Goal: Communication & Community: Answer question/provide support

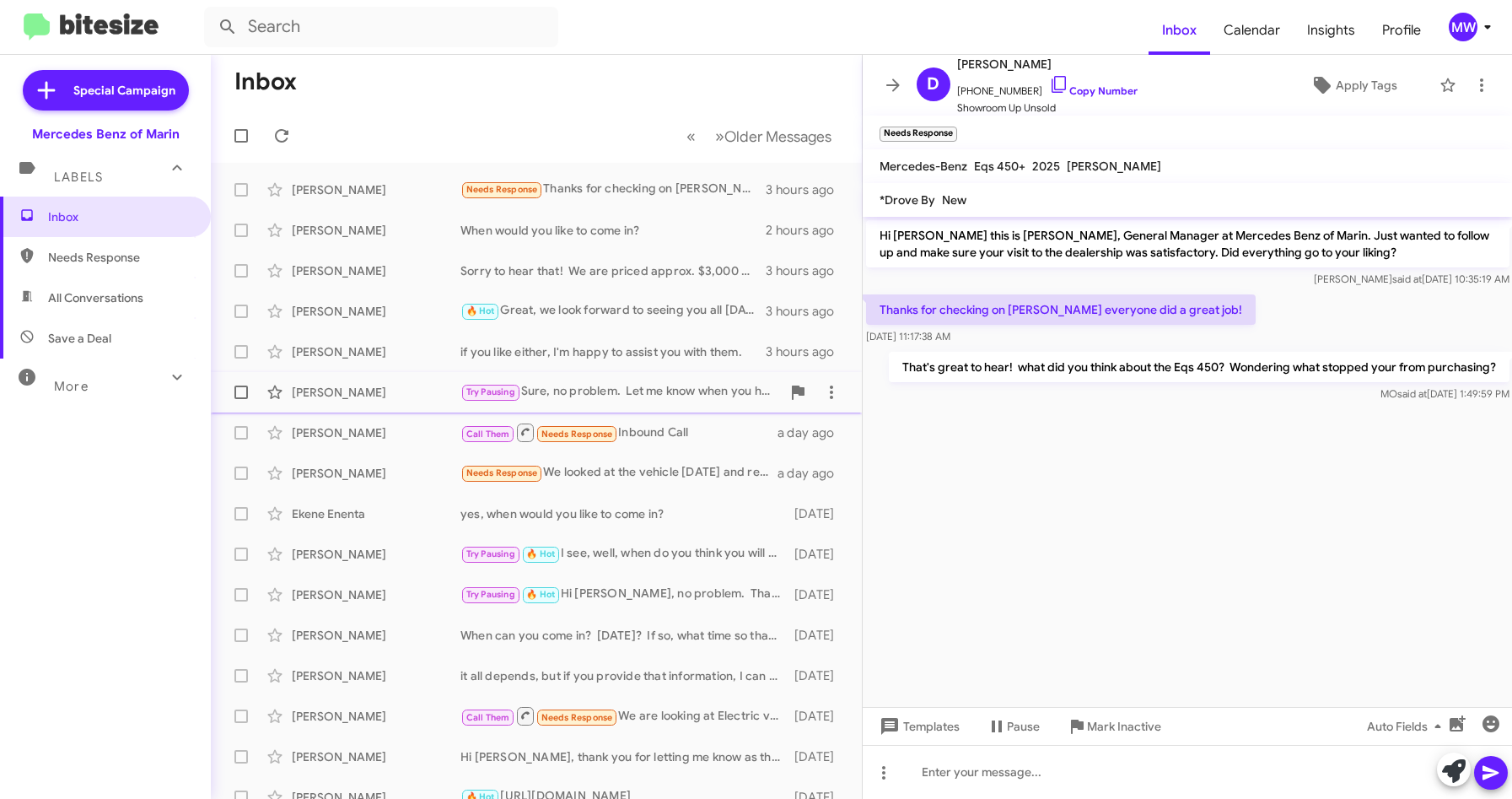
scroll to position [1, 0]
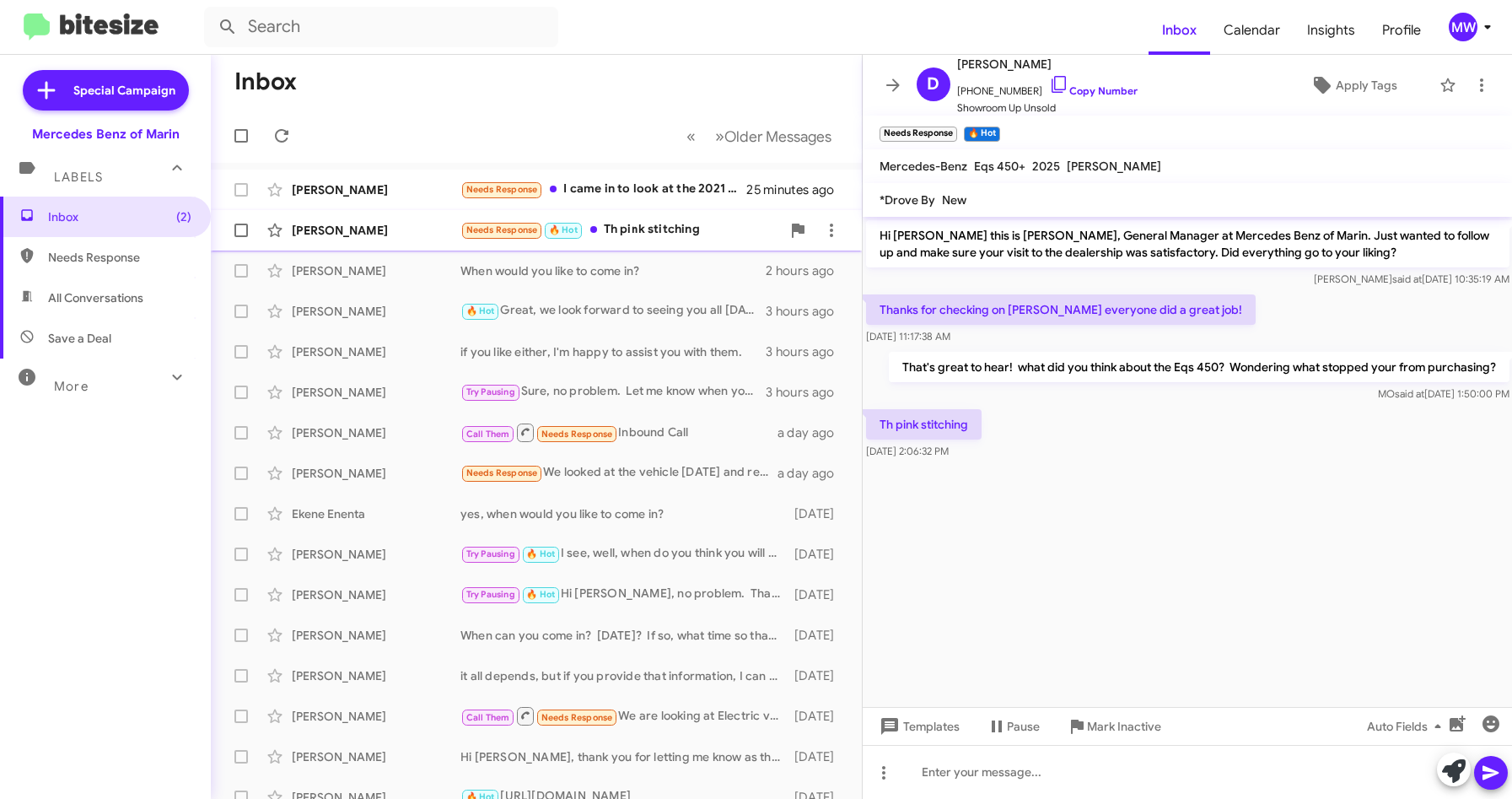
click at [658, 225] on div "Needs Response 🔥 Hot Th pink stitching" at bounding box center [620, 229] width 320 height 19
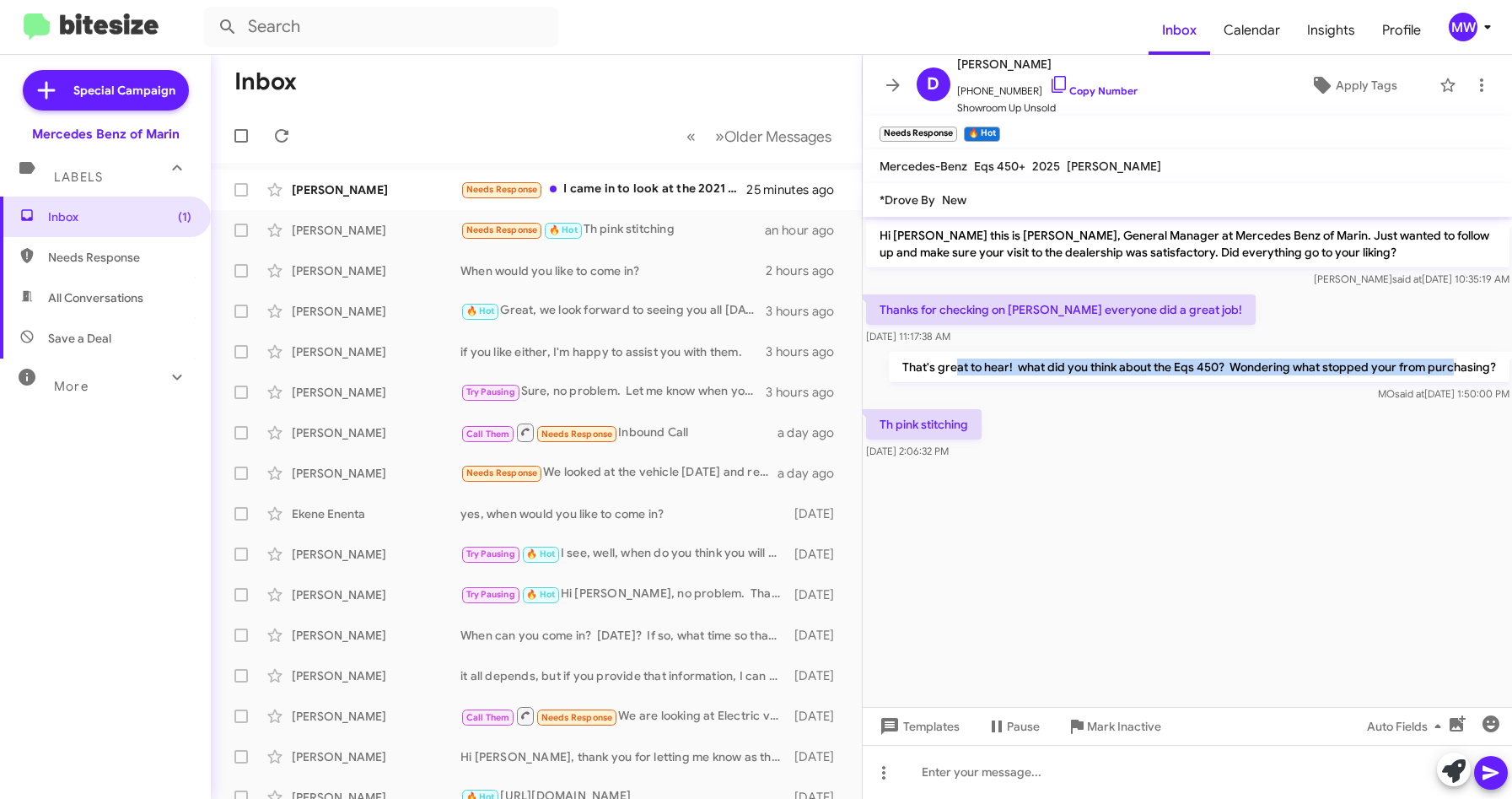
drag, startPoint x: 954, startPoint y: 372, endPoint x: 1451, endPoint y: 373, distance: 497.0
click at [1451, 373] on p "That's great to hear! what did you think about the Eqs 450? Wondering what stop…" at bounding box center [1198, 367] width 621 height 30
drag, startPoint x: 1451, startPoint y: 373, endPoint x: 1196, endPoint y: 568, distance: 321.0
click at [1223, 517] on cdk-virtual-scroll-viewport "Hi [PERSON_NAME] this is [PERSON_NAME], General Manager at Mercedes Benz of Mar…" at bounding box center [1187, 462] width 650 height 490
drag, startPoint x: 898, startPoint y: 426, endPoint x: 955, endPoint y: 423, distance: 57.1
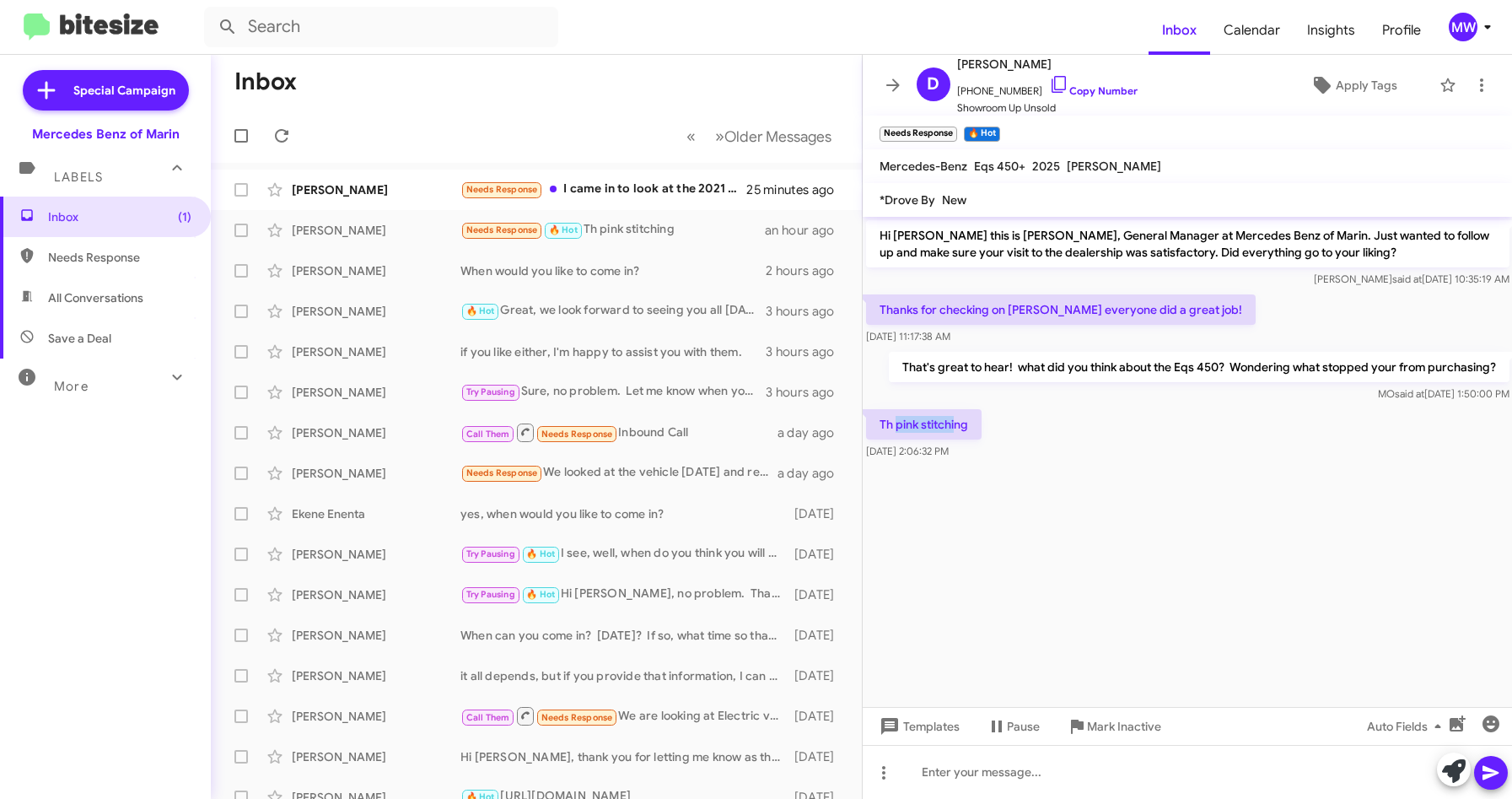
click at [955, 423] on p "Th pink stitching" at bounding box center [924, 423] width 116 height 30
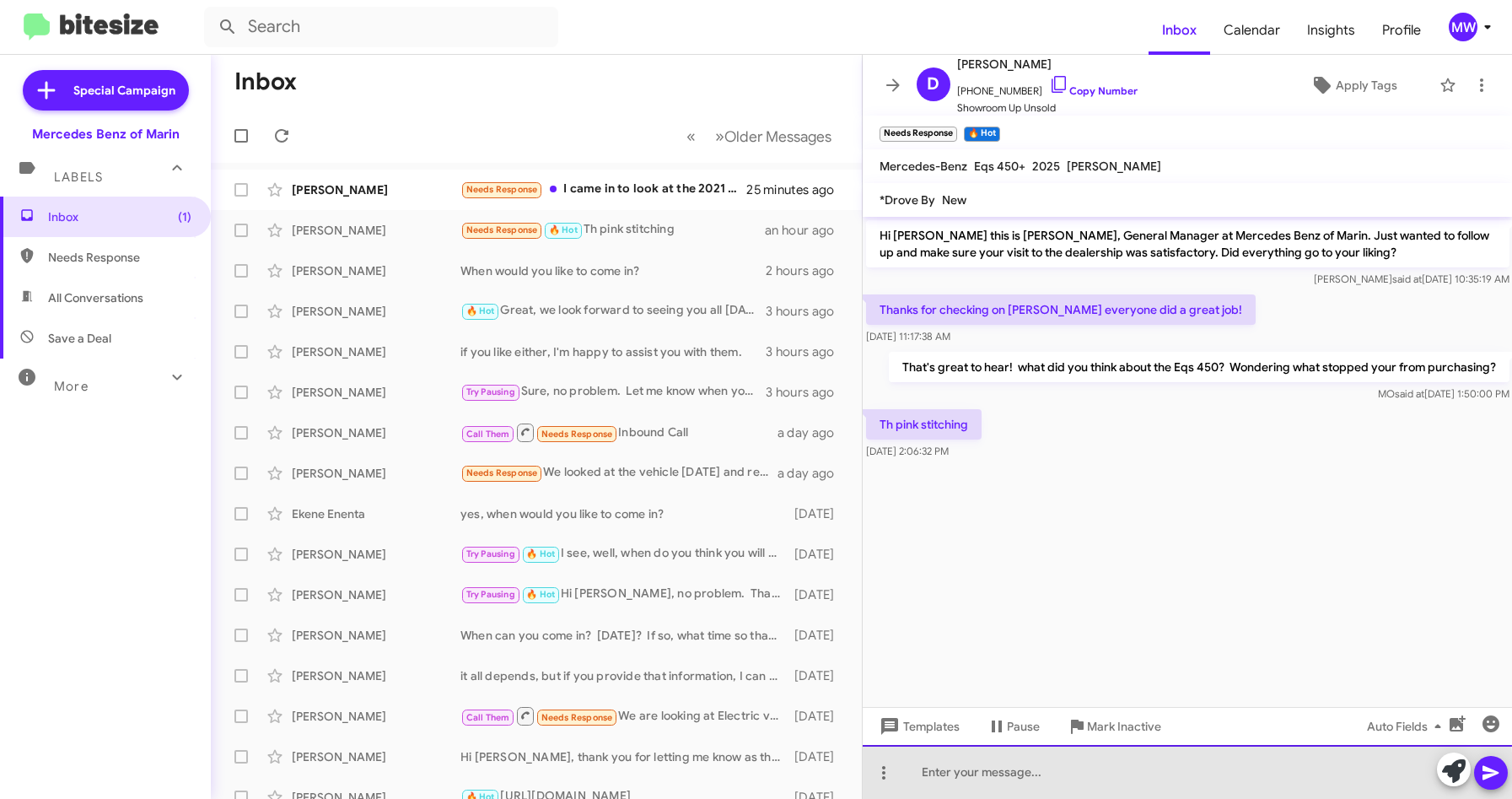
click at [972, 780] on div at bounding box center [1187, 771] width 650 height 54
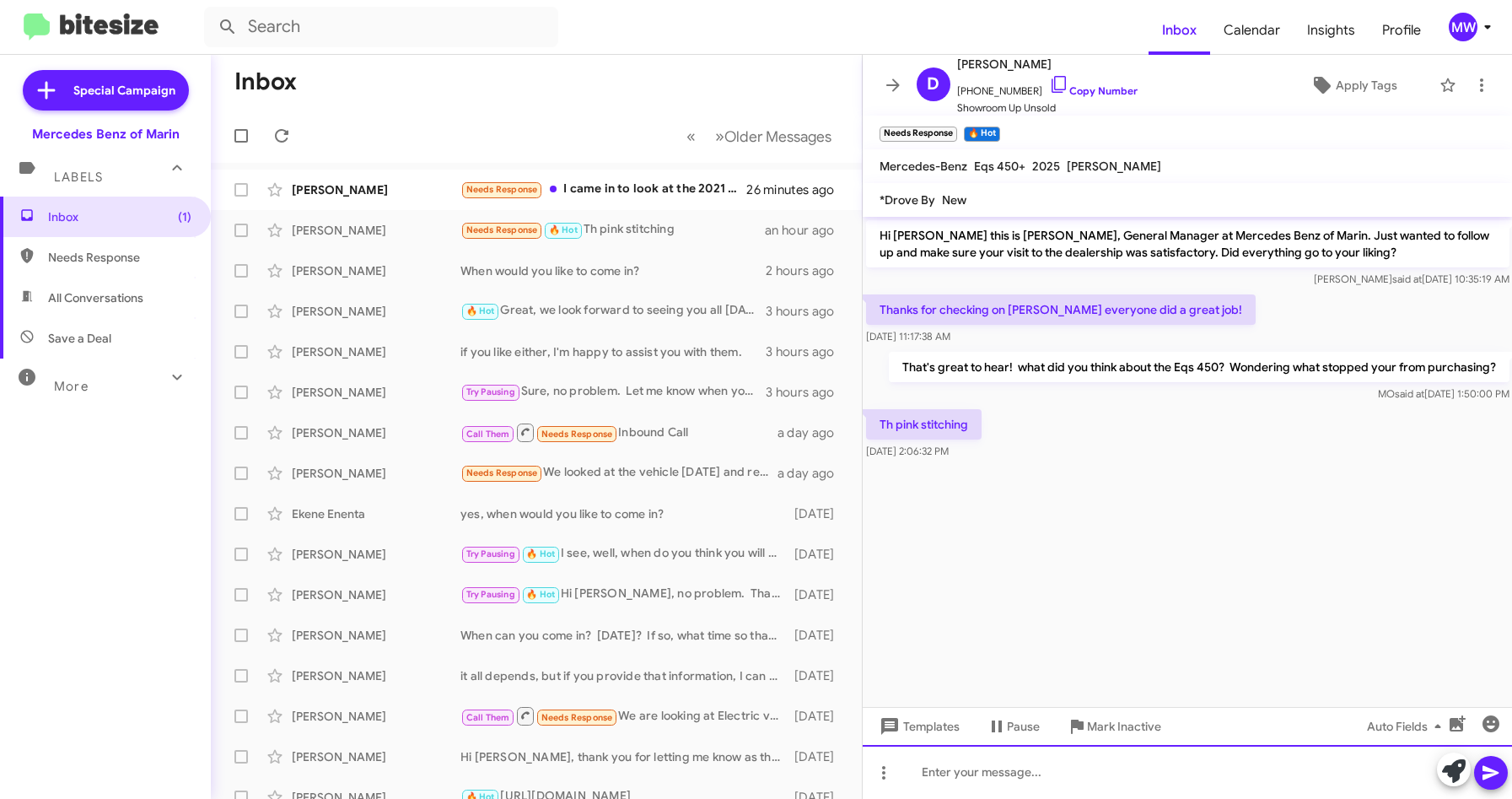
click at [1024, 773] on div at bounding box center [1187, 771] width 650 height 54
click at [957, 778] on div at bounding box center [1187, 771] width 650 height 54
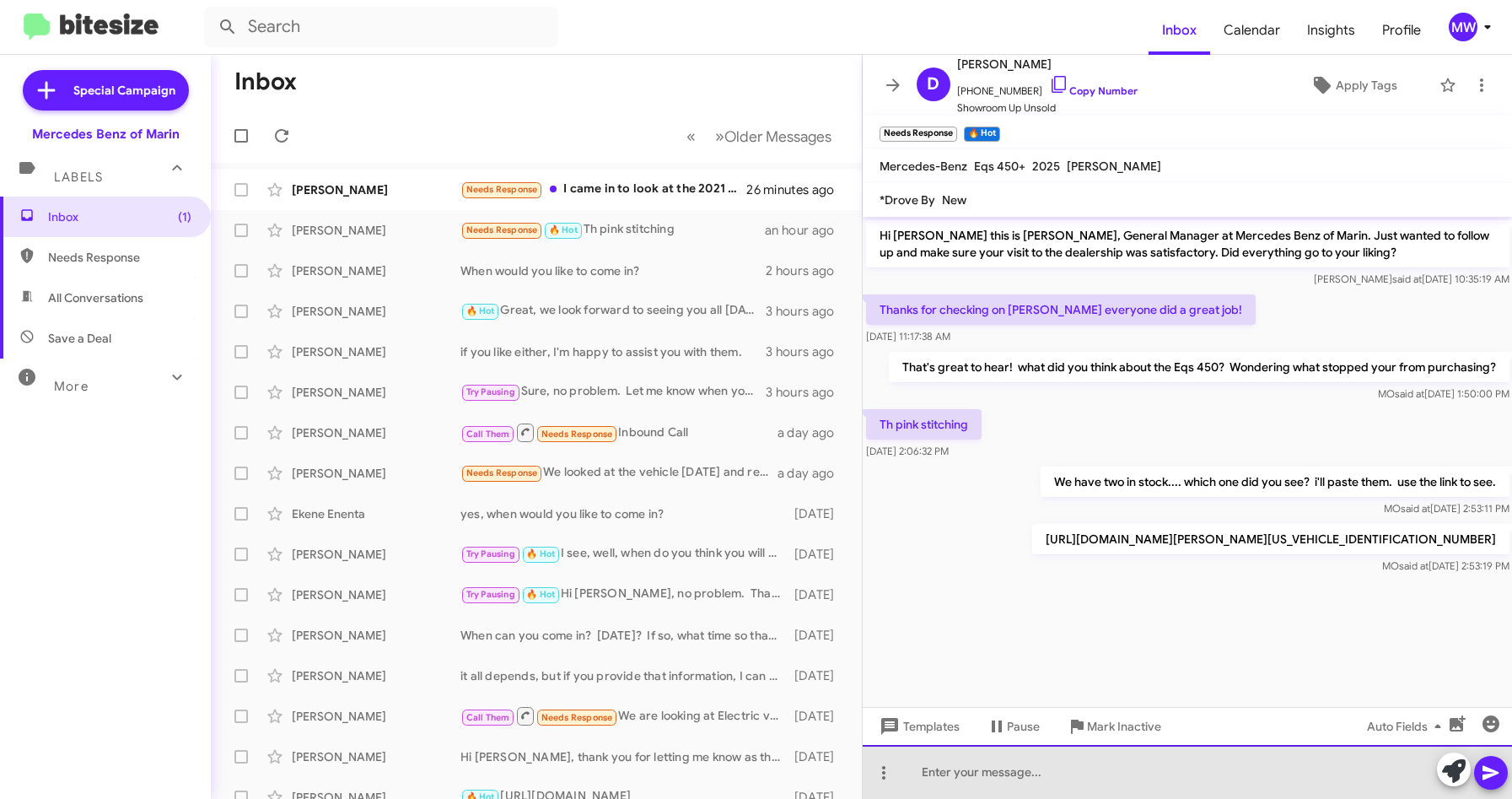
click at [937, 773] on div at bounding box center [1187, 771] width 650 height 54
click at [1009, 781] on div at bounding box center [1187, 771] width 650 height 54
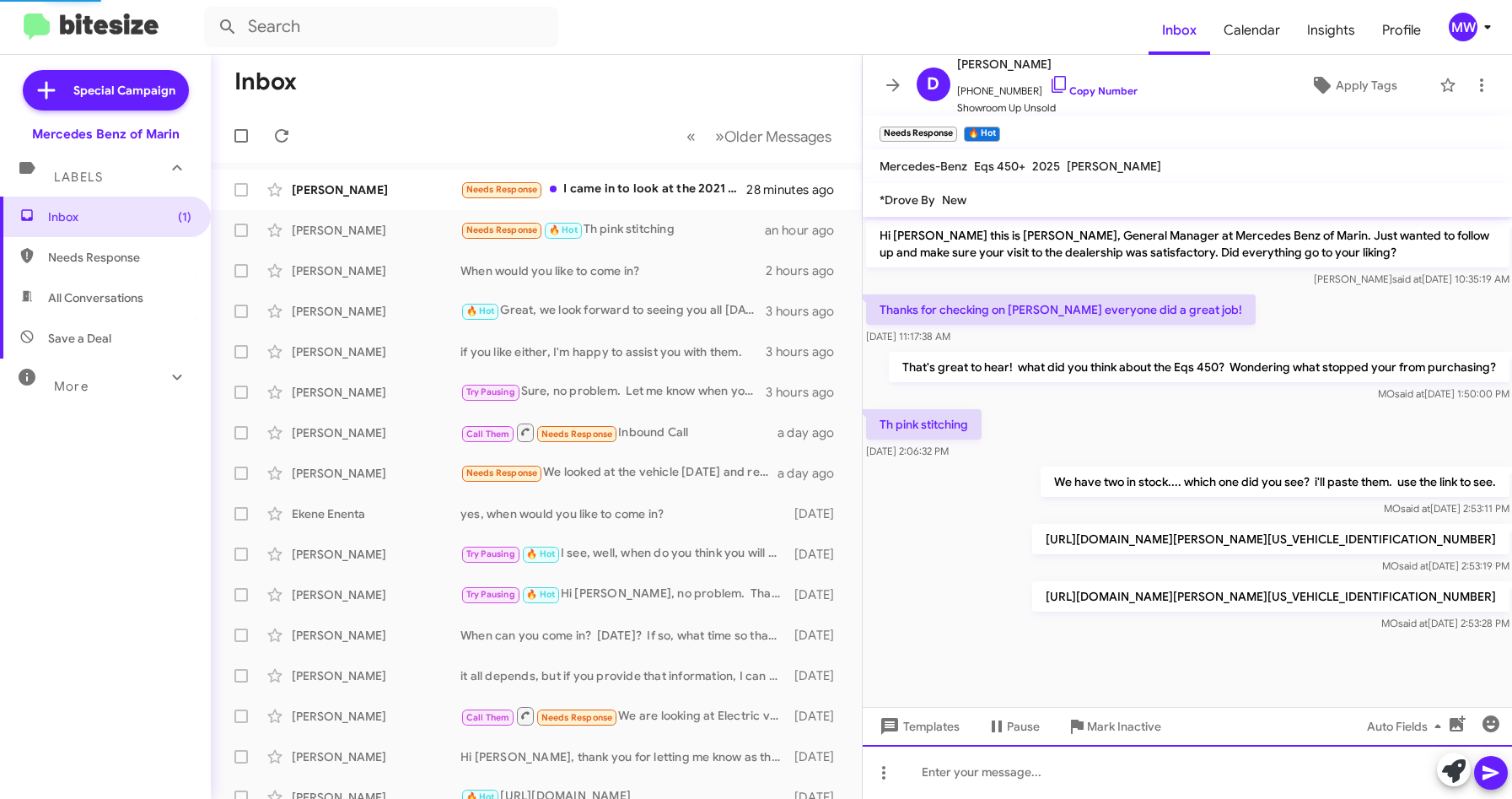
scroll to position [19, 0]
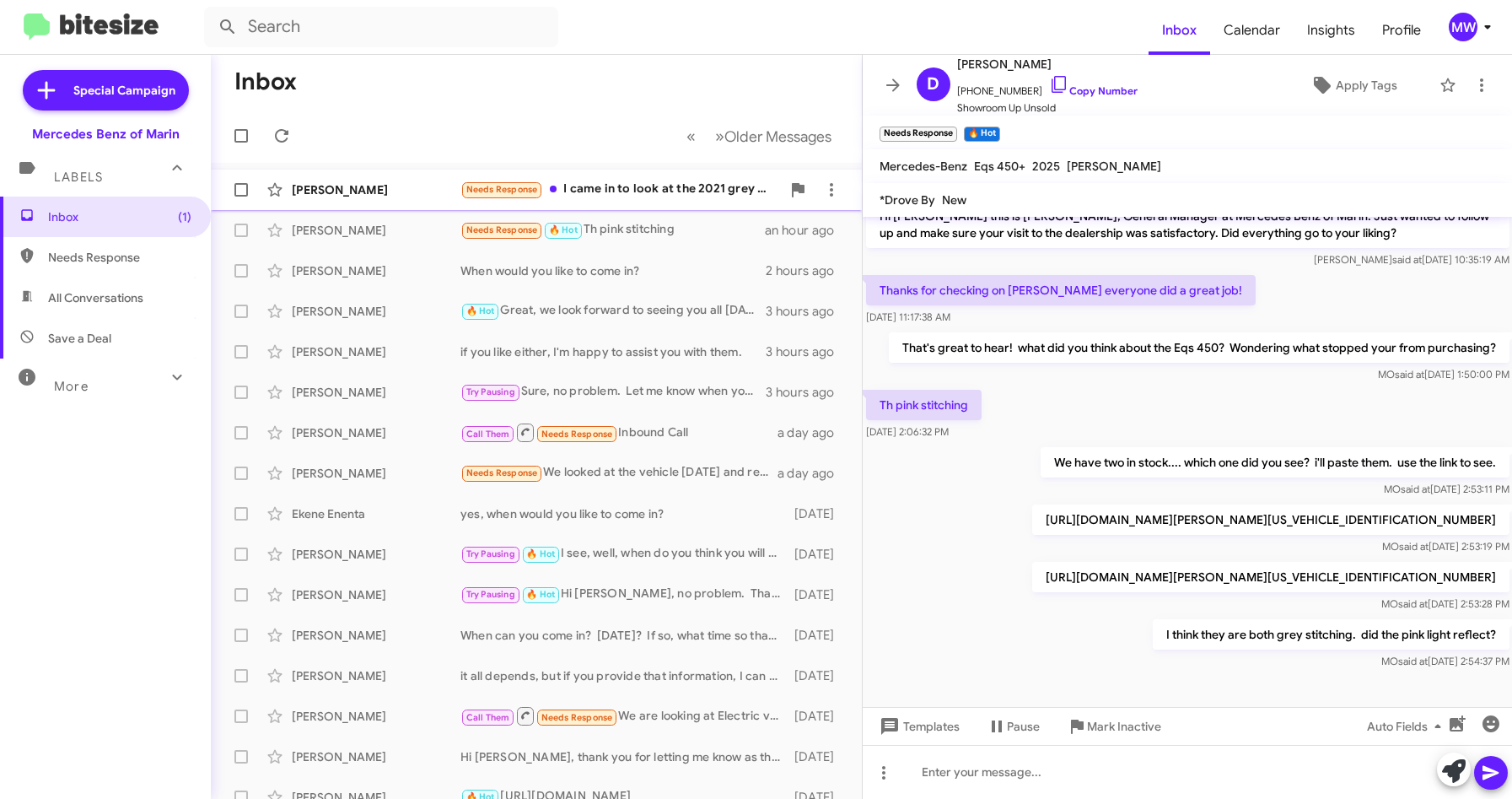
click at [703, 184] on div "Needs Response I came in to look at the 2021 grey S580. Car was not prepared an…" at bounding box center [620, 189] width 320 height 19
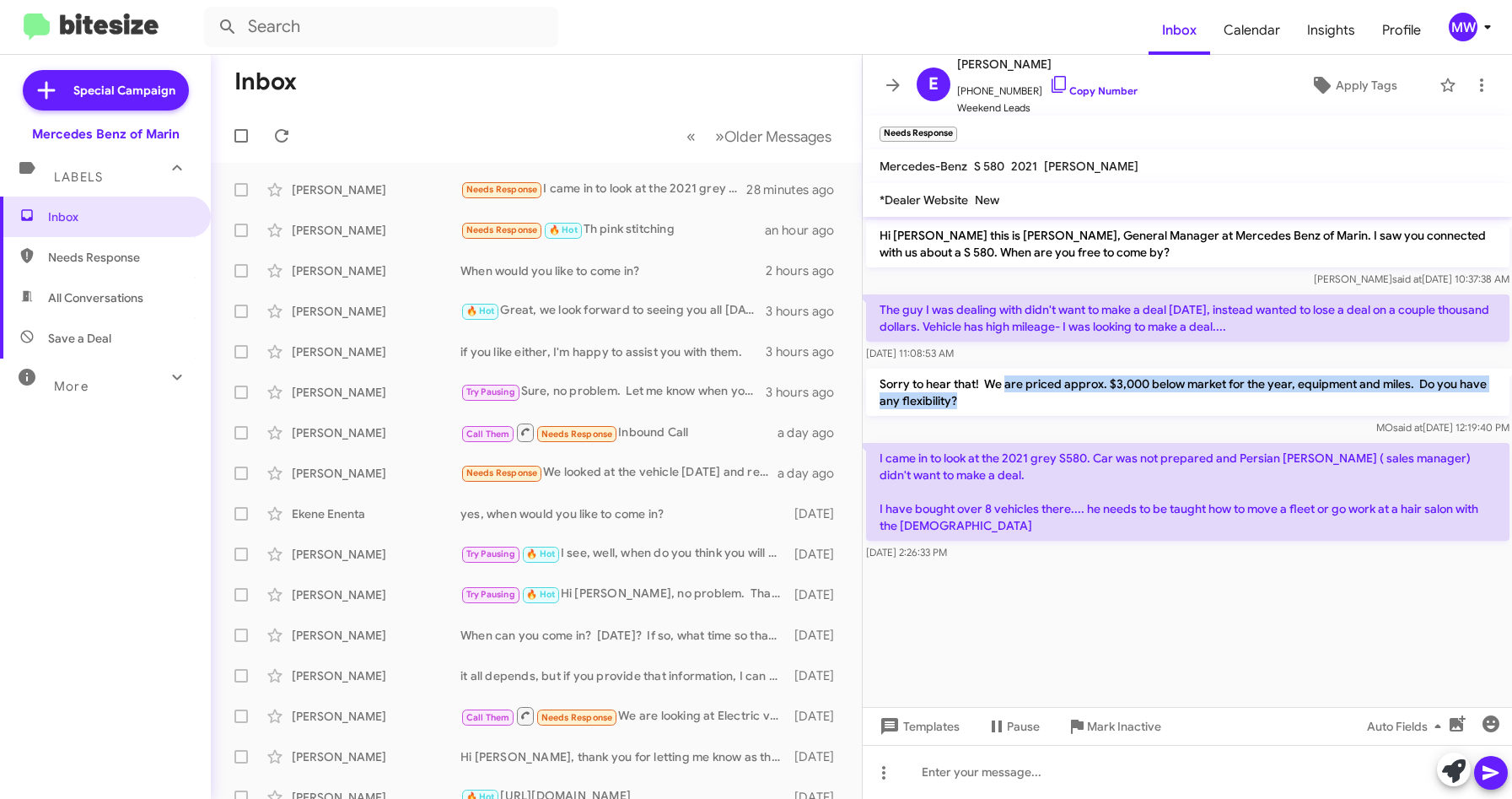
drag, startPoint x: 1006, startPoint y: 387, endPoint x: 969, endPoint y: 396, distance: 38.1
click at [969, 396] on p "Sorry to hear that! We are priced approx. $3,000 below market for the year, equ…" at bounding box center [1187, 392] width 643 height 47
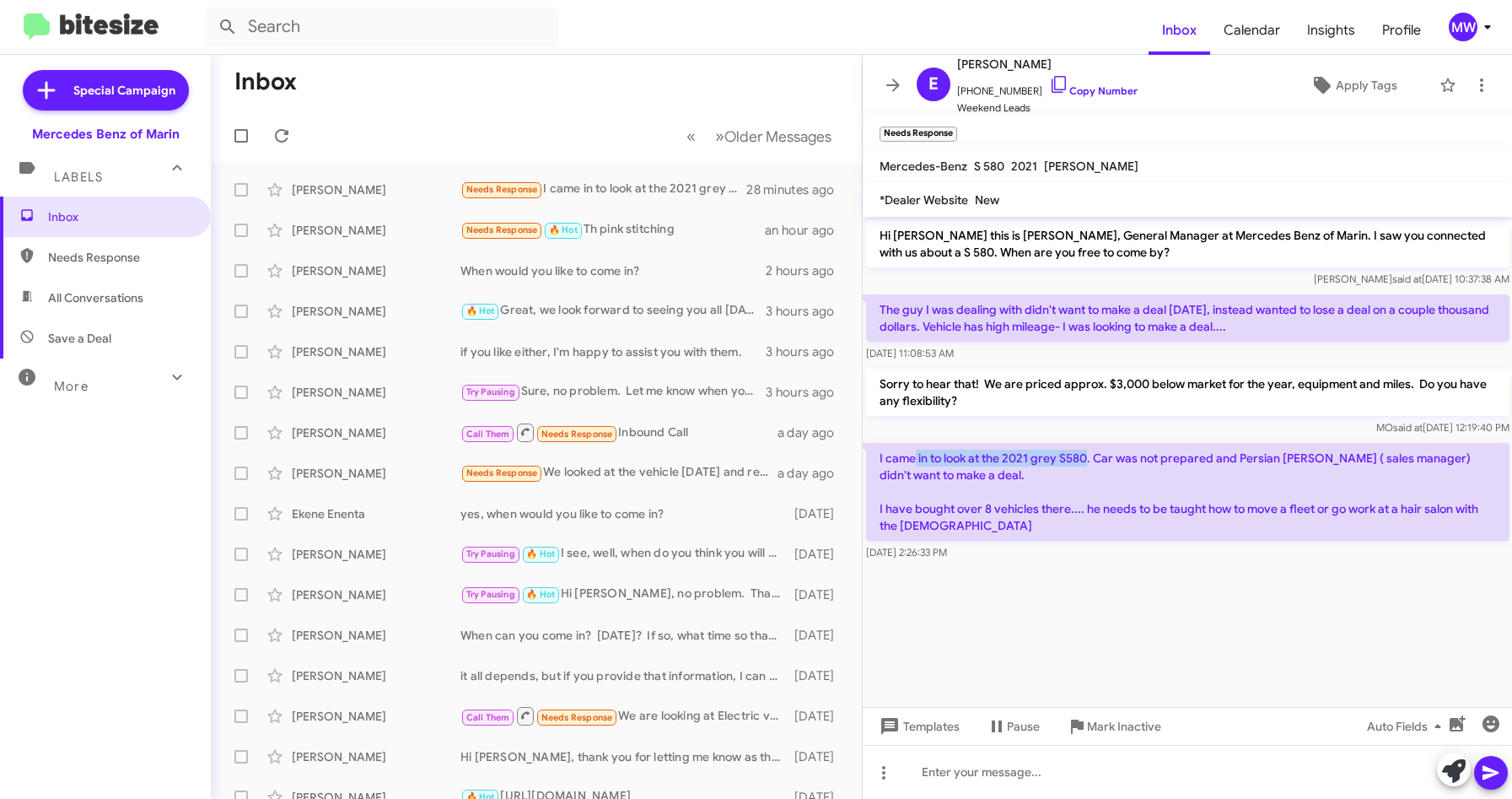
drag, startPoint x: 969, startPoint y: 396, endPoint x: 1085, endPoint y: 456, distance: 130.6
click at [1085, 456] on p "I came in to look at the 2021 grey S580. Car was not prepared and Persian [PERS…" at bounding box center [1187, 491] width 643 height 98
drag, startPoint x: 1085, startPoint y: 456, endPoint x: 1119, endPoint y: 582, distance: 130.5
click at [1119, 582] on cdk-virtual-scroll-viewport "Hi [PERSON_NAME] this is [PERSON_NAME], General Manager at Mercedes Benz of Mar…" at bounding box center [1187, 462] width 650 height 490
drag, startPoint x: 968, startPoint y: 92, endPoint x: 1023, endPoint y: 93, distance: 55.0
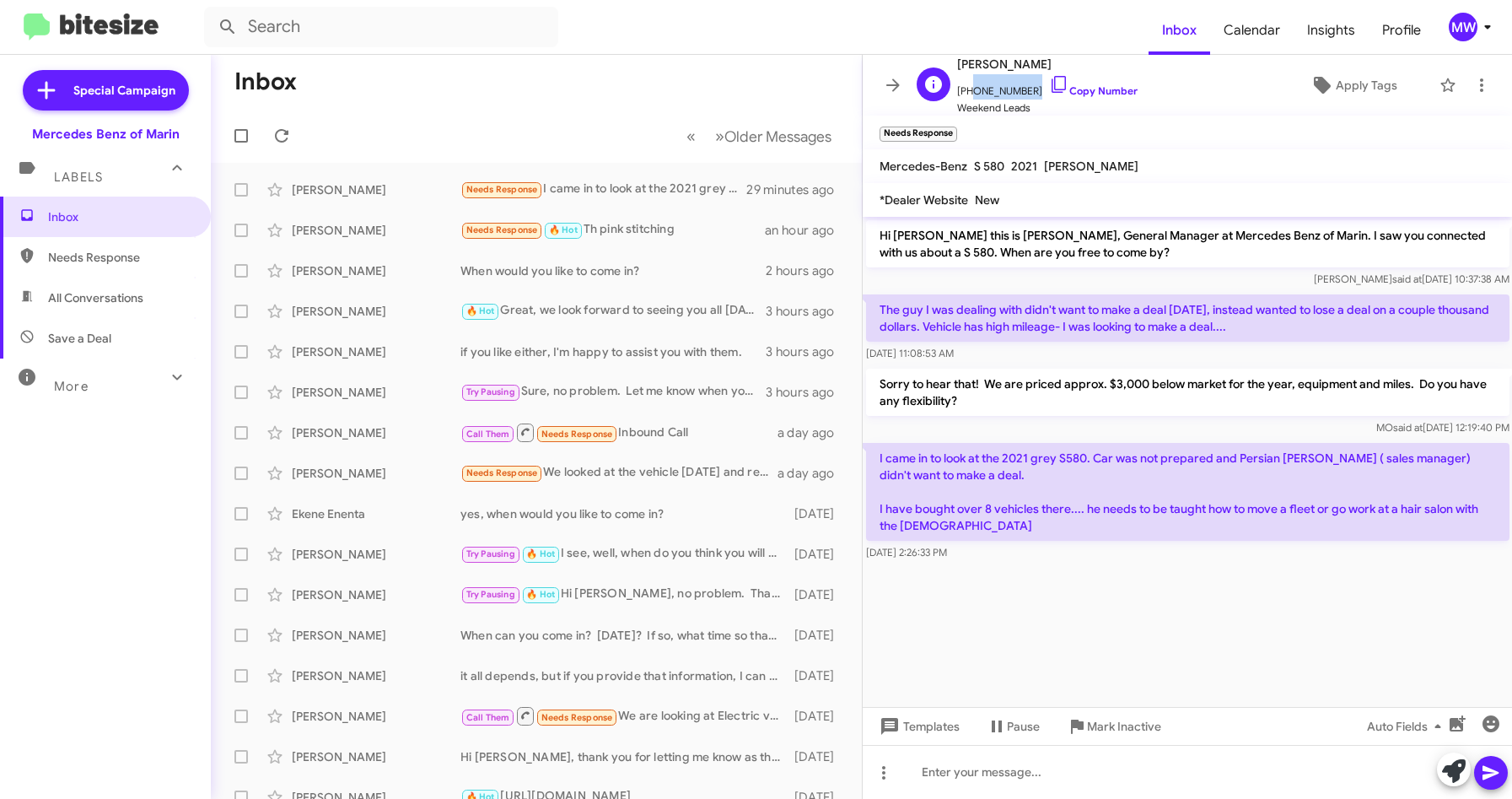
click at [1023, 93] on span "[PHONE_NUMBER] Copy Number" at bounding box center [1047, 87] width 181 height 26
copy span "4155098358"
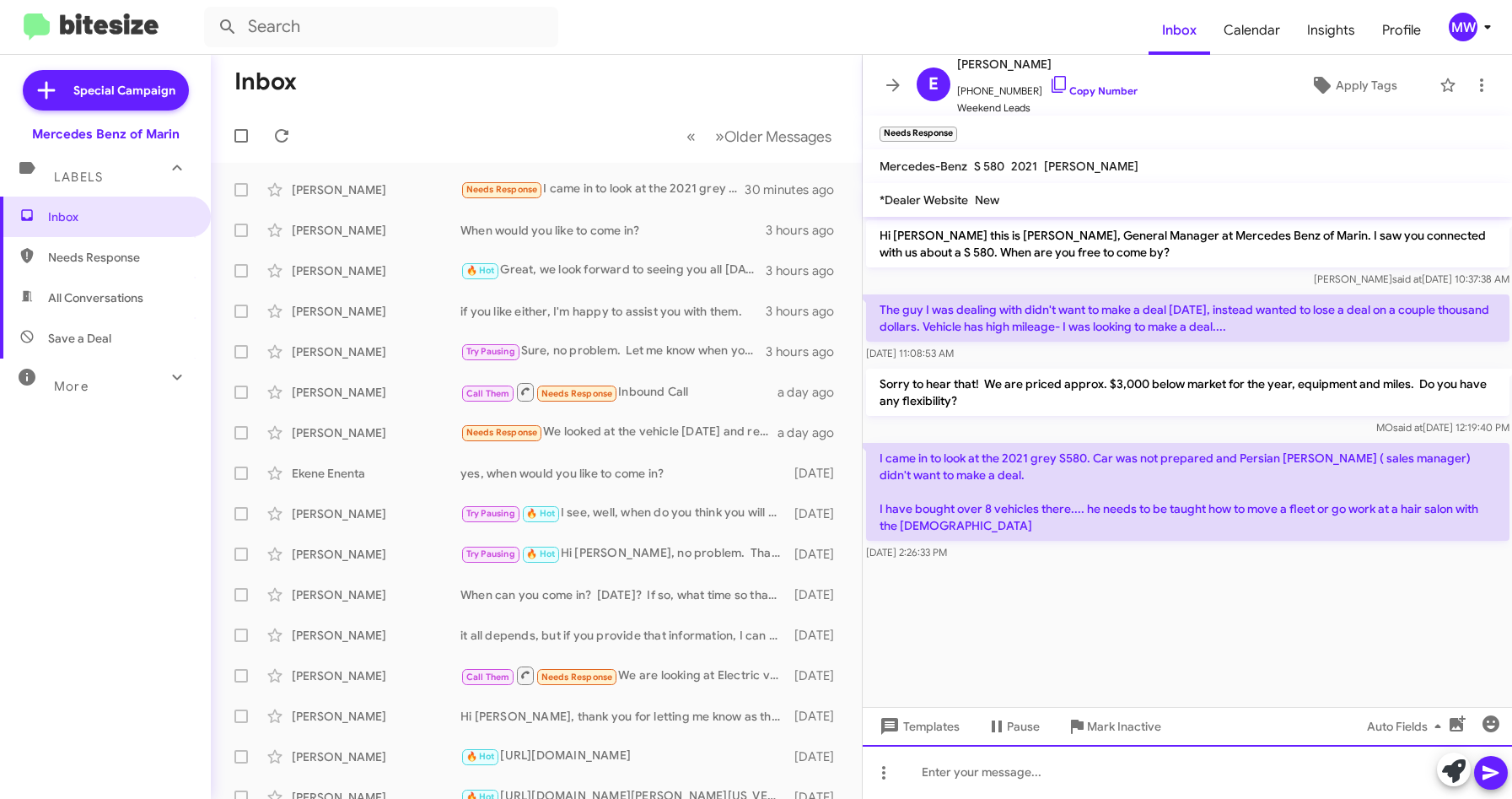
click at [1034, 751] on div at bounding box center [1187, 771] width 650 height 54
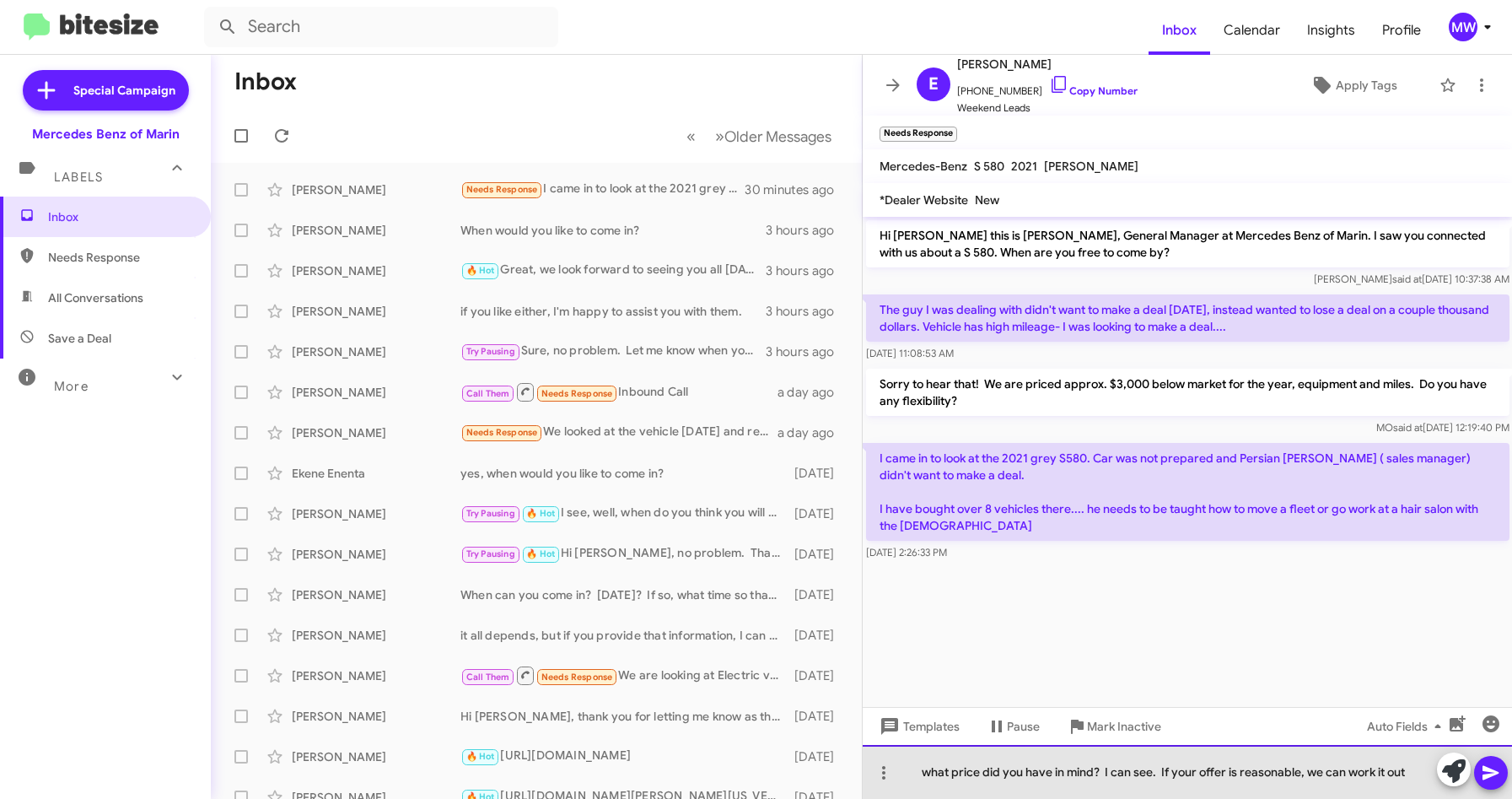
drag, startPoint x: 1161, startPoint y: 773, endPoint x: 1175, endPoint y: 773, distance: 14.0
click at [1167, 772] on div "what price did you have in mind? I can see. If your offer is reasonable, we can…" at bounding box center [1187, 771] width 650 height 54
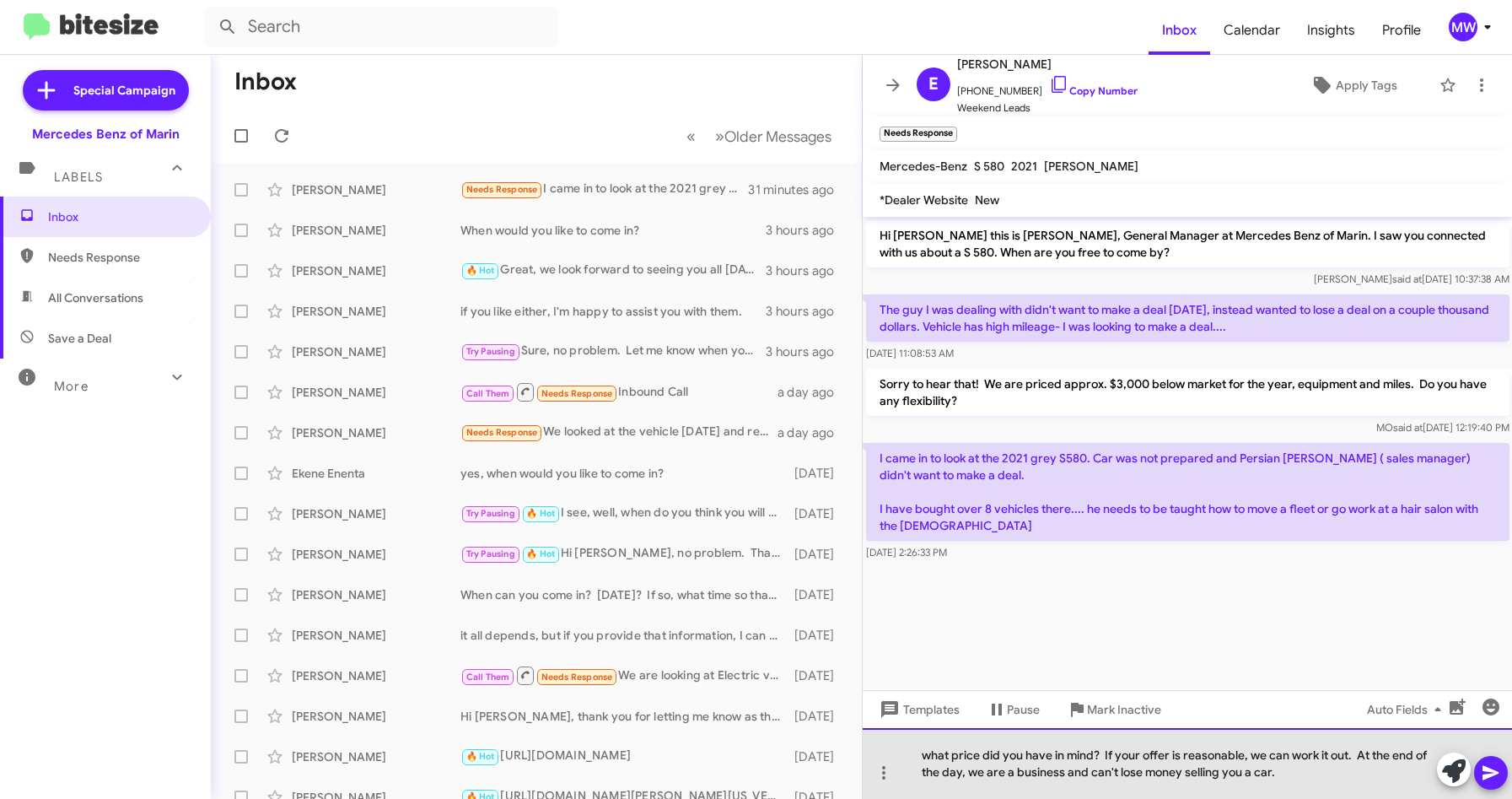
click at [1302, 777] on div "what price did you have in mind? If your offer is reasonable, we can work it ou…" at bounding box center [1187, 763] width 650 height 71
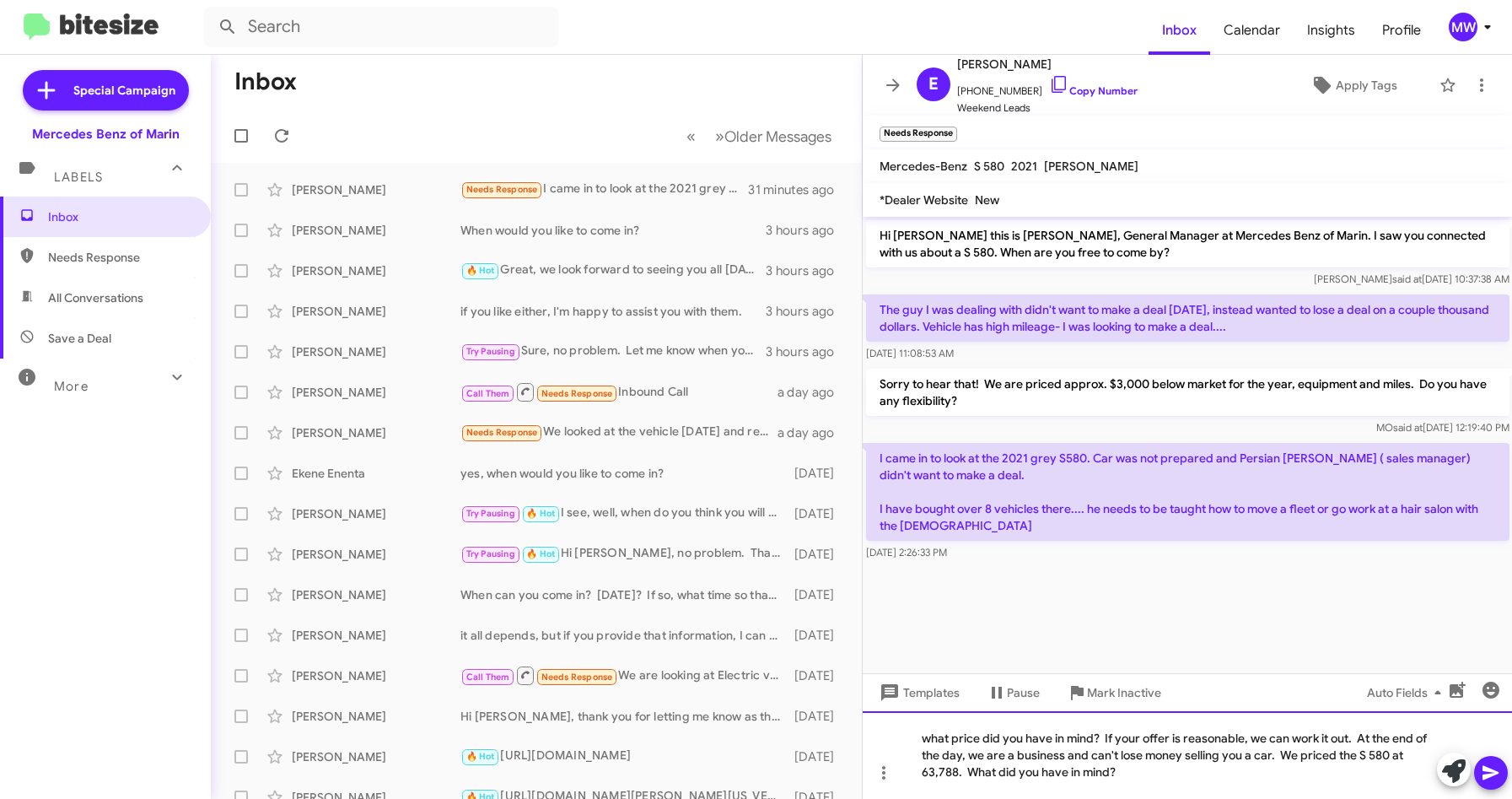
click at [920, 769] on div "what price did you have in mind? If your offer is reasonable, we can work it ou…" at bounding box center [1187, 754] width 650 height 88
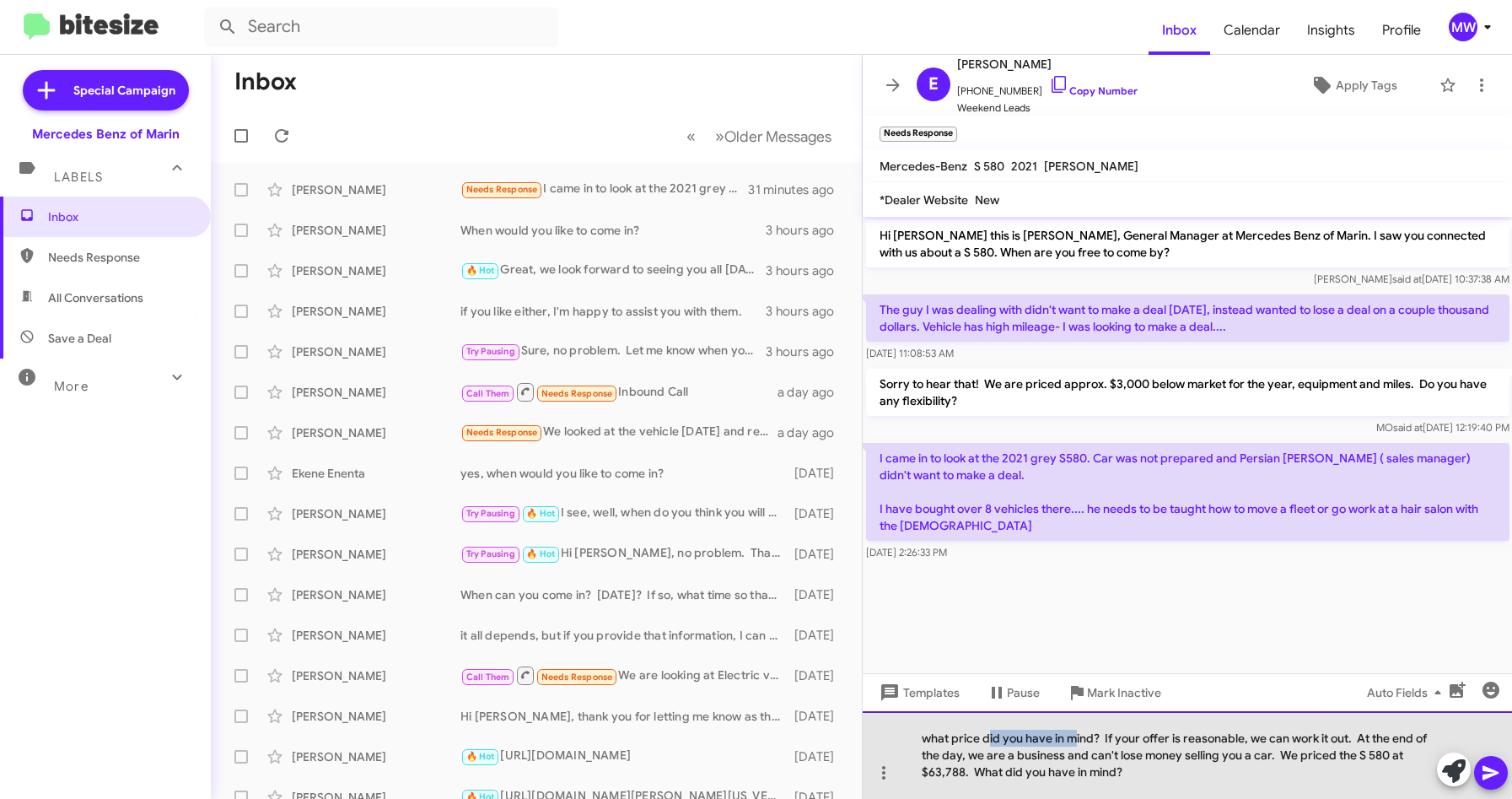
drag, startPoint x: 988, startPoint y: 743, endPoint x: 1076, endPoint y: 739, distance: 88.1
click at [1076, 739] on div "what price did you have in mind? If your offer is reasonable, we can work it ou…" at bounding box center [1187, 754] width 650 height 88
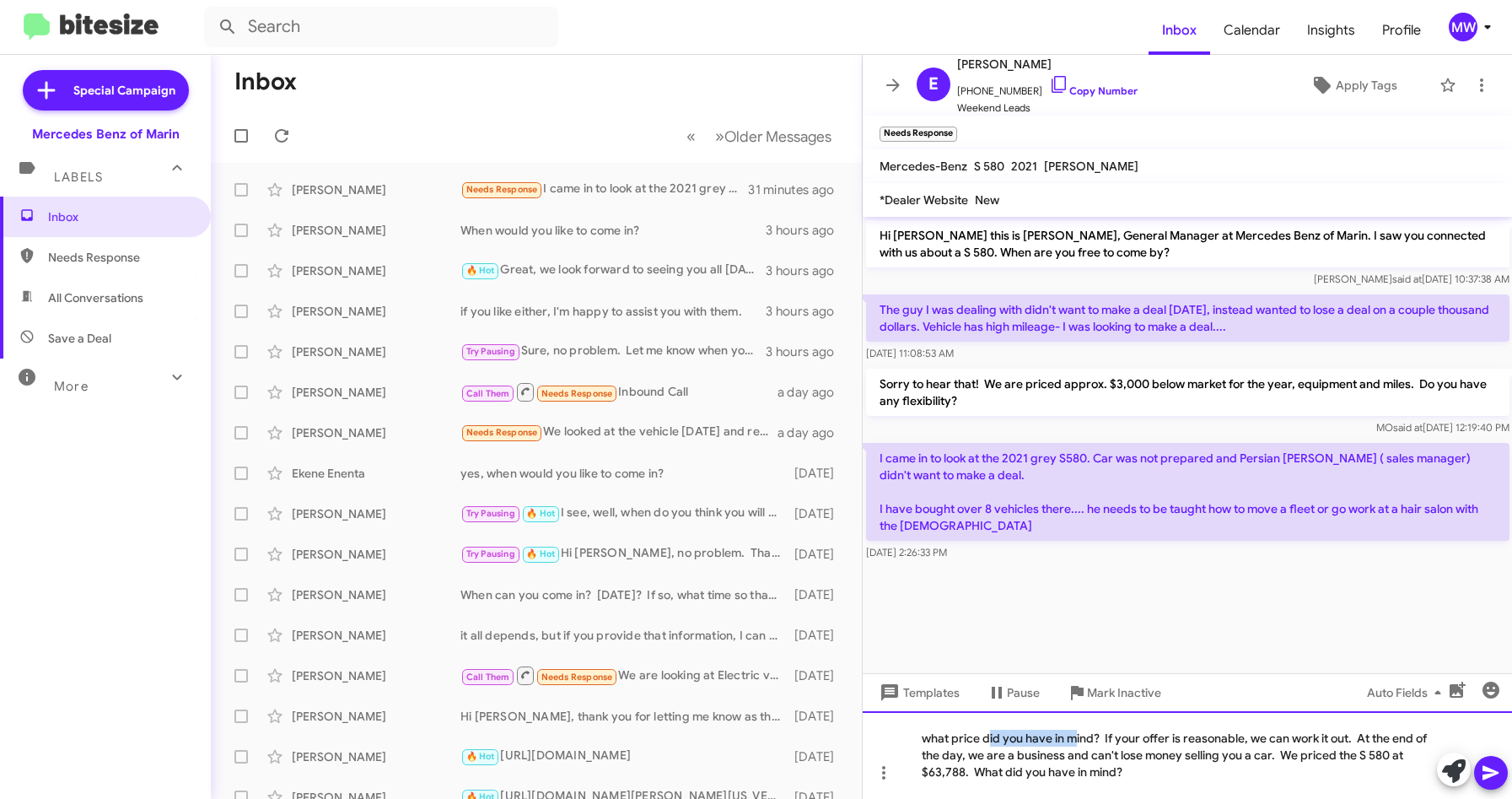
click at [1076, 739] on div "what price did you have in mind? If your offer is reasonable, we can work it ou…" at bounding box center [1187, 754] width 650 height 88
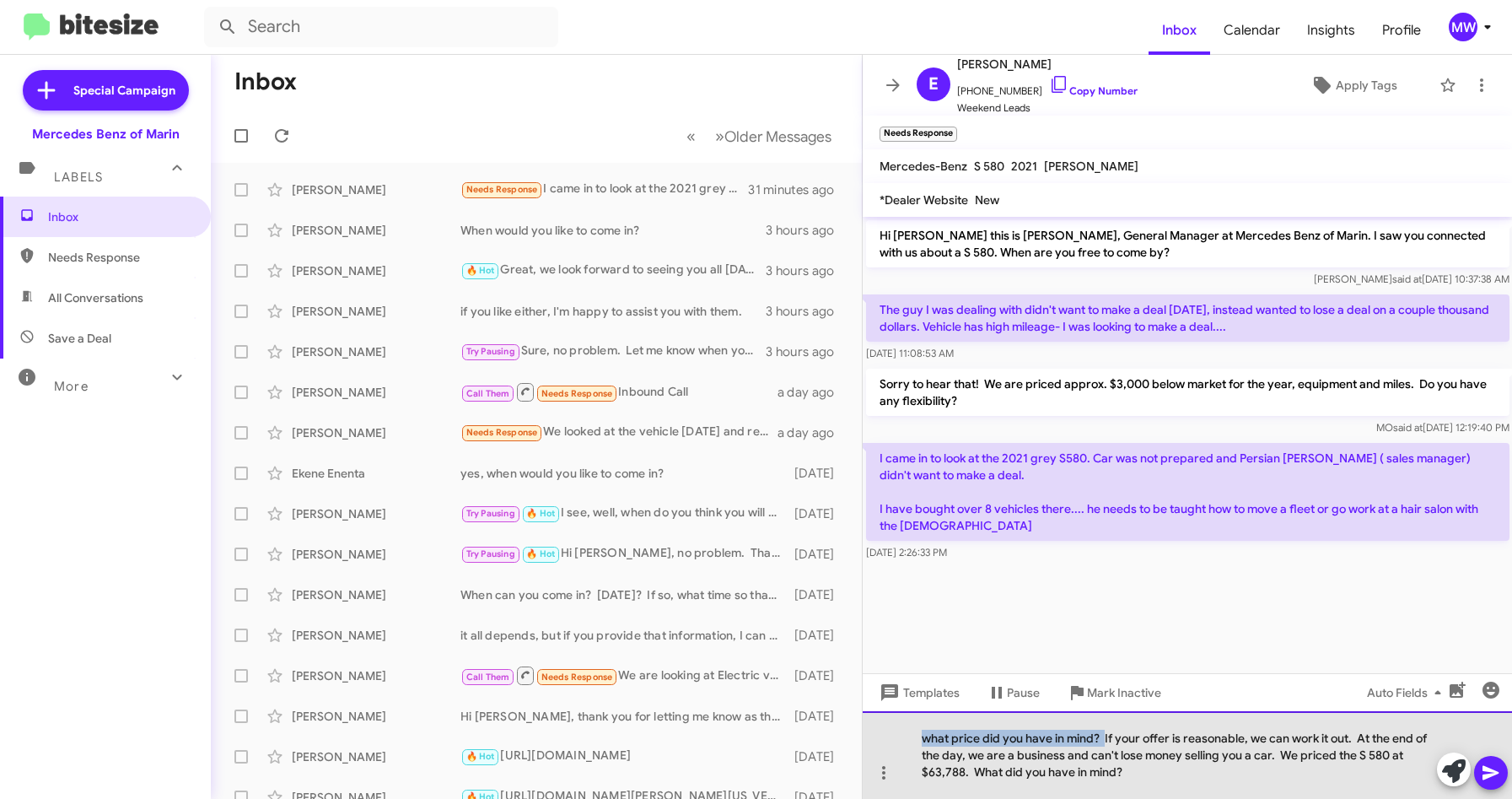
drag, startPoint x: 1104, startPoint y: 736, endPoint x: 885, endPoint y: 739, distance: 219.0
click at [885, 739] on div "what price did you have in mind? If your offer is reasonable, we can work it ou…" at bounding box center [1187, 754] width 650 height 88
drag, startPoint x: 954, startPoint y: 739, endPoint x: 1006, endPoint y: 768, distance: 59.5
click at [1006, 768] on div "If your offer is reasonable, we can work it out. At the end of the day, we are …" at bounding box center [1187, 754] width 650 height 88
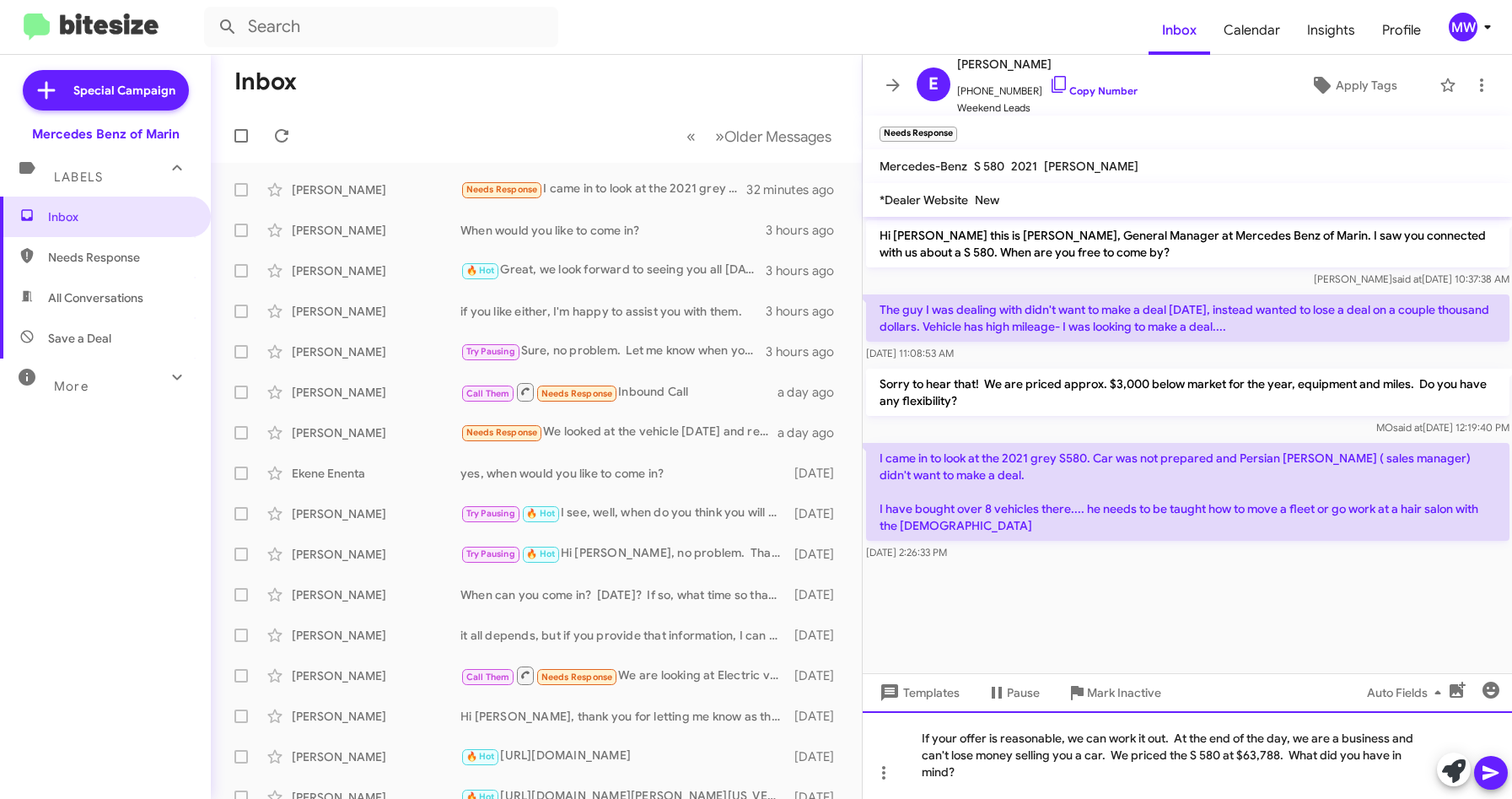
click at [984, 771] on div "If your offer is reasonable, we can work it out. At the end of the day, we are …" at bounding box center [1187, 754] width 650 height 88
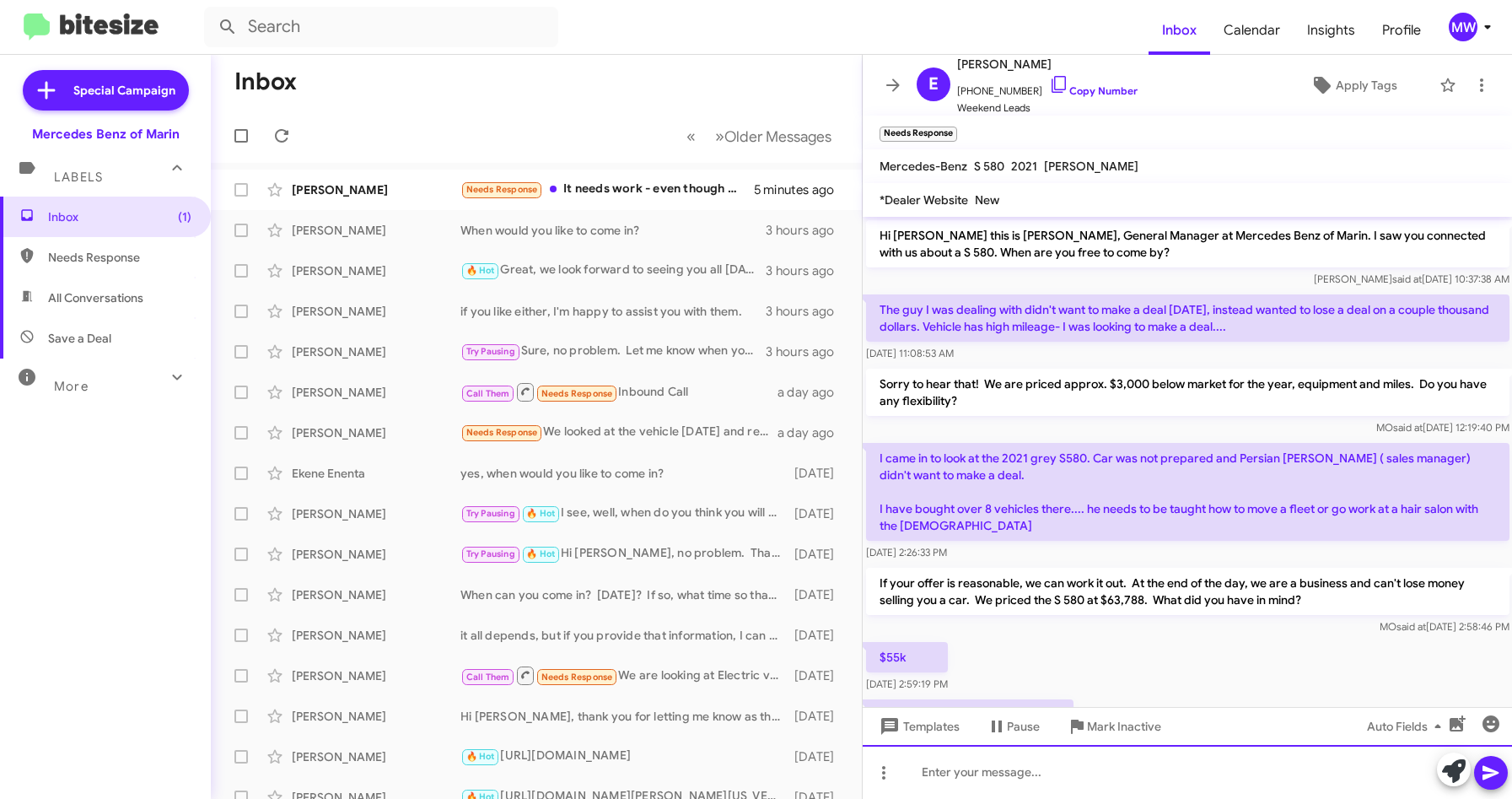
scroll to position [76, 0]
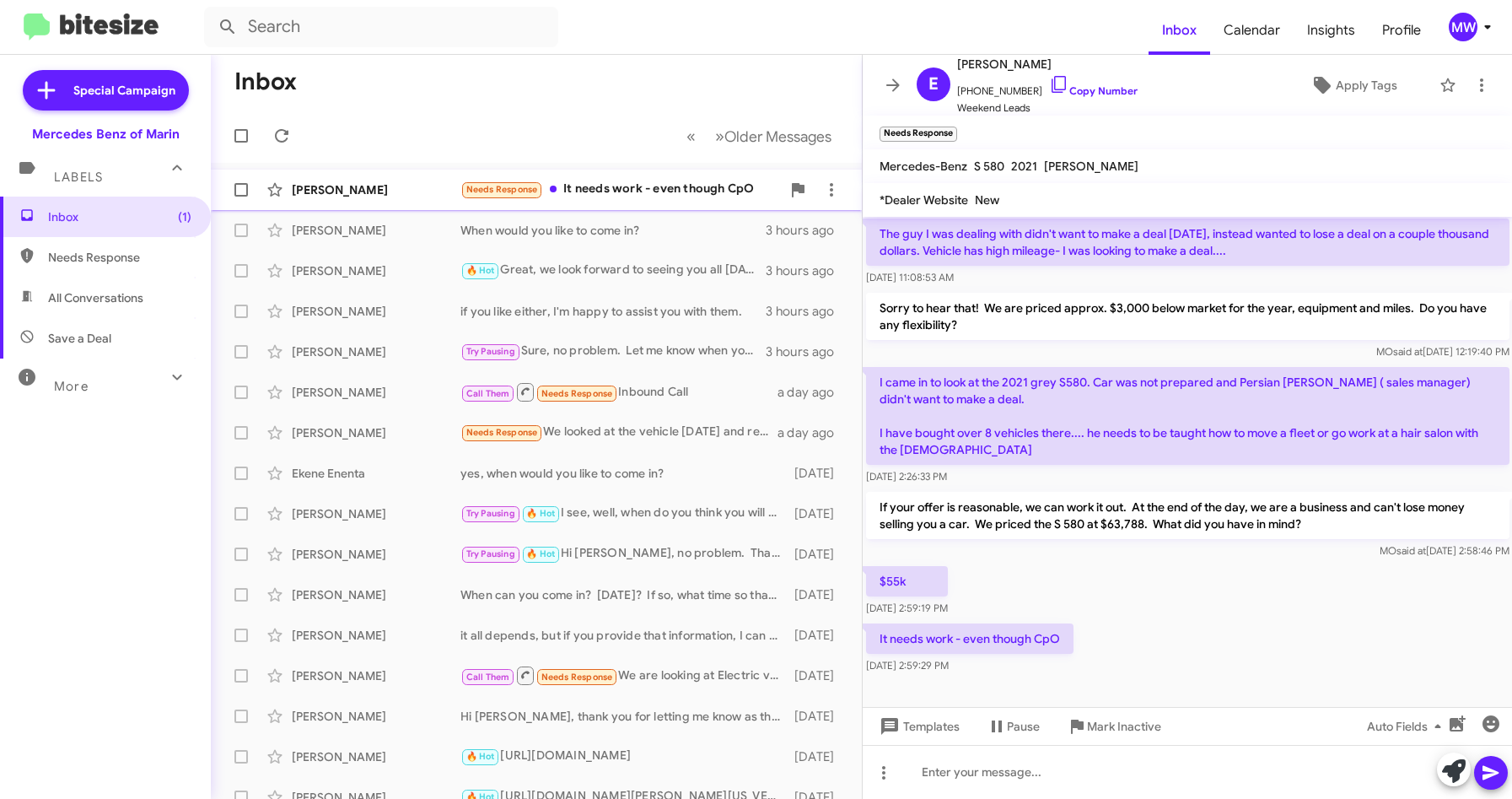
click at [618, 182] on div "Needs Response It needs work - even though CpO" at bounding box center [620, 189] width 320 height 19
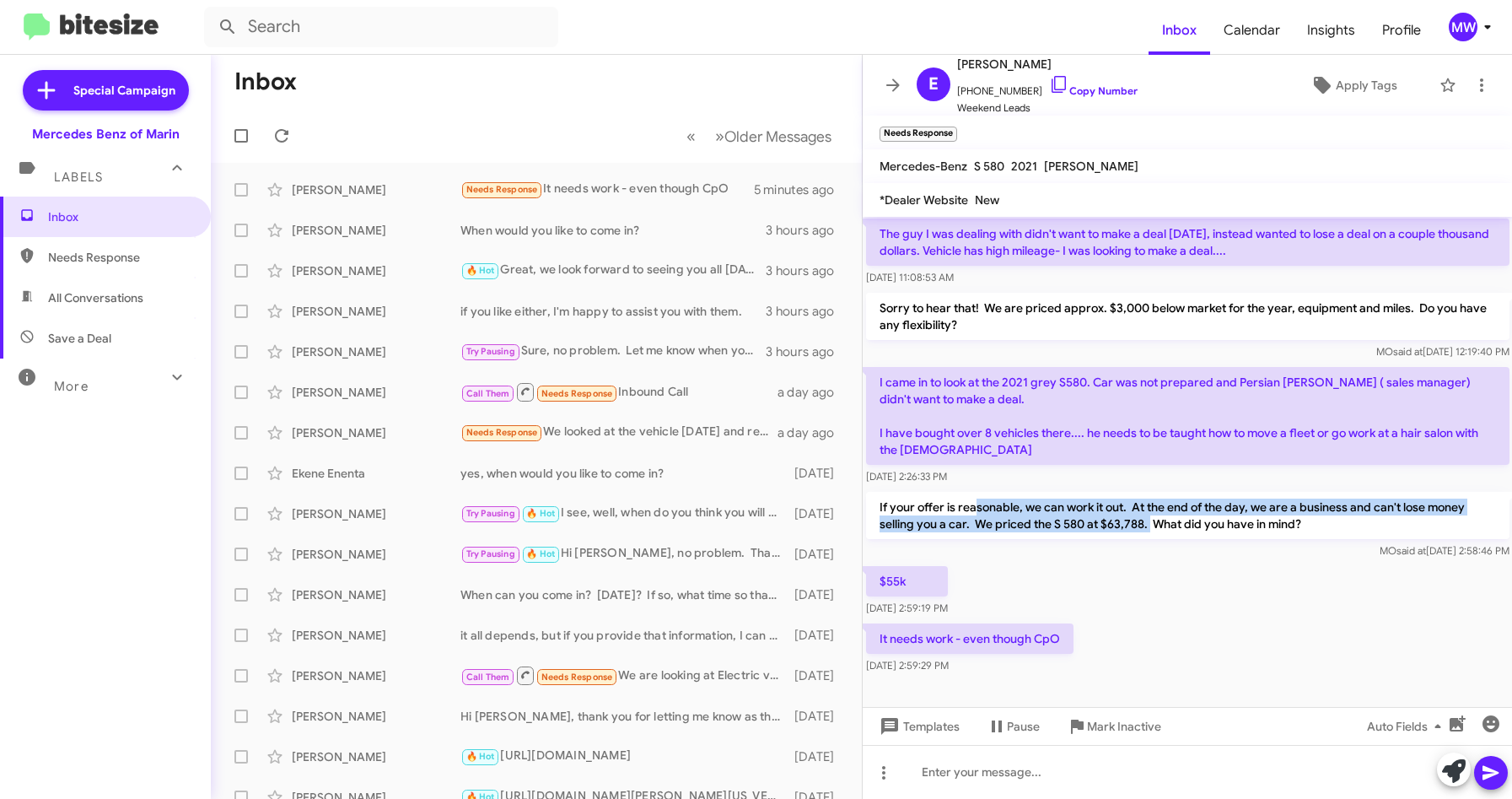
drag, startPoint x: 973, startPoint y: 512, endPoint x: 1147, endPoint y: 526, distance: 174.6
click at [1147, 526] on p "If your offer is reasonable, we can work it out. At the end of the day, we are …" at bounding box center [1187, 515] width 643 height 47
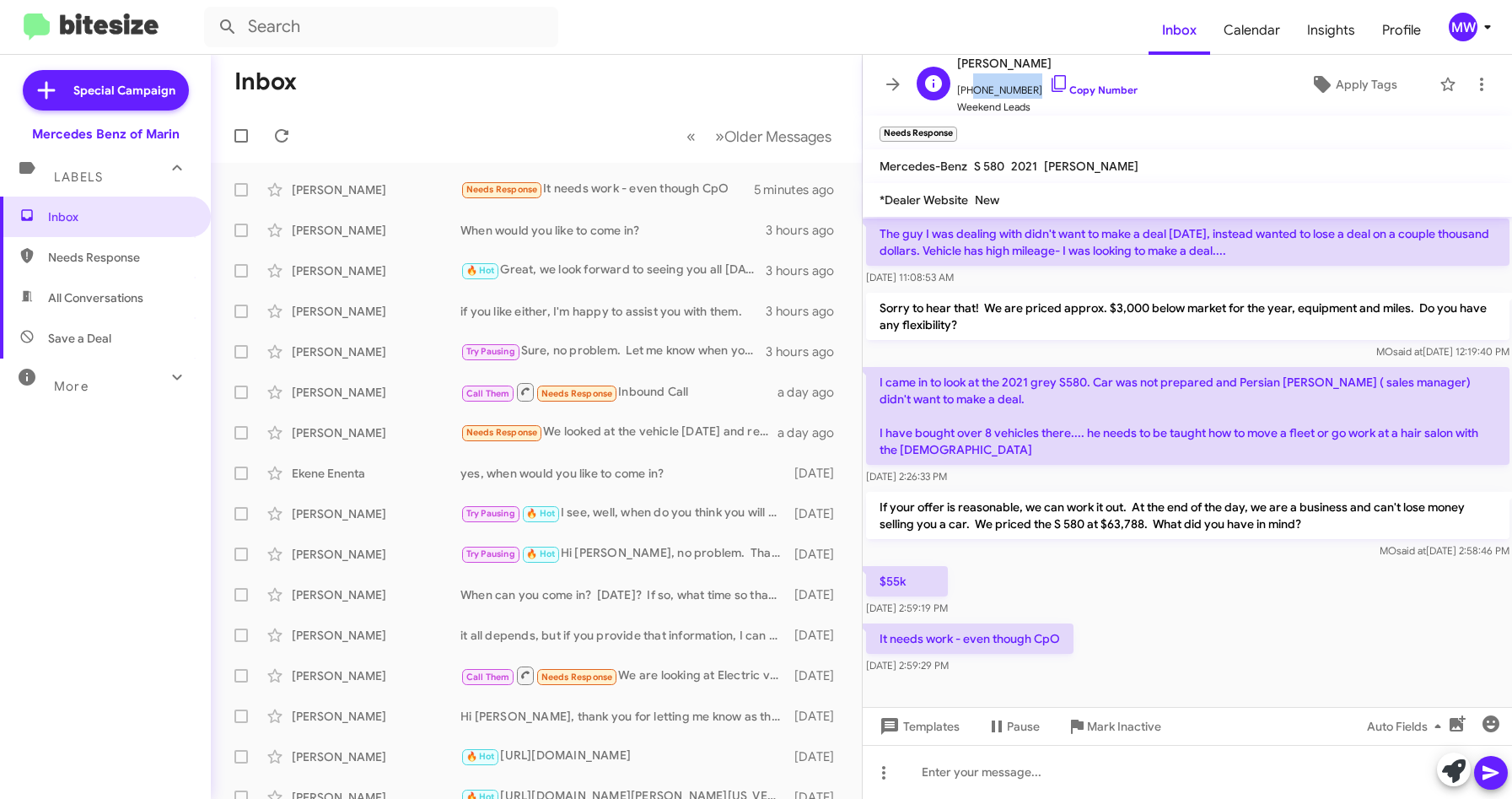
drag, startPoint x: 968, startPoint y: 92, endPoint x: 1028, endPoint y: 94, distance: 60.0
click at [1028, 94] on span "[PHONE_NUMBER] Copy Number" at bounding box center [1047, 86] width 181 height 26
copy span "4155098358"
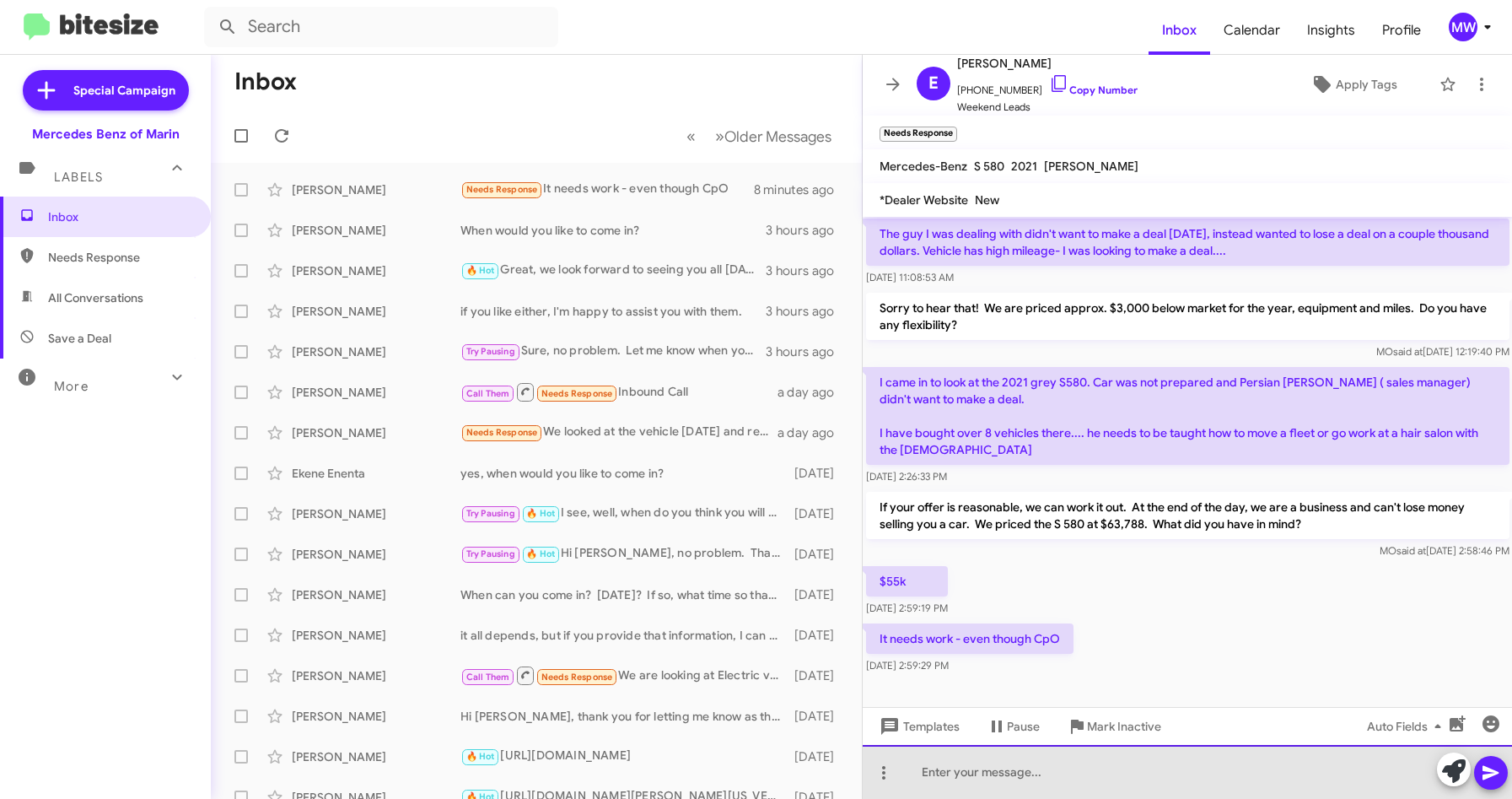
click at [1026, 774] on div at bounding box center [1187, 771] width 650 height 54
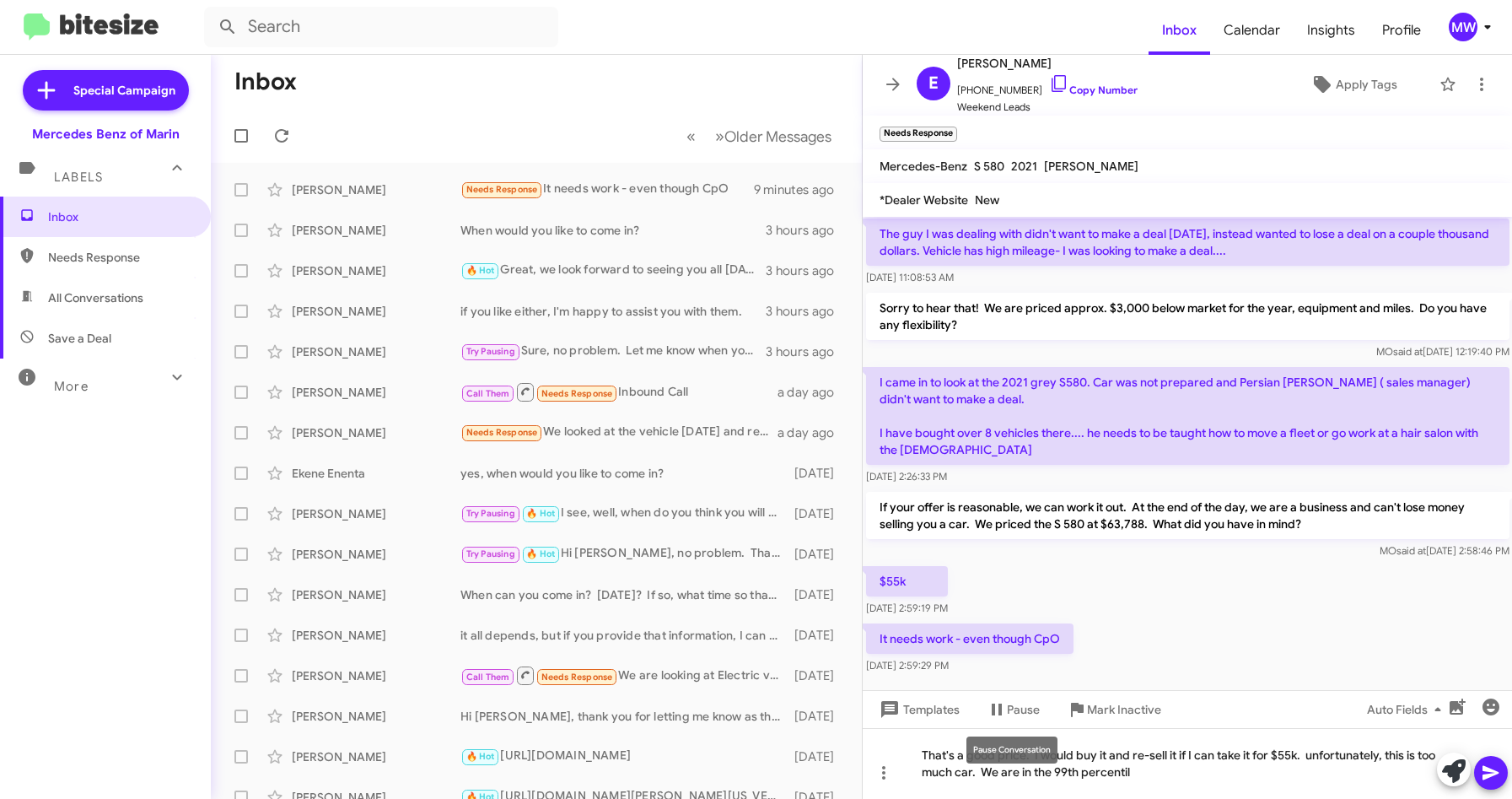
click at [996, 773] on mat-tooltip-component "Pause Conversation" at bounding box center [1012, 749] width 115 height 50
click at [992, 773] on mat-tooltip-component "Pause Conversation" at bounding box center [1012, 749] width 115 height 50
click at [999, 769] on mat-tooltip-component "Pause Conversation" at bounding box center [1012, 749] width 115 height 50
drag, startPoint x: 1030, startPoint y: 768, endPoint x: 1091, endPoint y: 776, distance: 61.5
click at [1031, 768] on mat-tooltip-component "Pause Conversation" at bounding box center [1012, 749] width 115 height 50
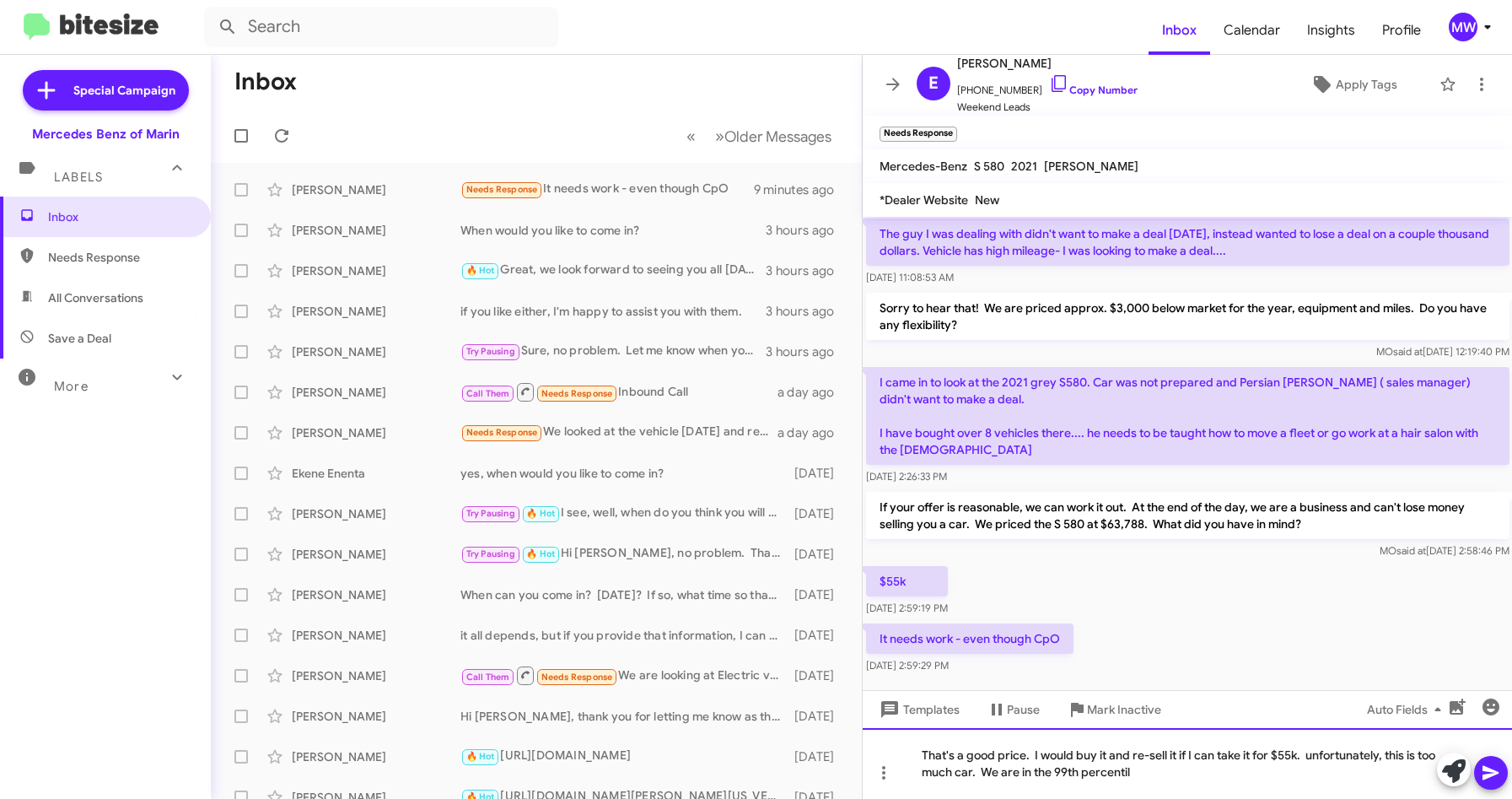
click at [992, 773] on div "That's a good price. I would buy it and re-sell it if I can take it for $55k. u…" at bounding box center [1187, 763] width 650 height 71
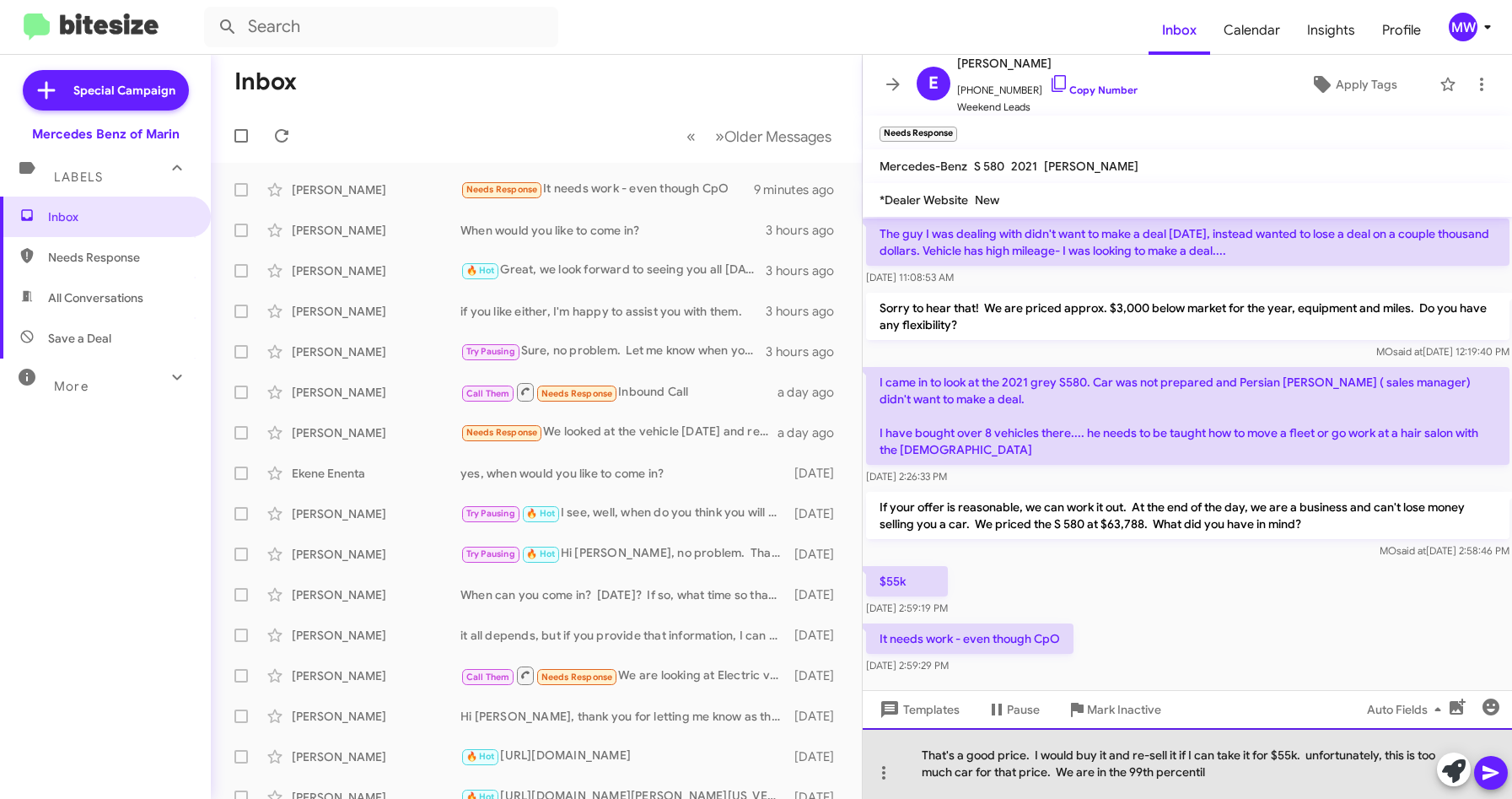
click at [1241, 775] on div "That's a good price. I would buy it and re-sell it if I can take it for $55k. u…" at bounding box center [1187, 763] width 650 height 71
click at [1258, 776] on div "That's a good price. I would buy it and re-sell it if I can take it for $55k. u…" at bounding box center [1187, 763] width 650 height 71
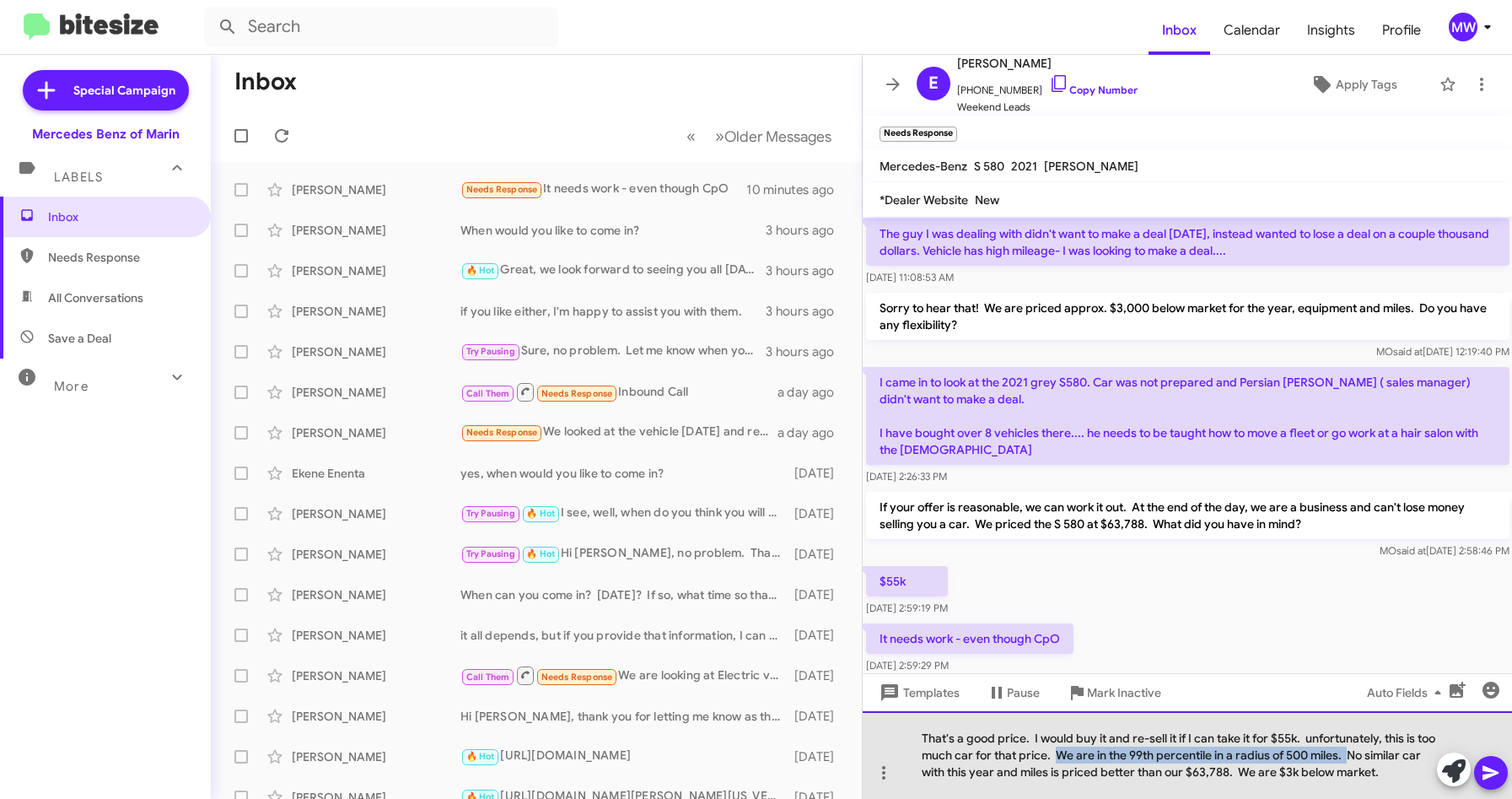
drag, startPoint x: 1081, startPoint y: 753, endPoint x: 1373, endPoint y: 760, distance: 292.1
click at [1373, 760] on div "That's a good price. I would buy it and re-sell it if I can take it for $55k. u…" at bounding box center [1187, 754] width 650 height 88
drag, startPoint x: 1169, startPoint y: 756, endPoint x: 1135, endPoint y: 777, distance: 40.0
click at [1135, 777] on div "That's a good price. I would buy it and re-sell it if I can take it for $55k. u…" at bounding box center [1187, 754] width 650 height 88
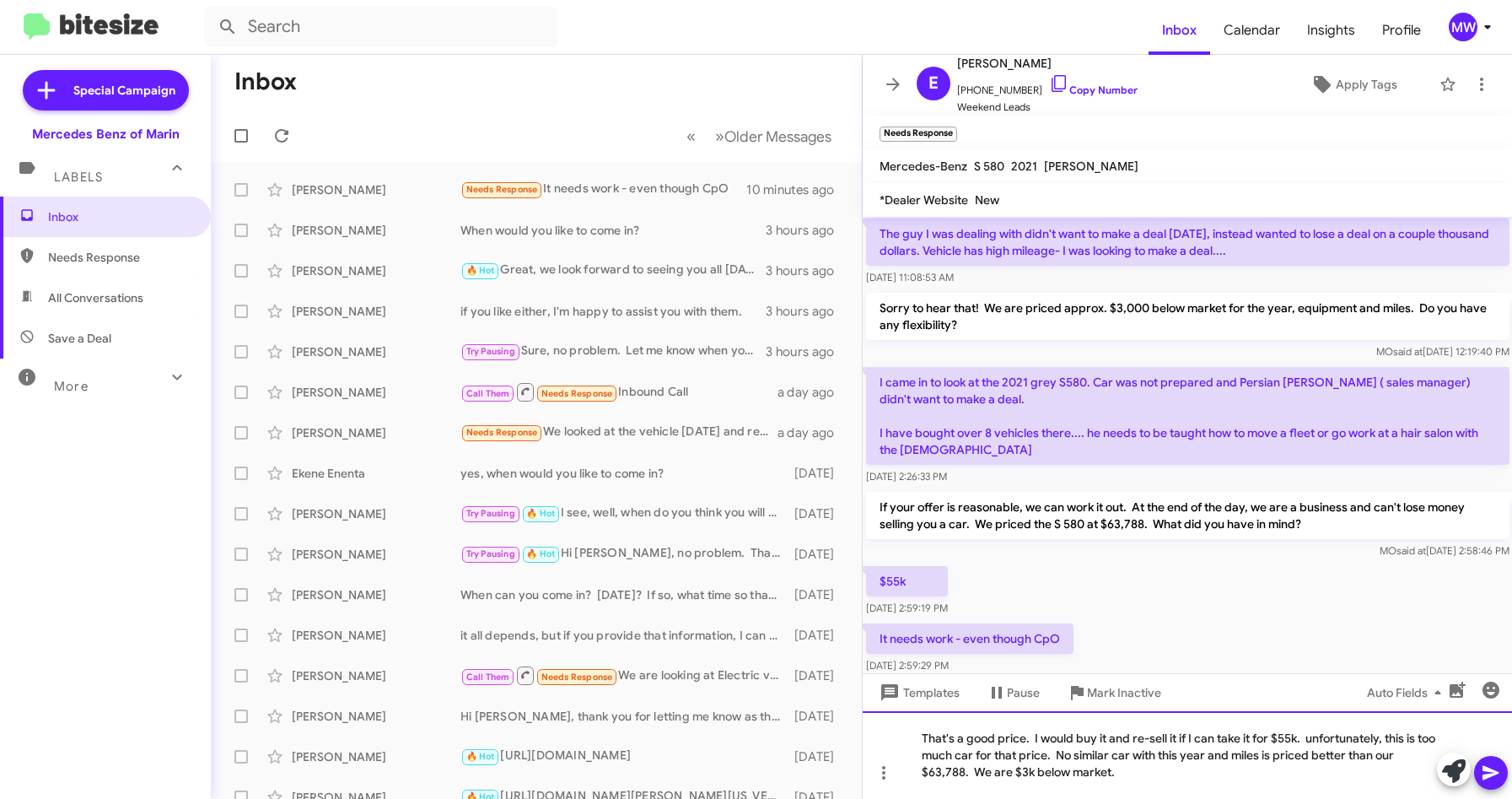
click at [1135, 777] on div "That's a good price. I would buy it and re-sell it if I can take it for $55k. u…" at bounding box center [1187, 754] width 650 height 88
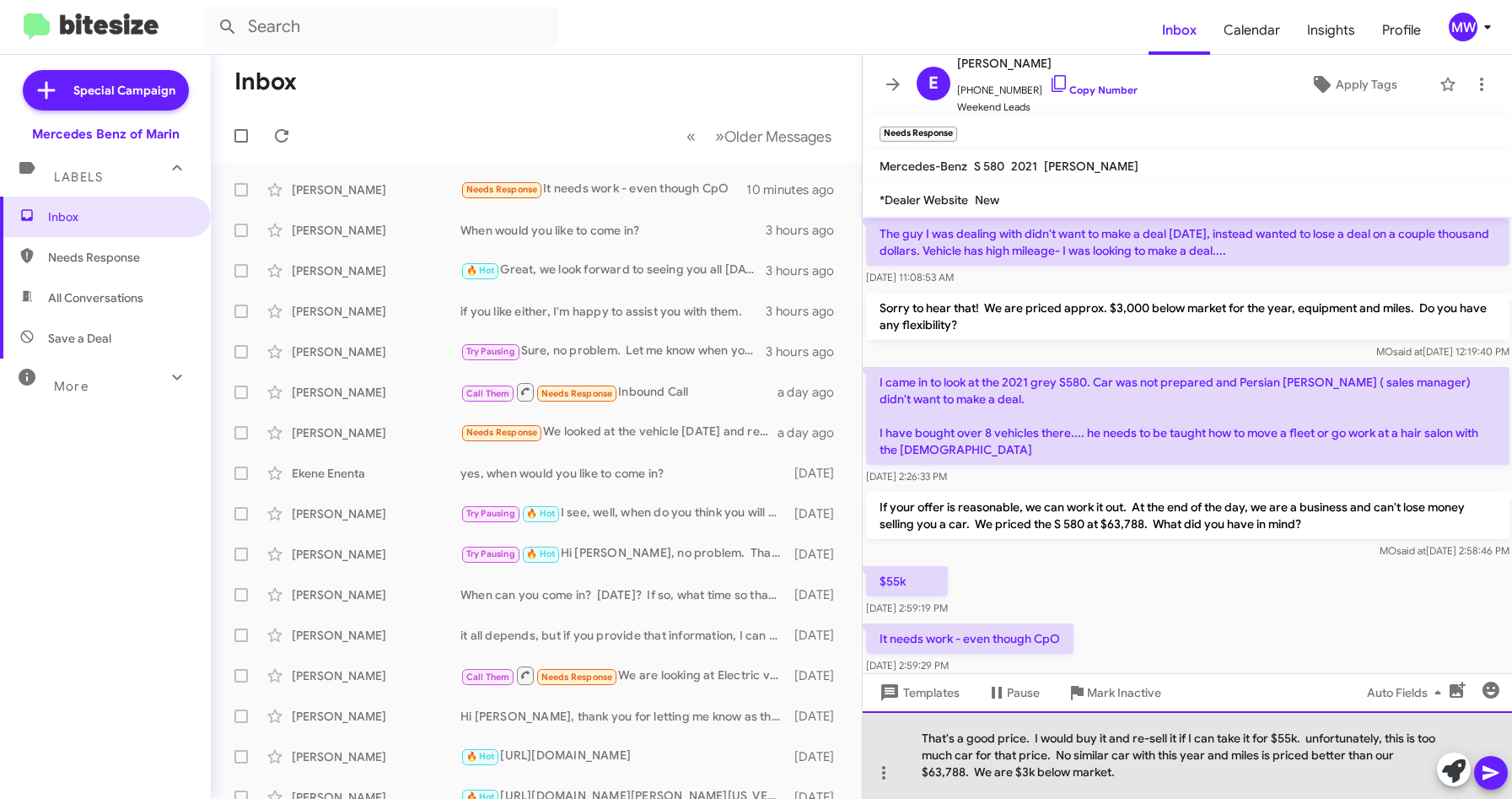
click at [1153, 753] on div "That's a good price. I would buy it and re-sell it if I can take it for $55k. u…" at bounding box center [1187, 754] width 650 height 88
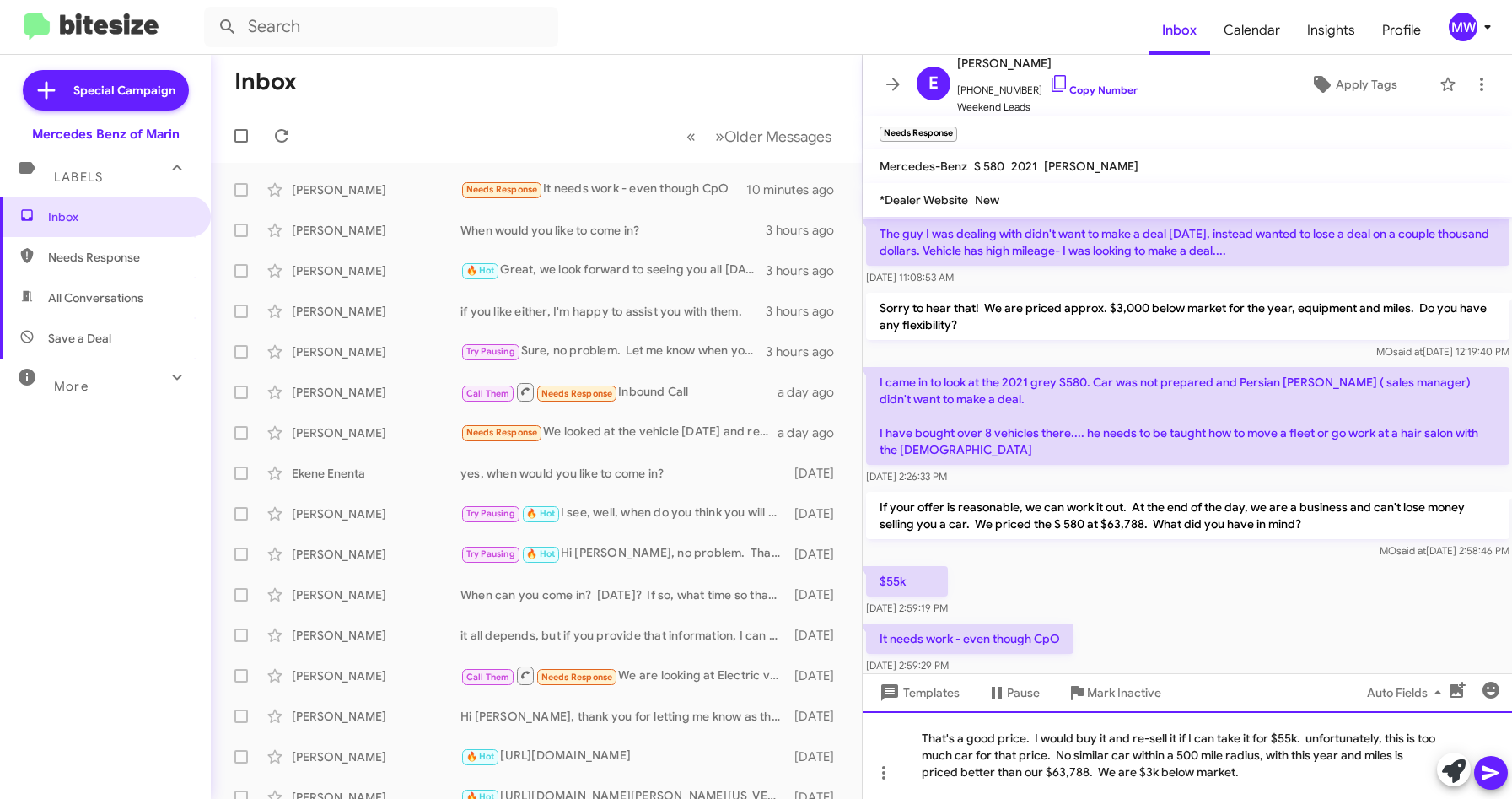
click at [1107, 773] on div "That's a good price. I would buy it and re-sell it if I can take it for $55k. u…" at bounding box center [1187, 754] width 650 height 88
click at [1282, 783] on div "That's a good price. I would buy it and re-sell it if I can take it for $55k. u…" at bounding box center [1187, 754] width 650 height 88
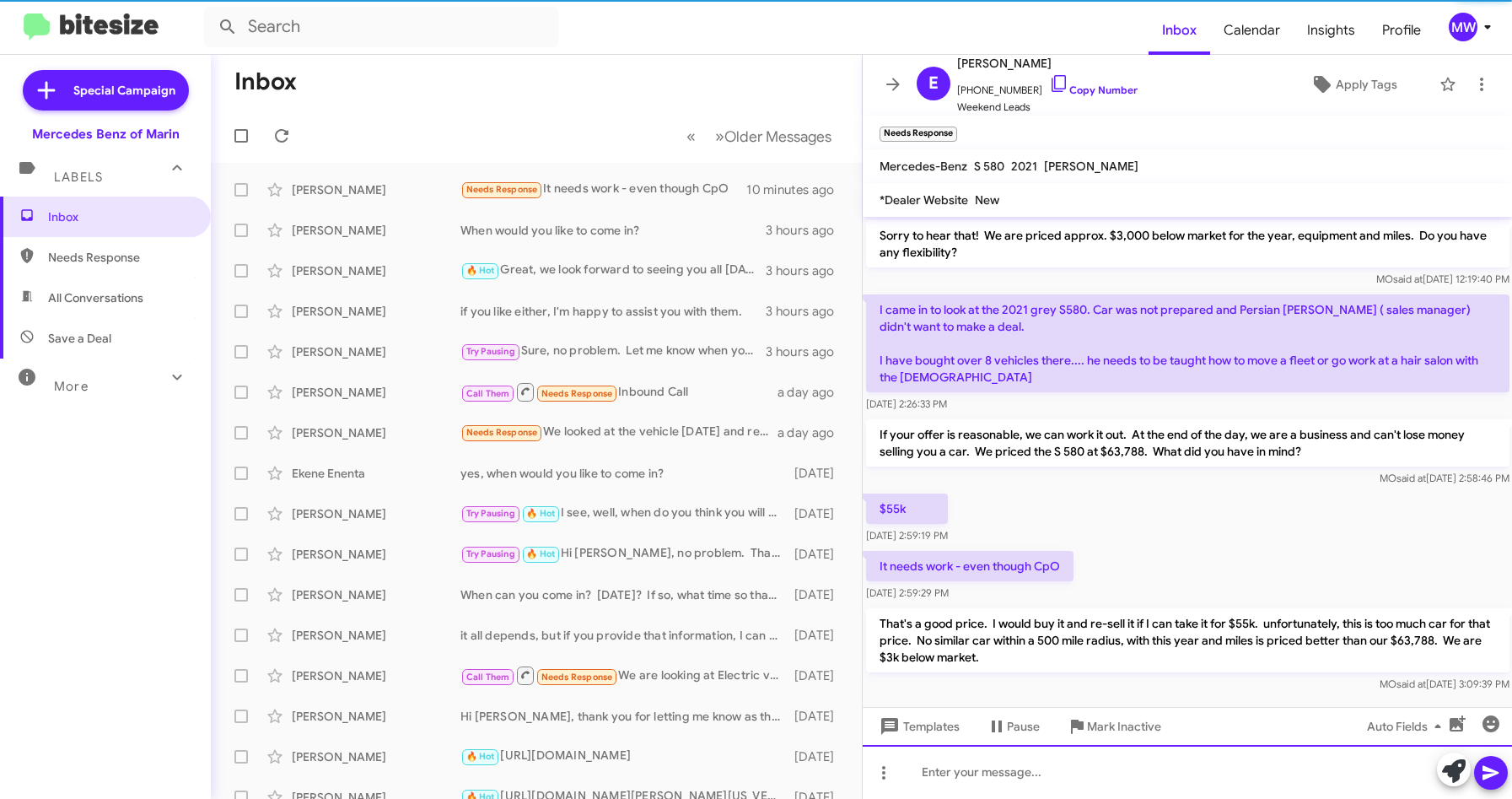
scroll to position [171, 0]
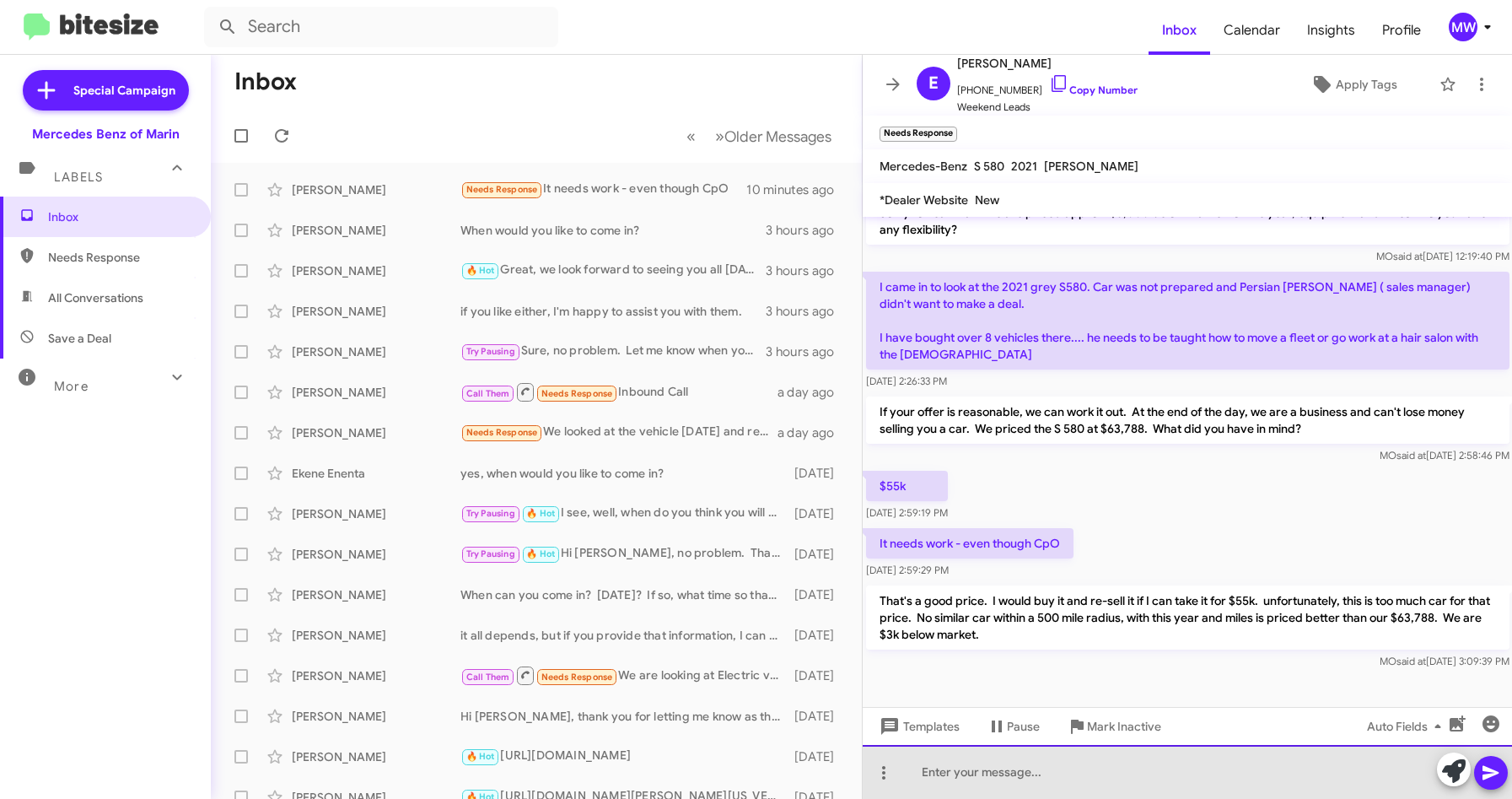
click at [1317, 784] on div at bounding box center [1187, 771] width 650 height 54
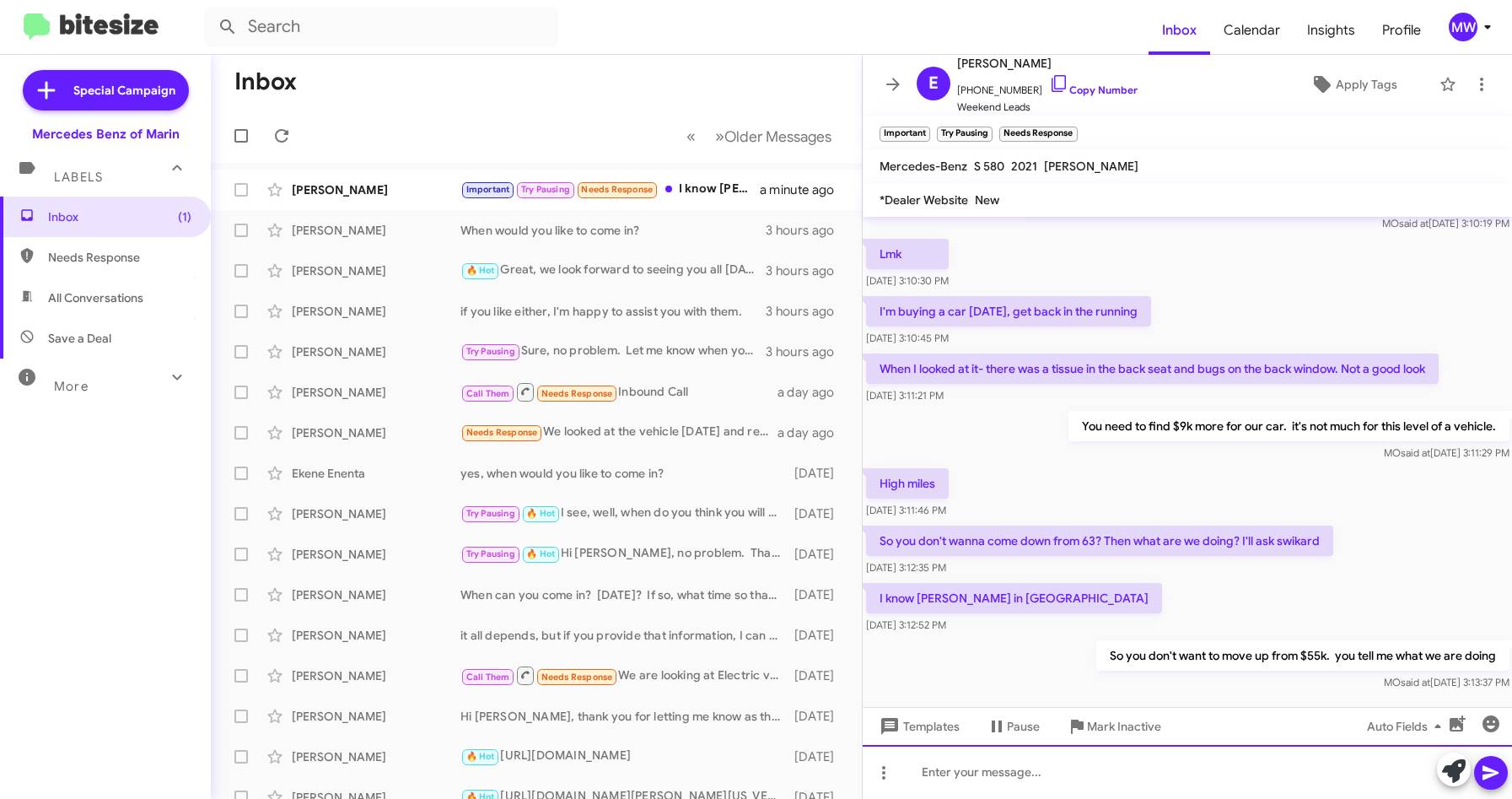
scroll to position [725, 0]
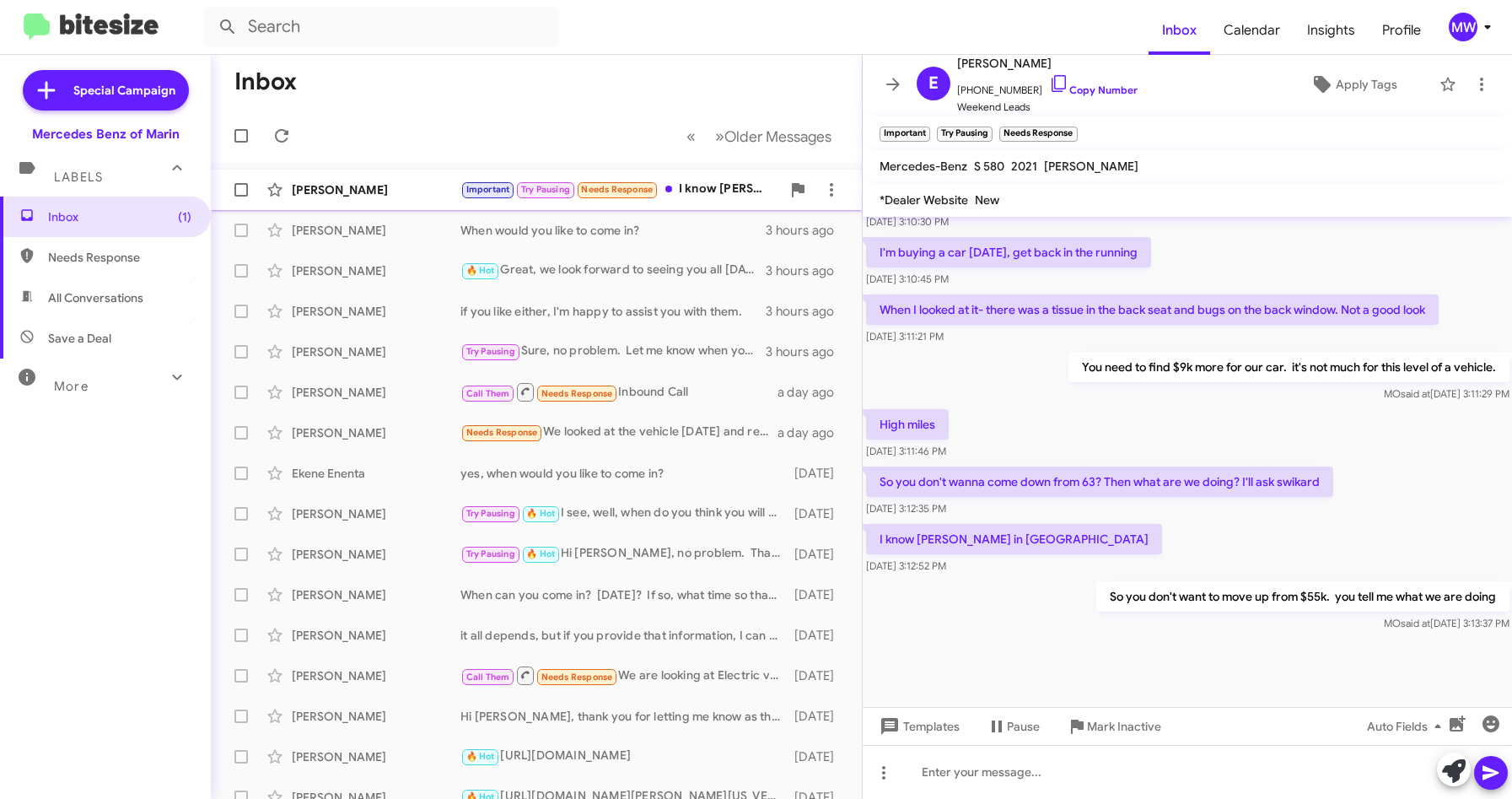
click at [709, 185] on div "Important Try Pausing Needs Response I know [PERSON_NAME] in [GEOGRAPHIC_DATA]" at bounding box center [620, 189] width 320 height 19
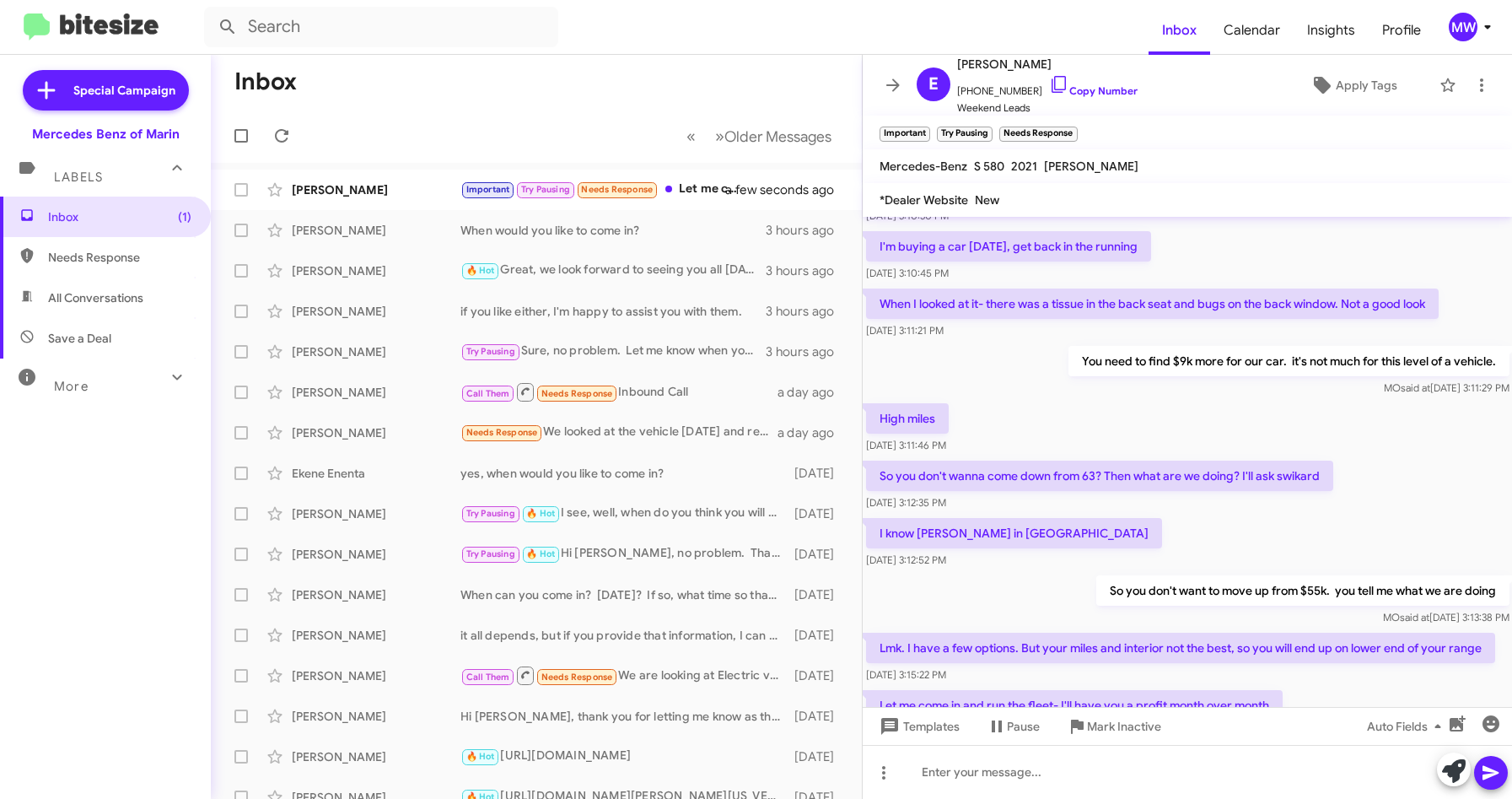
scroll to position [866, 0]
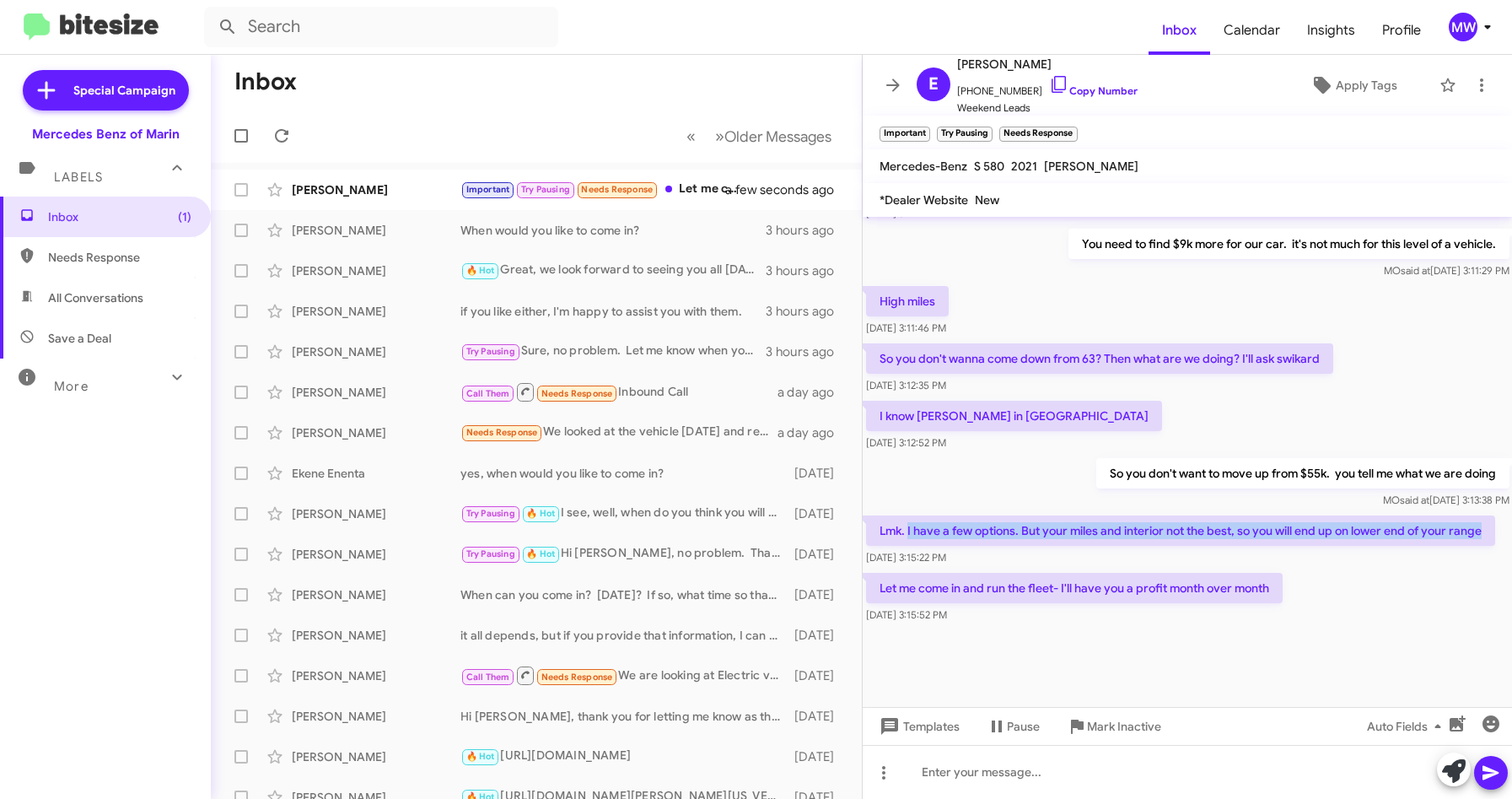
drag, startPoint x: 910, startPoint y: 504, endPoint x: 953, endPoint y: 525, distance: 47.9
click at [953, 525] on p "Lmk. I have a few options. But your miles and interior not the best, so you wil…" at bounding box center [1181, 530] width 629 height 30
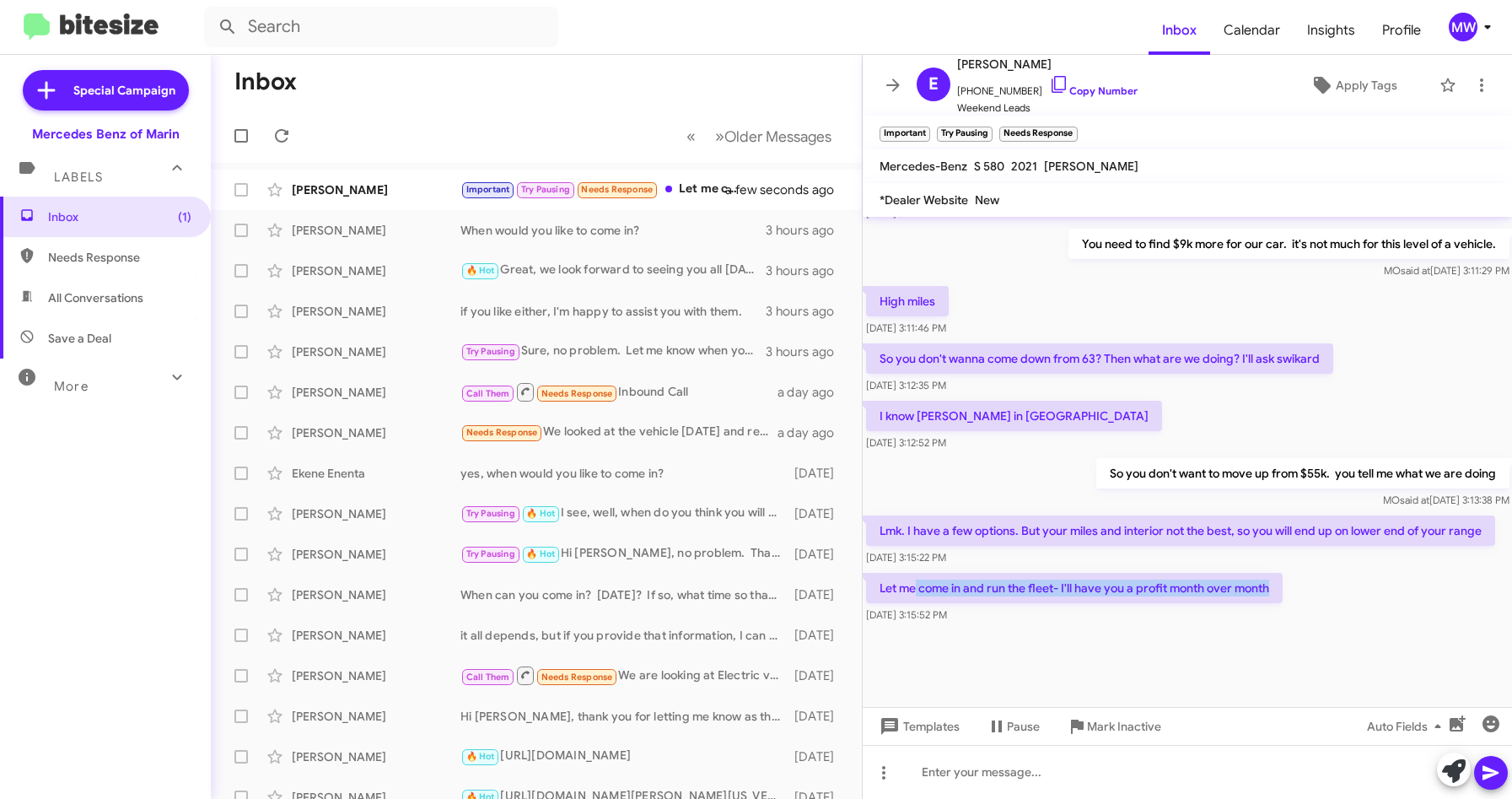
drag, startPoint x: 953, startPoint y: 525, endPoint x: 1292, endPoint y: 591, distance: 345.4
click at [1292, 591] on div "Let me come in and run the fleet- I'll have you a profit month over month Sep 9…" at bounding box center [1187, 597] width 650 height 57
drag, startPoint x: 1292, startPoint y: 591, endPoint x: 1363, endPoint y: 617, distance: 75.6
click at [1341, 612] on div "Let me come in and run the fleet- I'll have you a profit month over month Sep 9…" at bounding box center [1187, 597] width 650 height 57
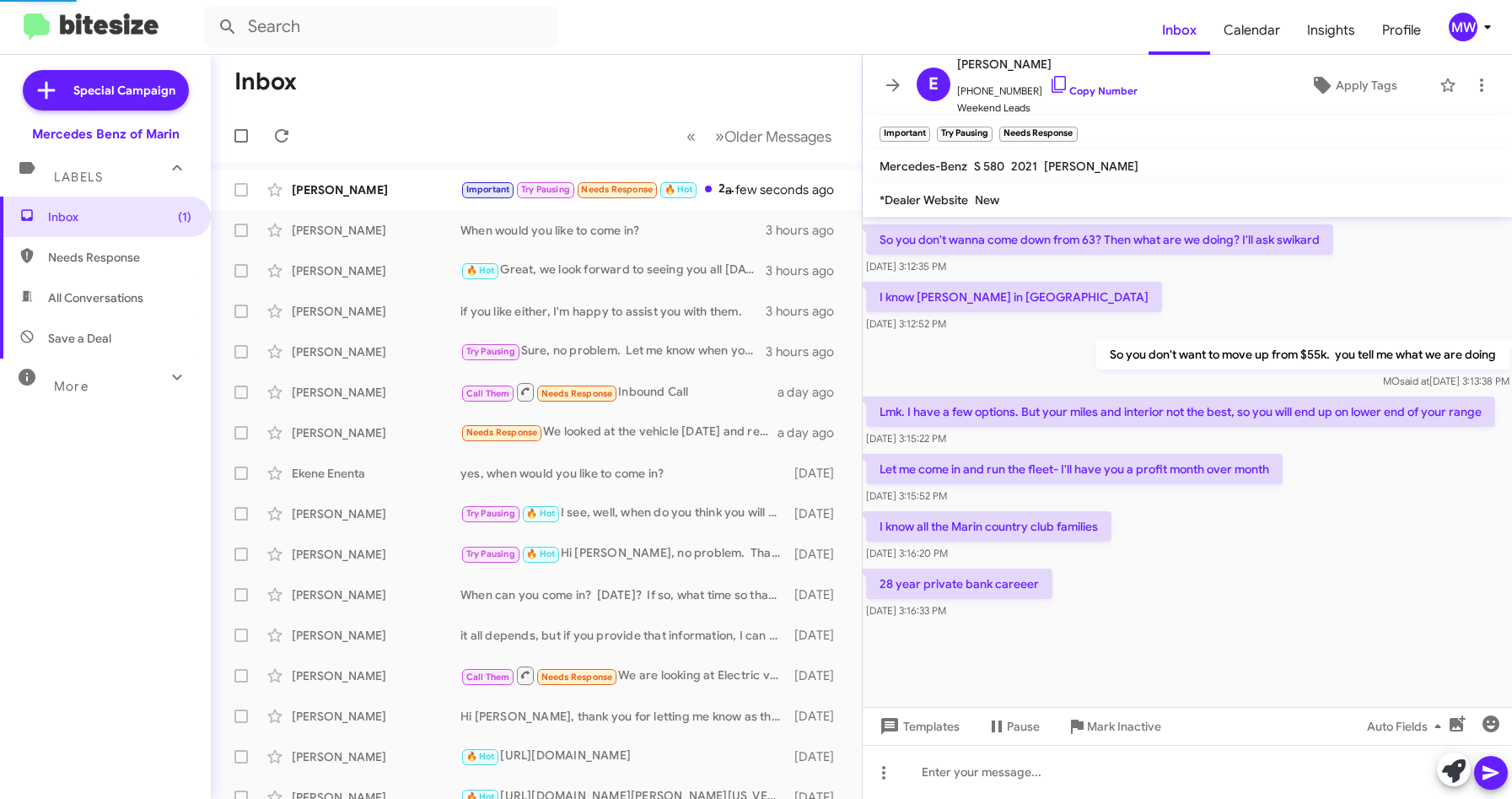
scroll to position [910, 0]
click at [1192, 766] on div at bounding box center [1187, 771] width 650 height 54
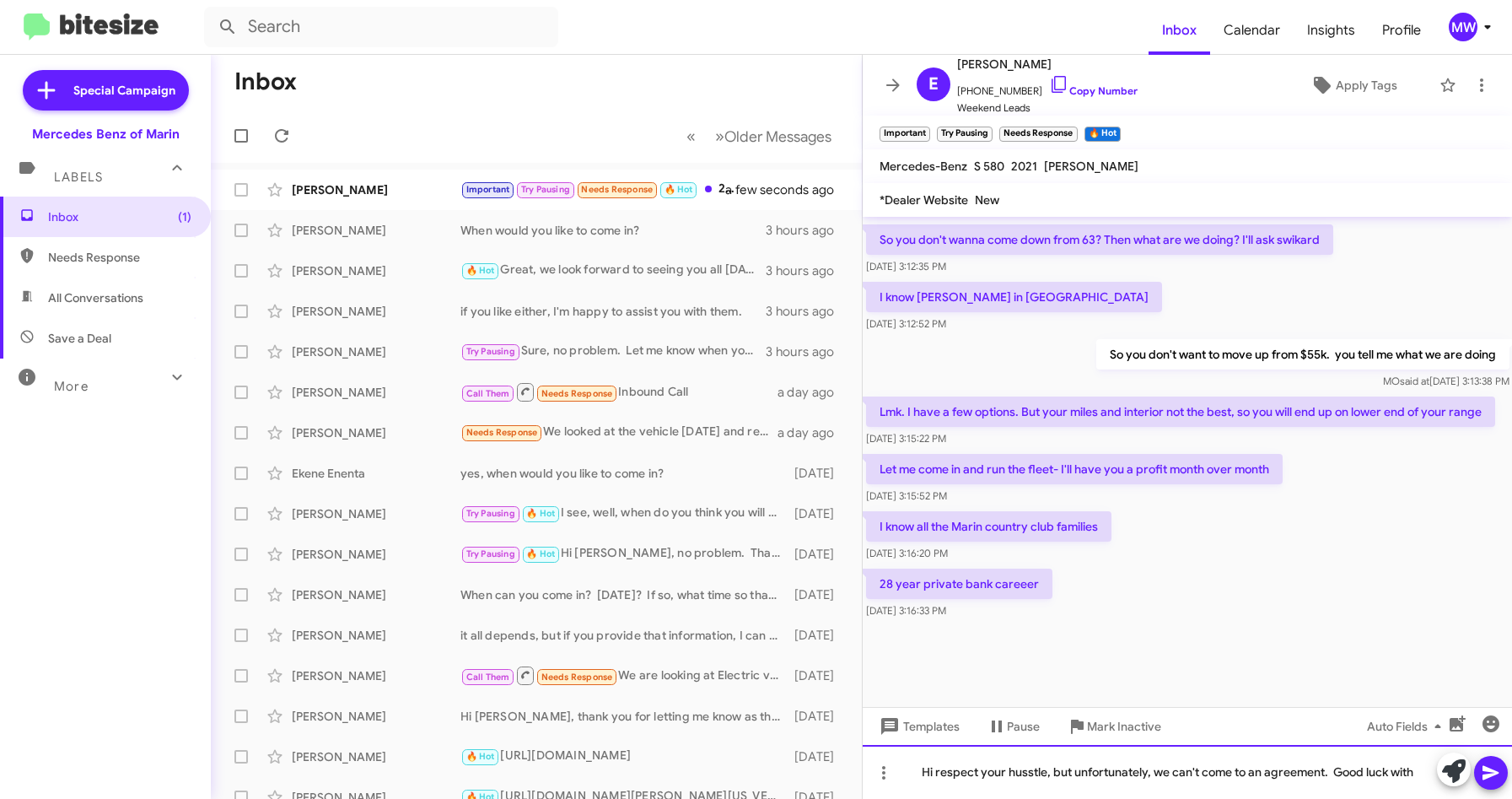
scroll to position [927, 0]
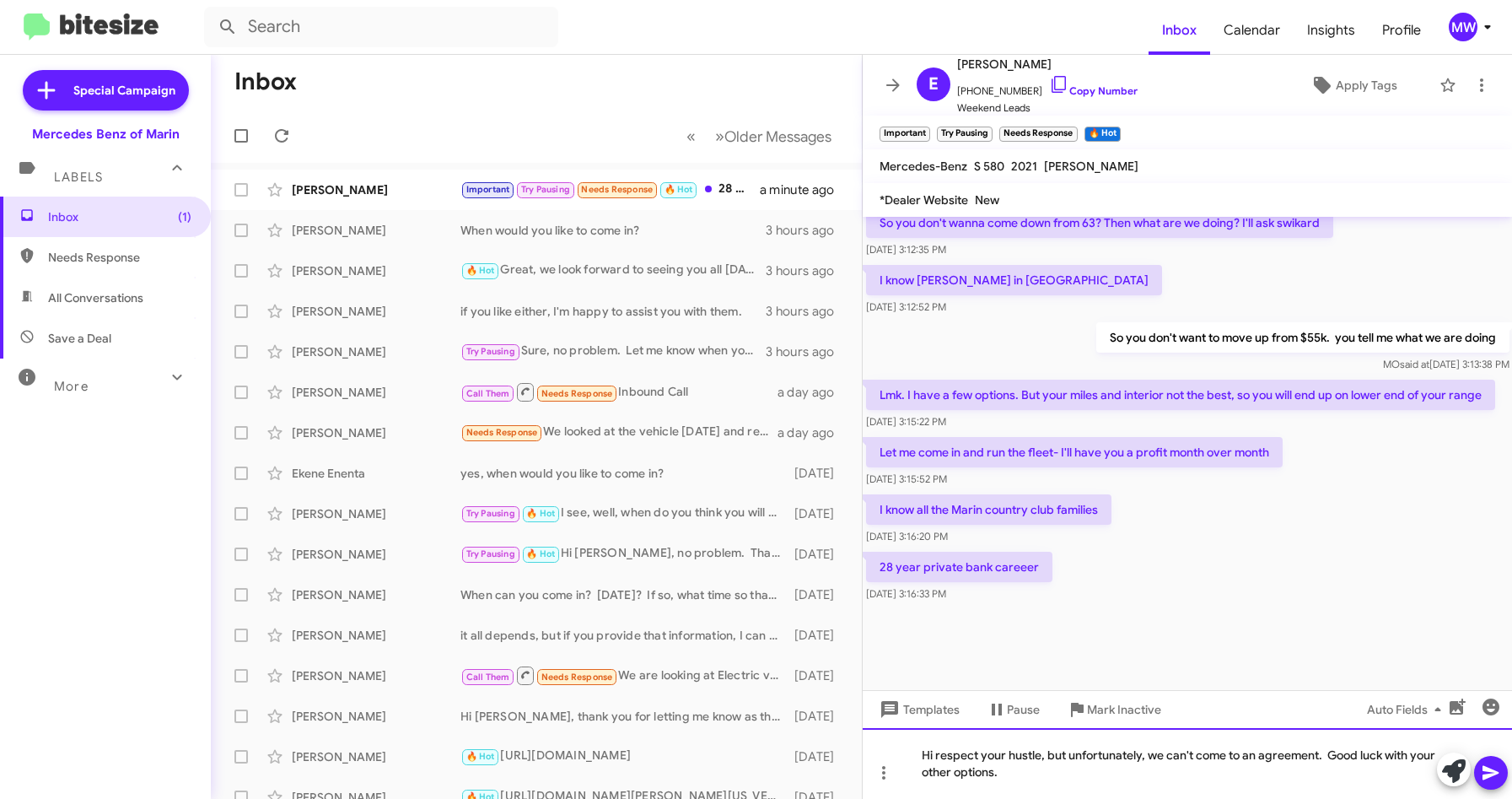
click at [1058, 765] on div "Hi respect your hustle, but unfortunately, we can't come to an agreement. Good …" at bounding box center [1187, 763] width 650 height 71
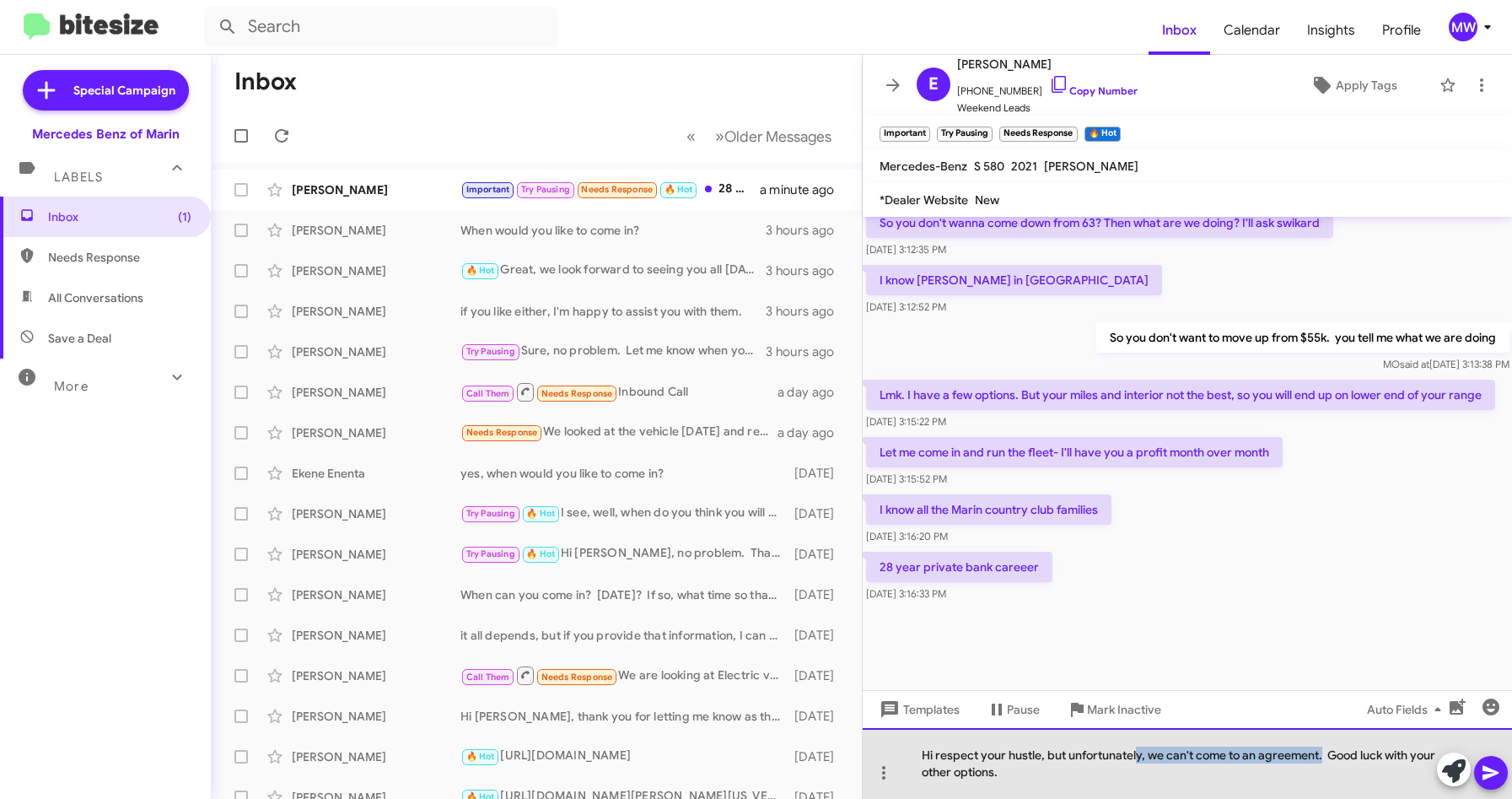
drag, startPoint x: 1136, startPoint y: 749, endPoint x: 1321, endPoint y: 755, distance: 185.1
click at [1321, 755] on div "Hi respect your hustle, but unfortunately, we can't come to an agreement. Good …" at bounding box center [1187, 763] width 650 height 71
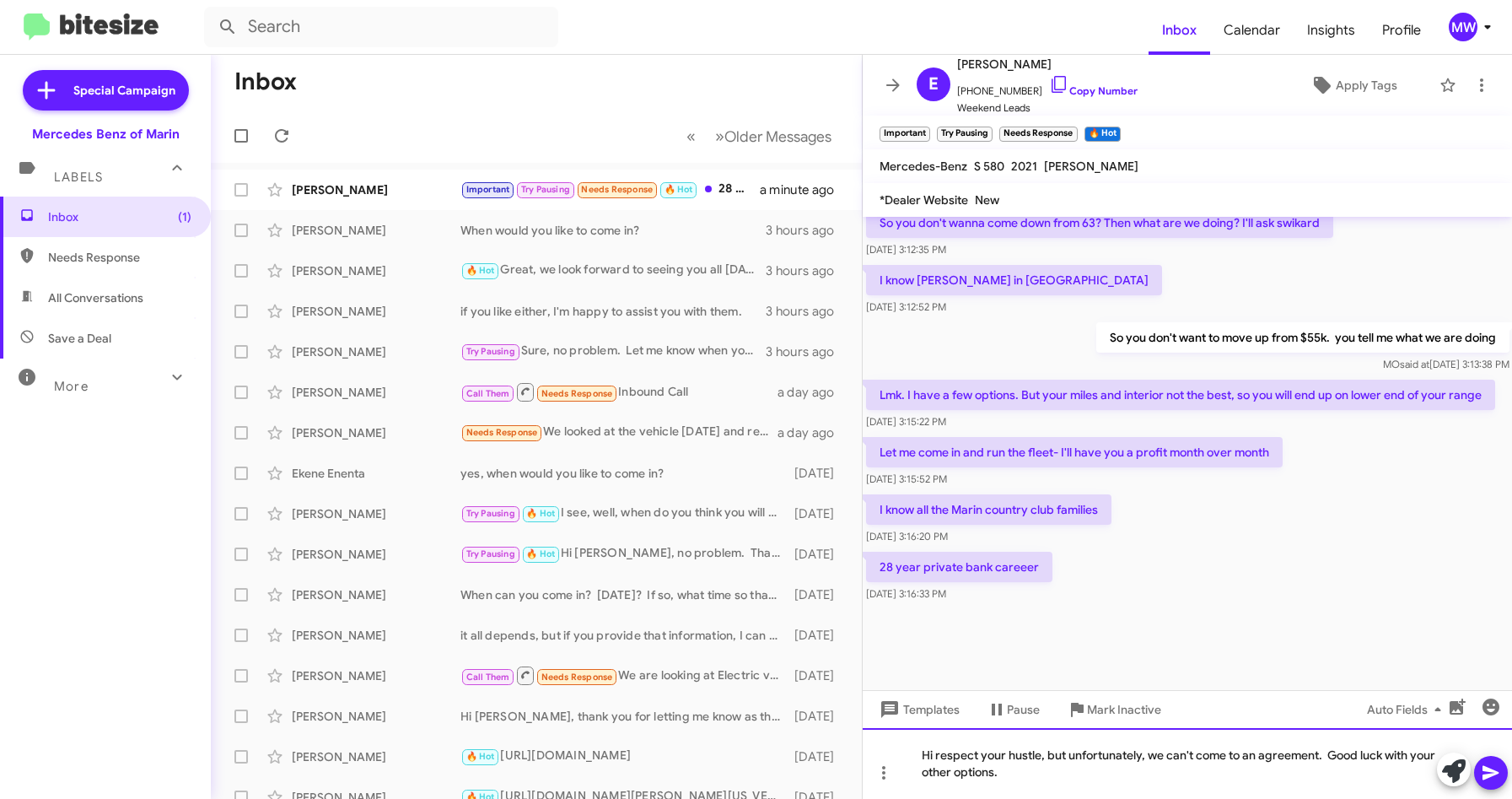
click at [1123, 778] on div "Hi respect your hustle, but unfortunately, we can't come to an agreement. Good …" at bounding box center [1187, 763] width 650 height 71
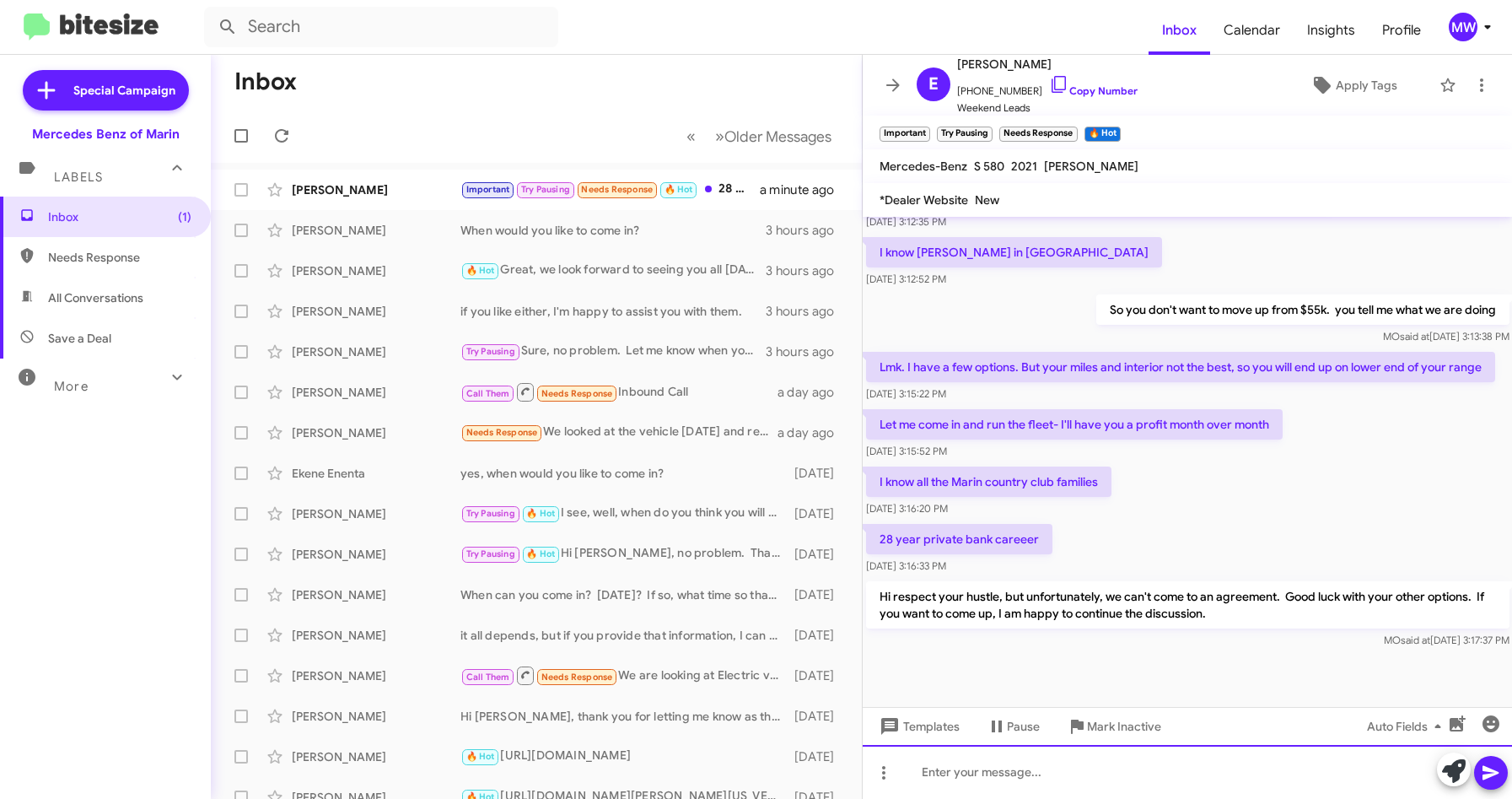
scroll to position [1067, 0]
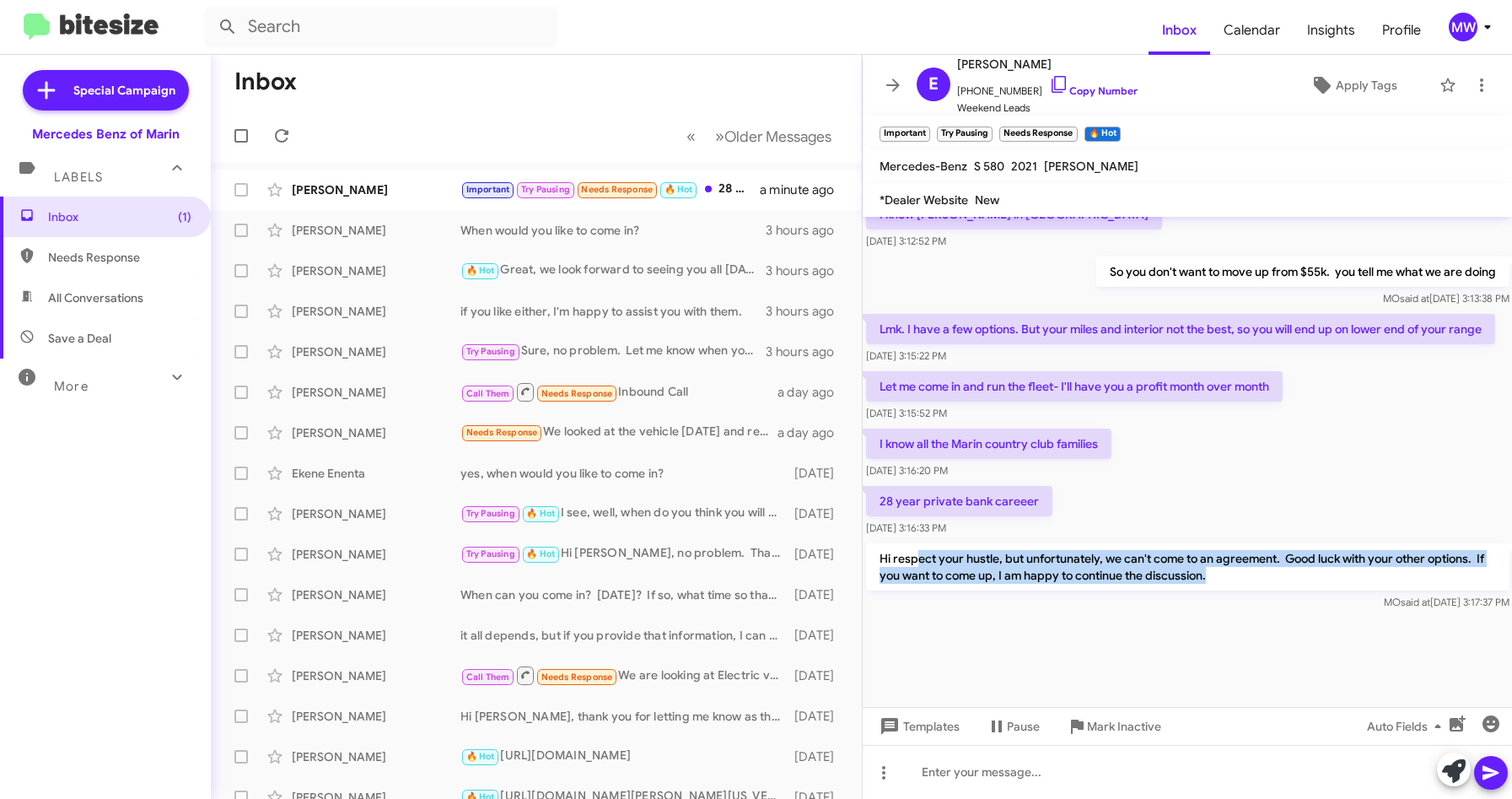
drag, startPoint x: 915, startPoint y: 555, endPoint x: 1233, endPoint y: 584, distance: 319.3
click at [1233, 584] on p "Hi respect your hustle, but unfortunately, we can't come to an agreement. Good …" at bounding box center [1187, 566] width 643 height 47
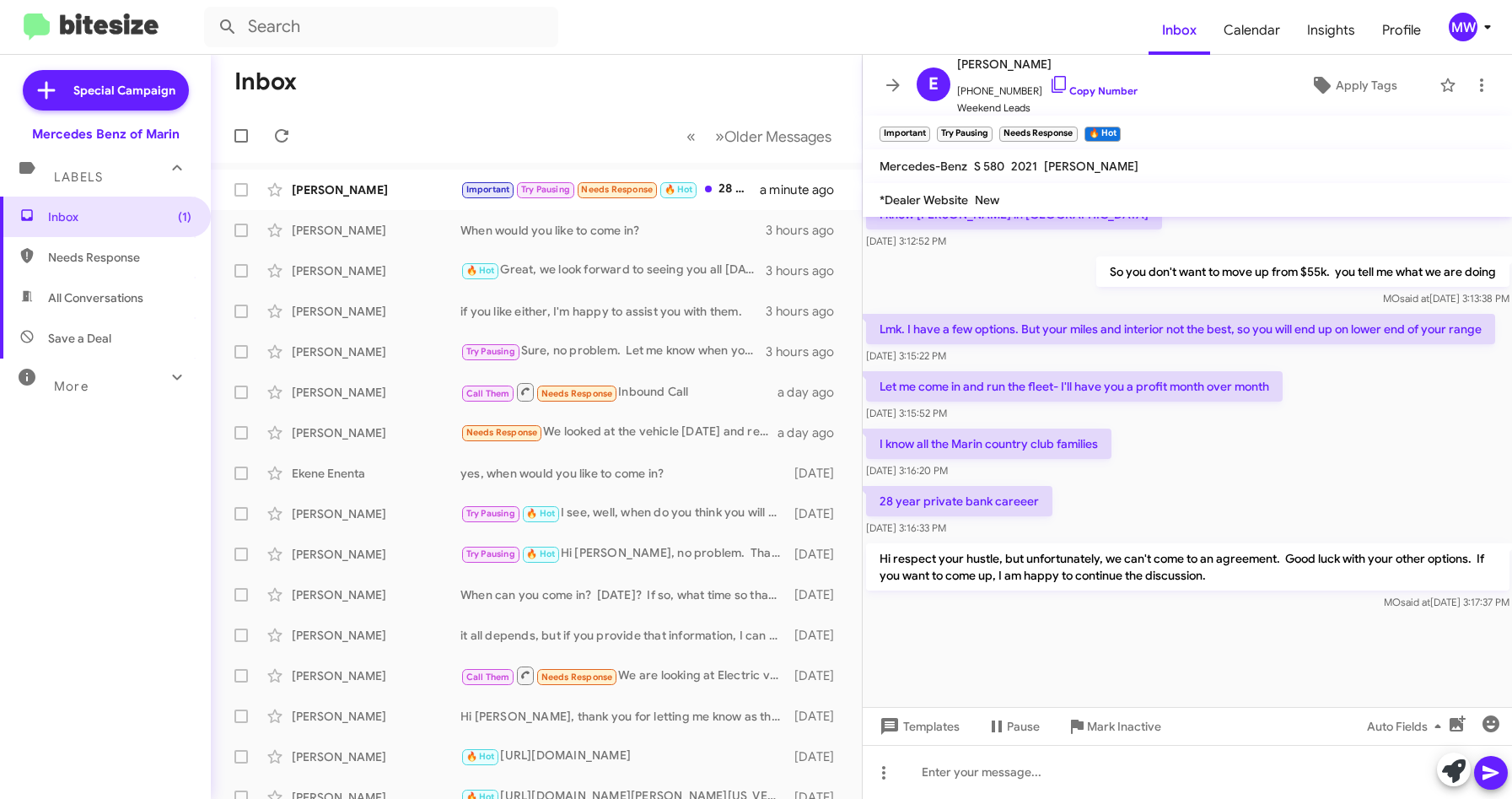
drag, startPoint x: 1233, startPoint y: 584, endPoint x: 1171, endPoint y: 708, distance: 138.6
click at [1152, 665] on div at bounding box center [1187, 660] width 650 height 93
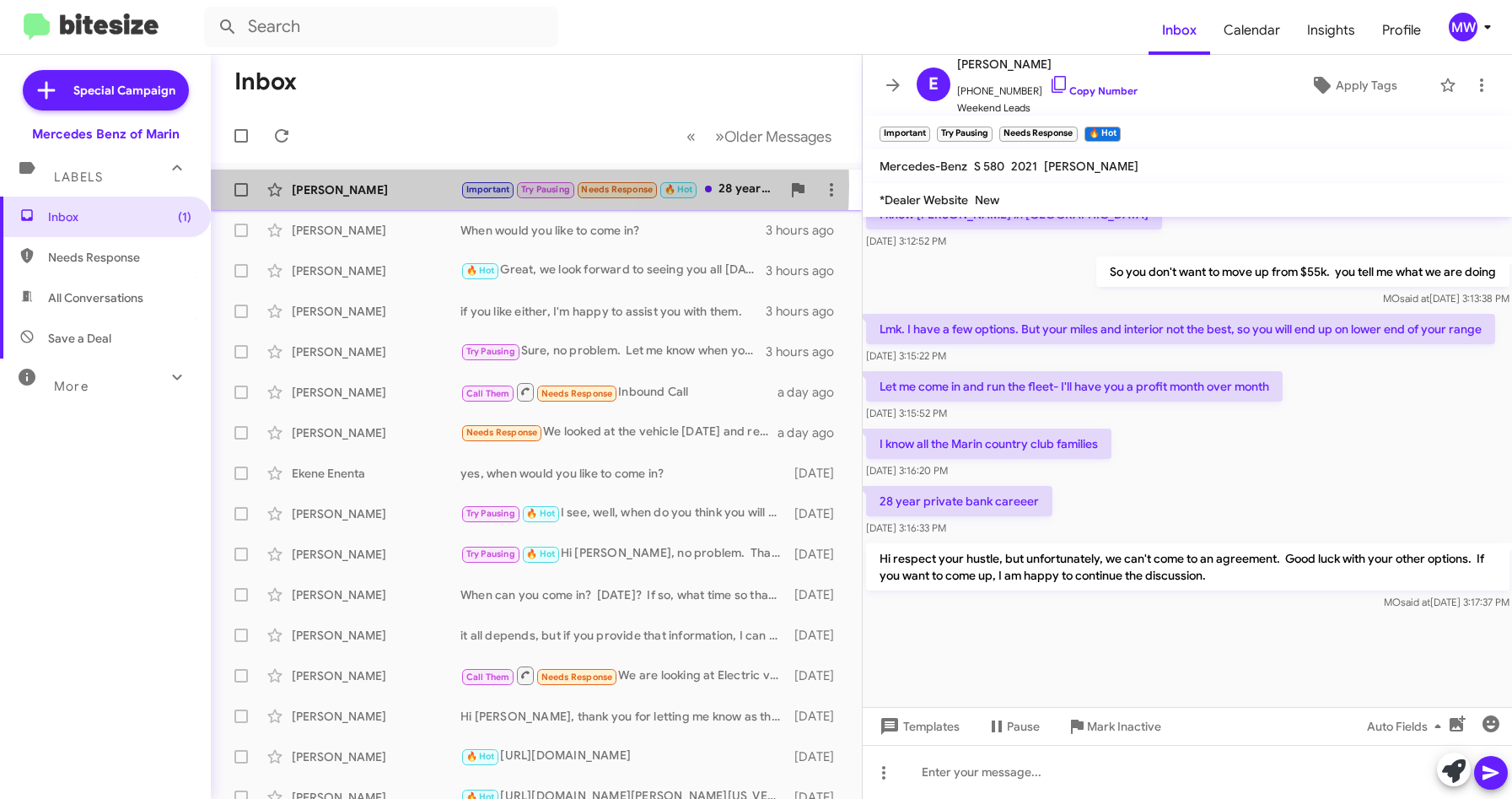
click at [421, 184] on div "[PERSON_NAME]" at bounding box center [376, 190] width 169 height 16
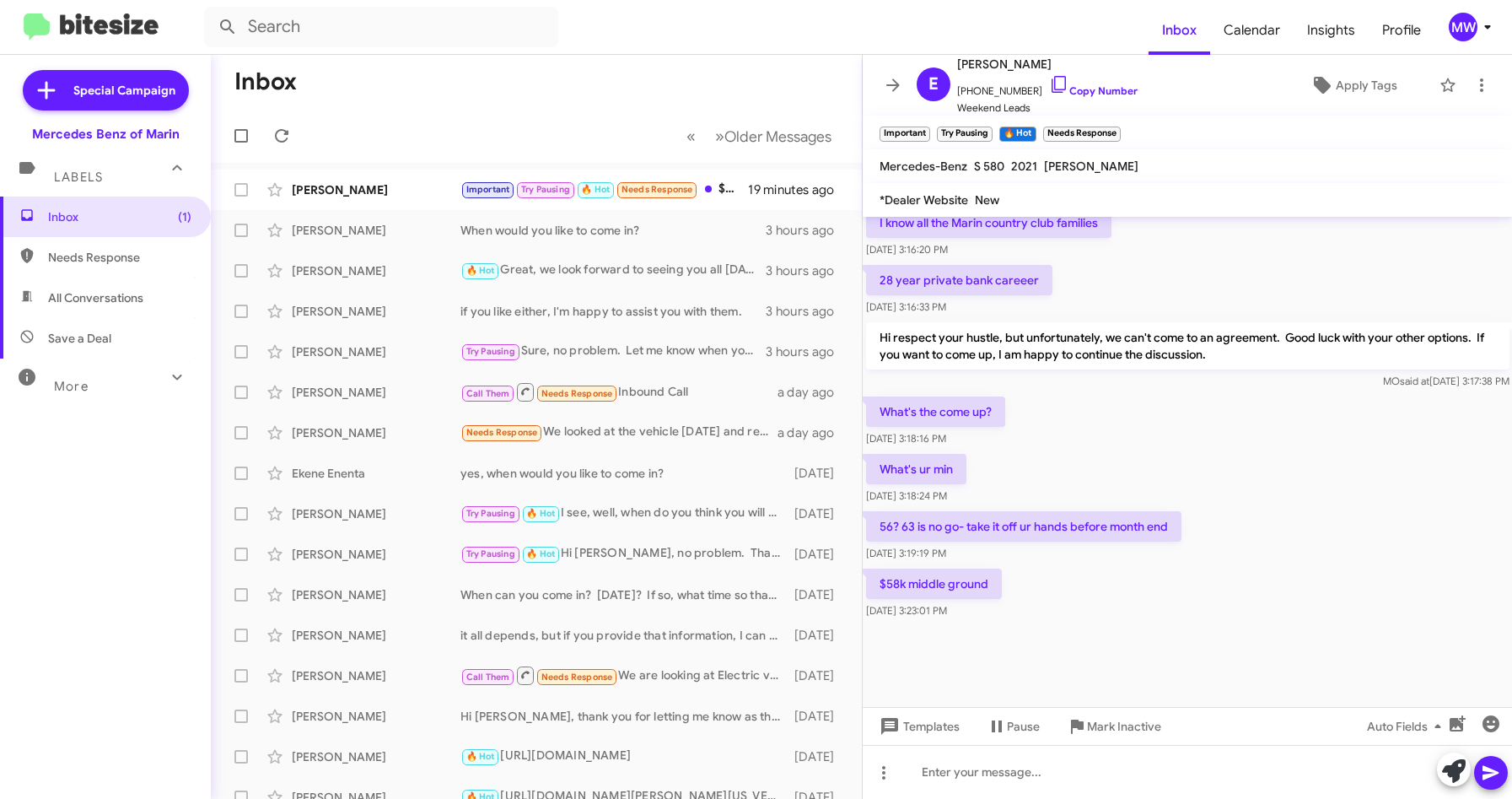
scroll to position [809, 0]
click at [443, 188] on div "[PERSON_NAME]" at bounding box center [376, 190] width 169 height 16
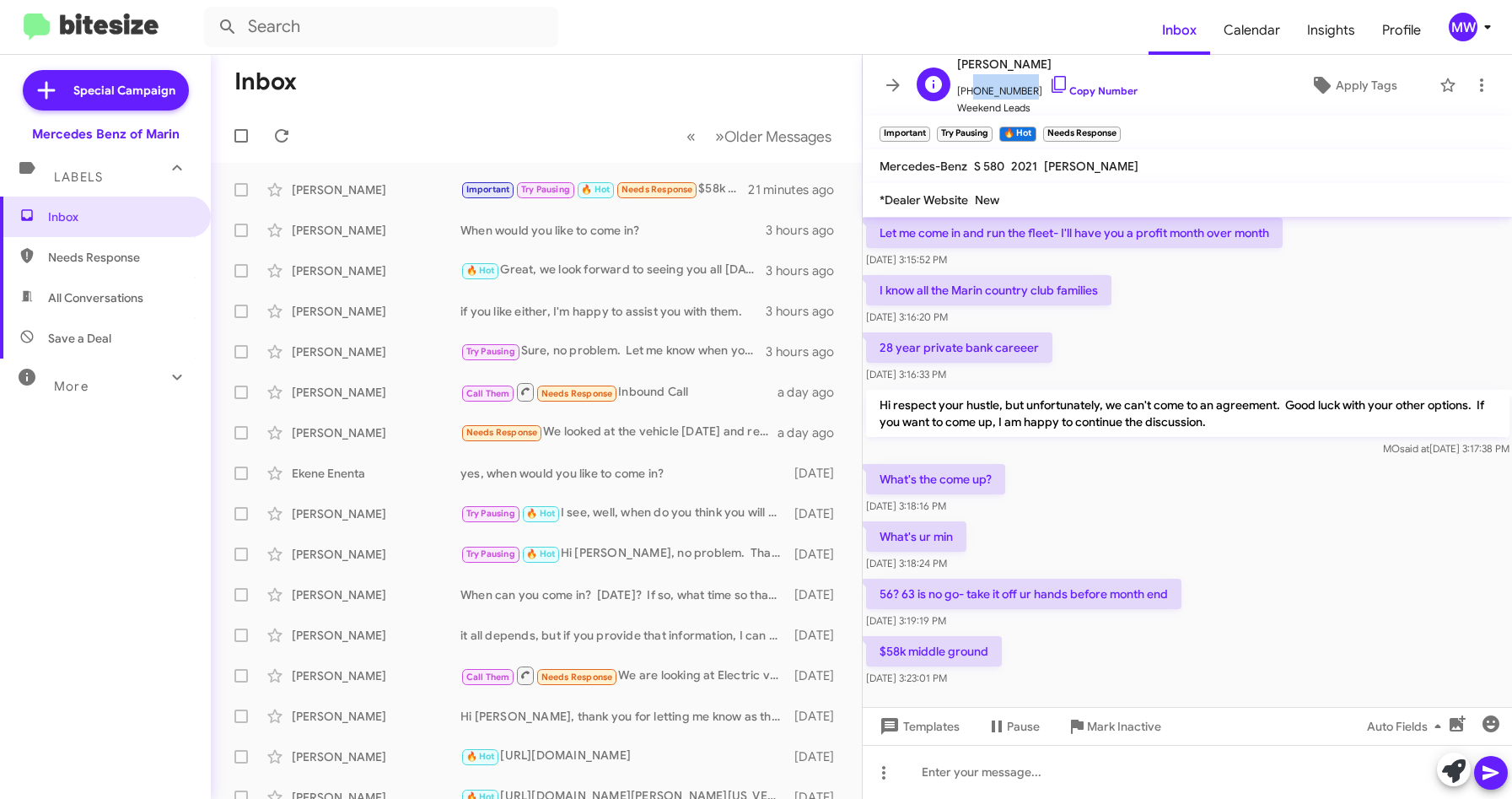
drag, startPoint x: 967, startPoint y: 90, endPoint x: 1023, endPoint y: 95, distance: 56.2
click at [1023, 95] on span "[PHONE_NUMBER] Copy Number" at bounding box center [1047, 87] width 181 height 26
copy span "4155098358"
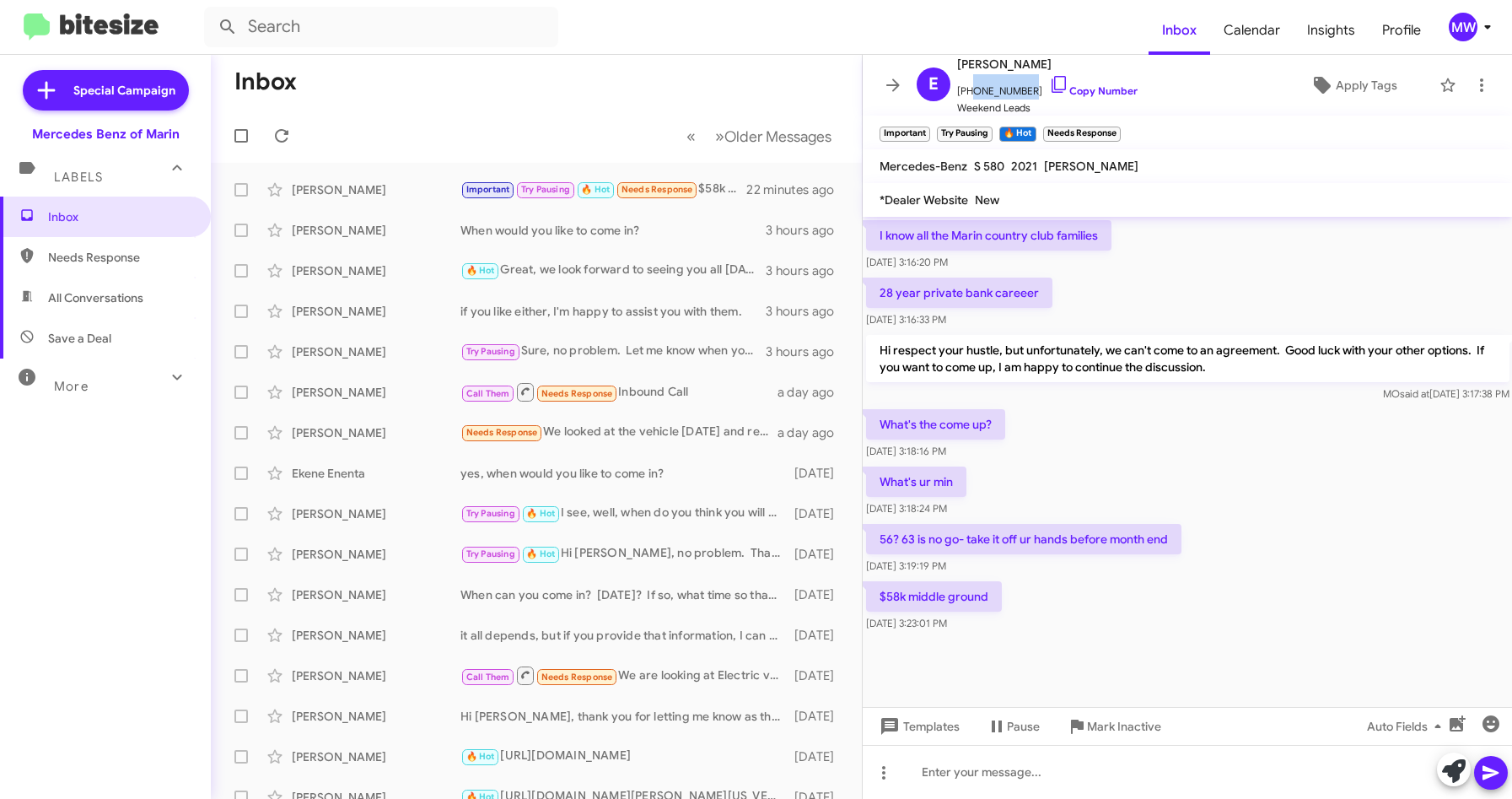
scroll to position [809, 0]
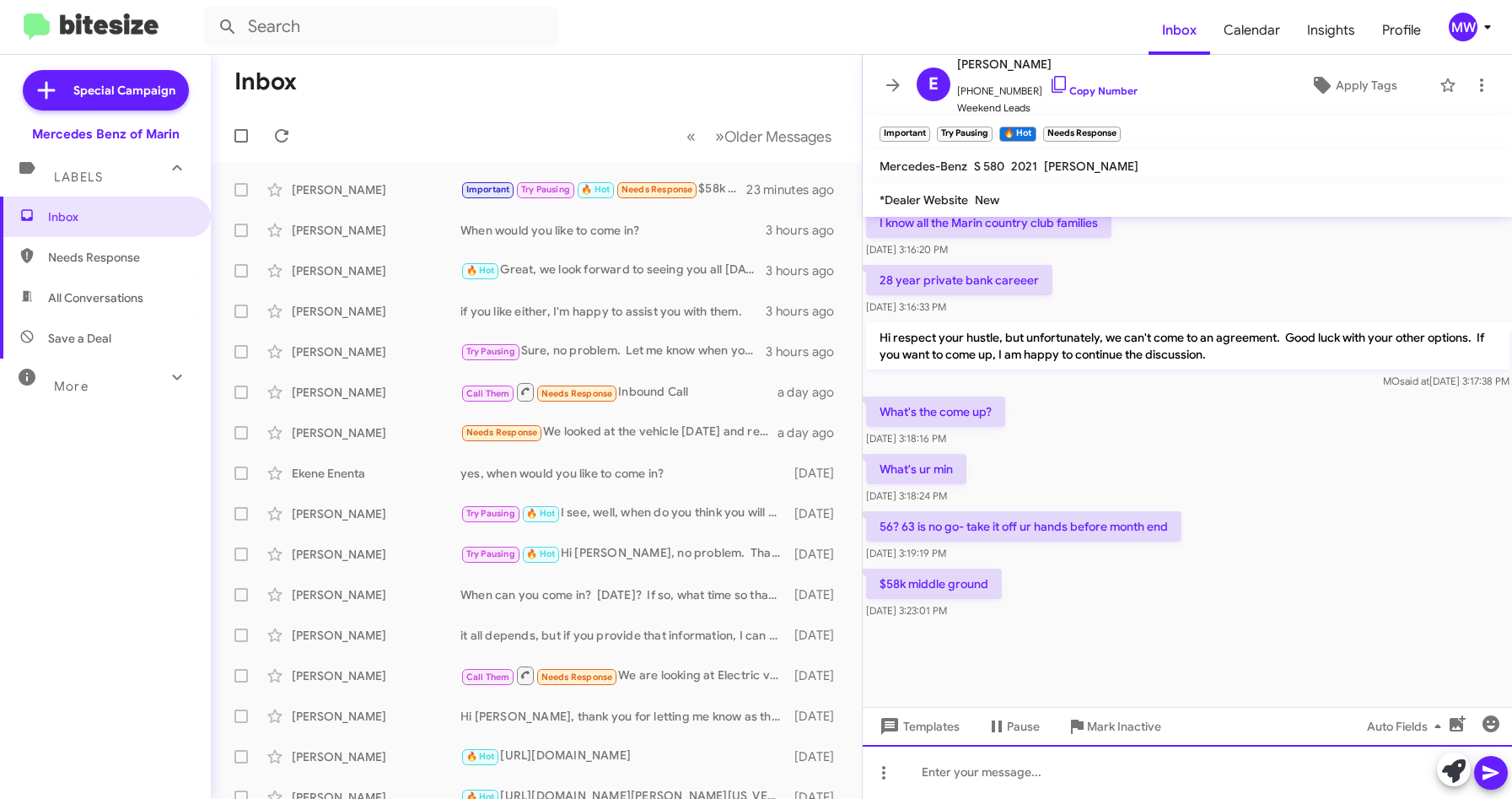
click at [1030, 770] on div at bounding box center [1187, 771] width 650 height 54
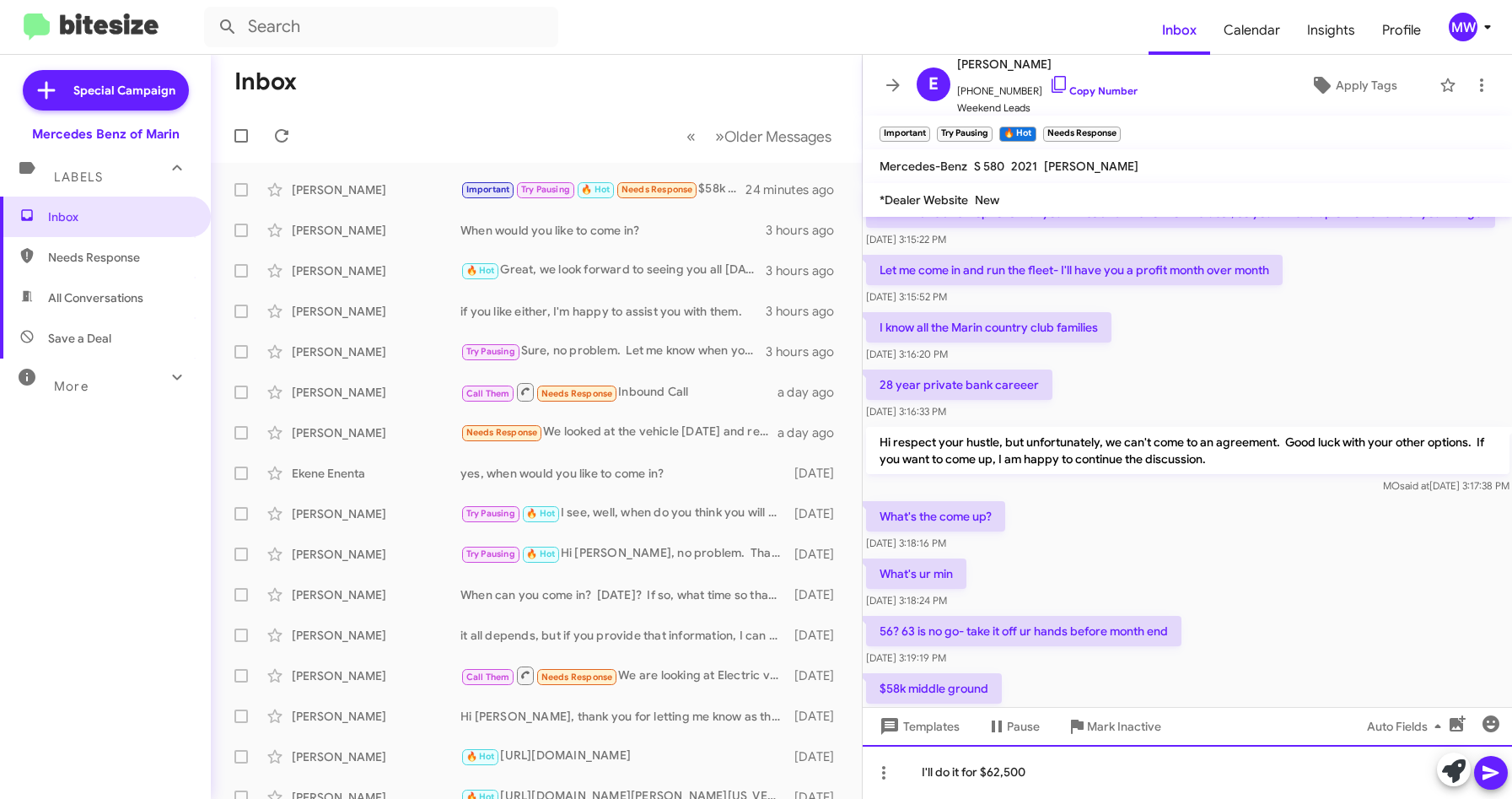
scroll to position [1470, 0]
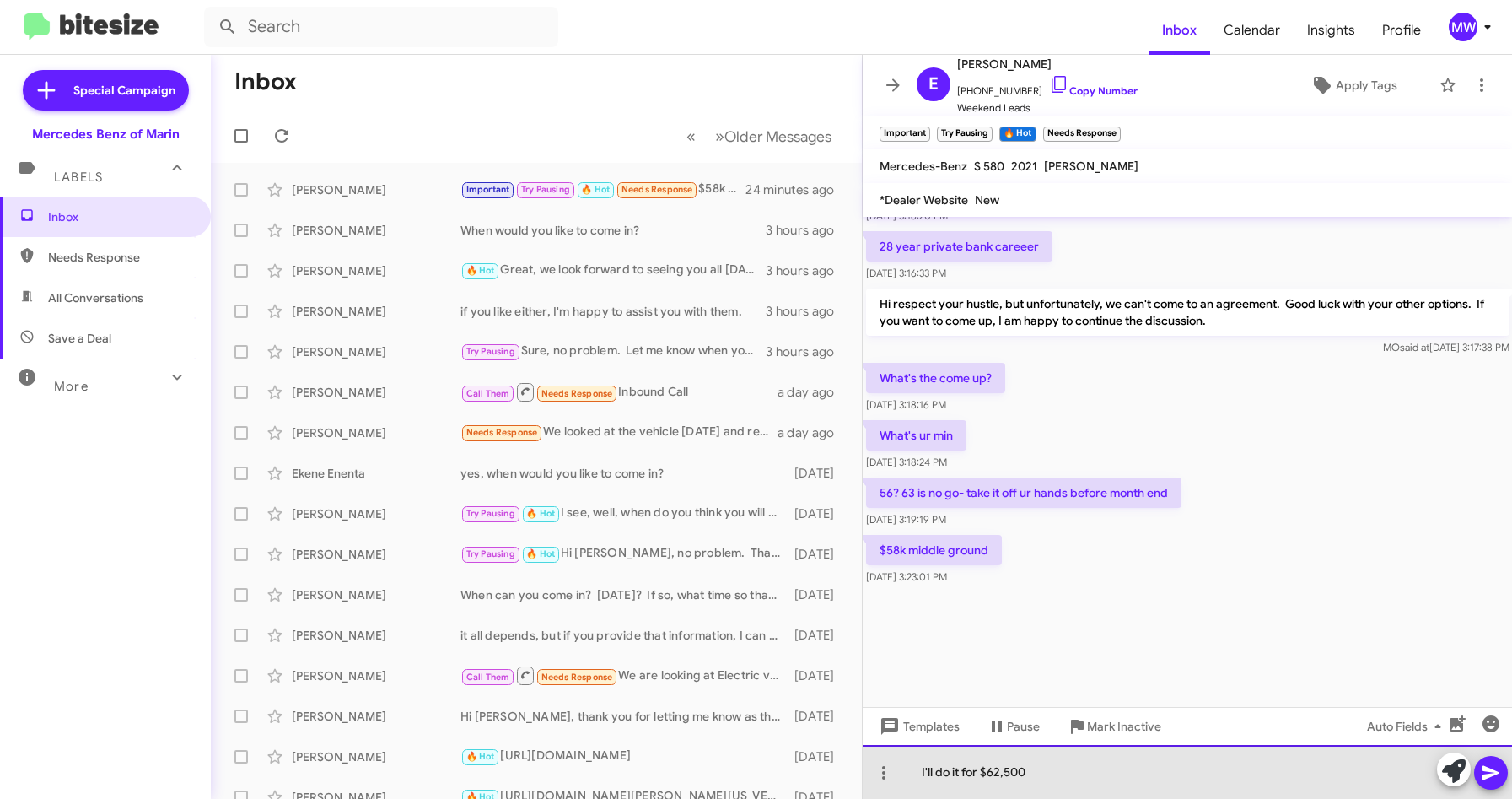
click at [1117, 774] on div "I'll do it for $62,500" at bounding box center [1187, 771] width 650 height 54
click at [1010, 773] on div "I'll do it for $62,500. That's $1200 off." at bounding box center [1187, 771] width 650 height 54
click at [1022, 768] on div "I'll do it for $62,700. That's $1200 off." at bounding box center [1187, 771] width 650 height 54
drag, startPoint x: 1165, startPoint y: 777, endPoint x: 1030, endPoint y: 783, distance: 135.1
click at [1030, 783] on div "I'll do it for $62,788. That's $1200 off." at bounding box center [1187, 771] width 650 height 54
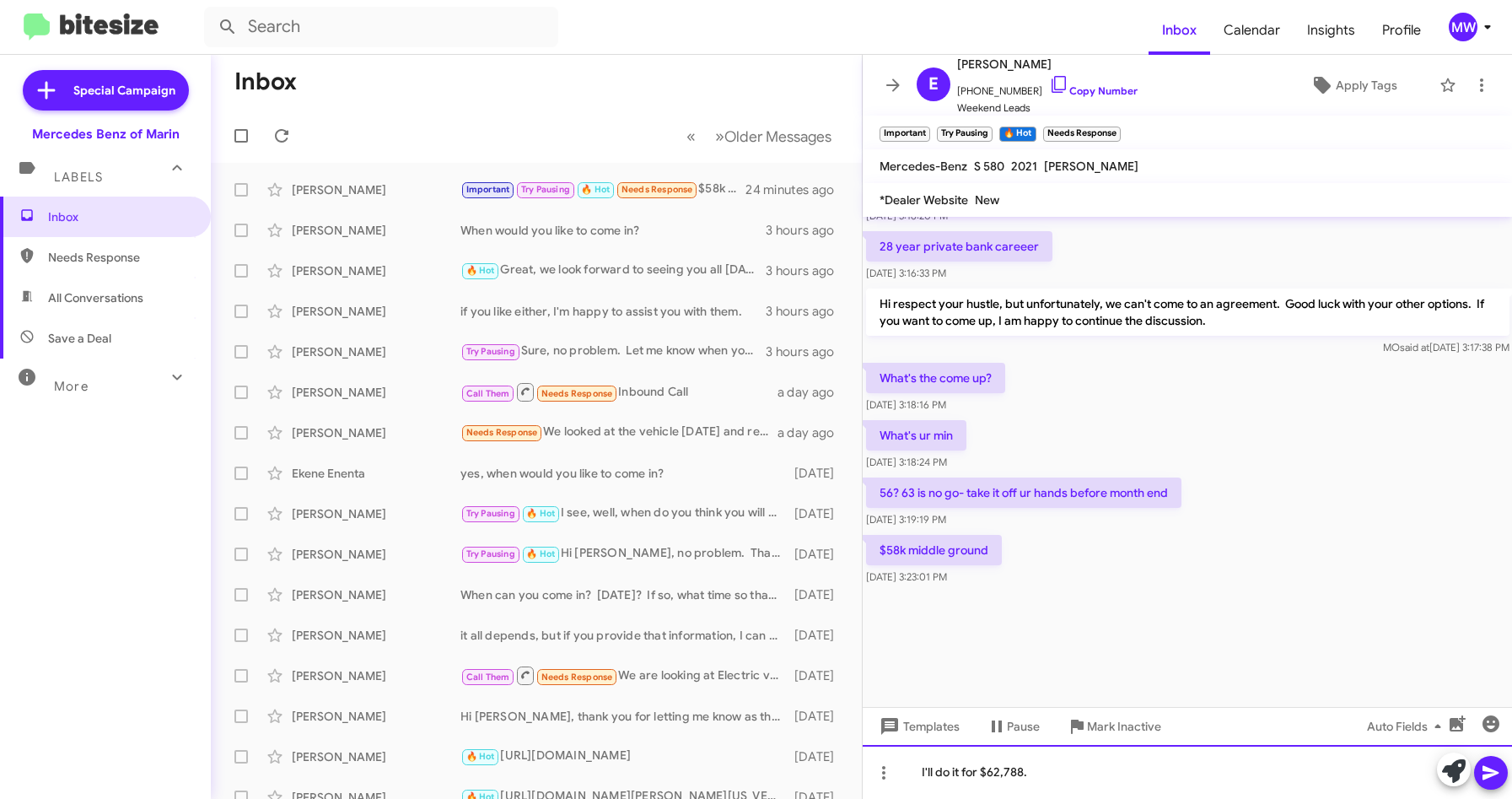
click at [1092, 776] on div "I'll do it for $62,788." at bounding box center [1187, 771] width 650 height 54
click at [1306, 778] on div "I'll do it for $62,788. I'll give you $1000 off. can you come in today?" at bounding box center [1187, 771] width 650 height 54
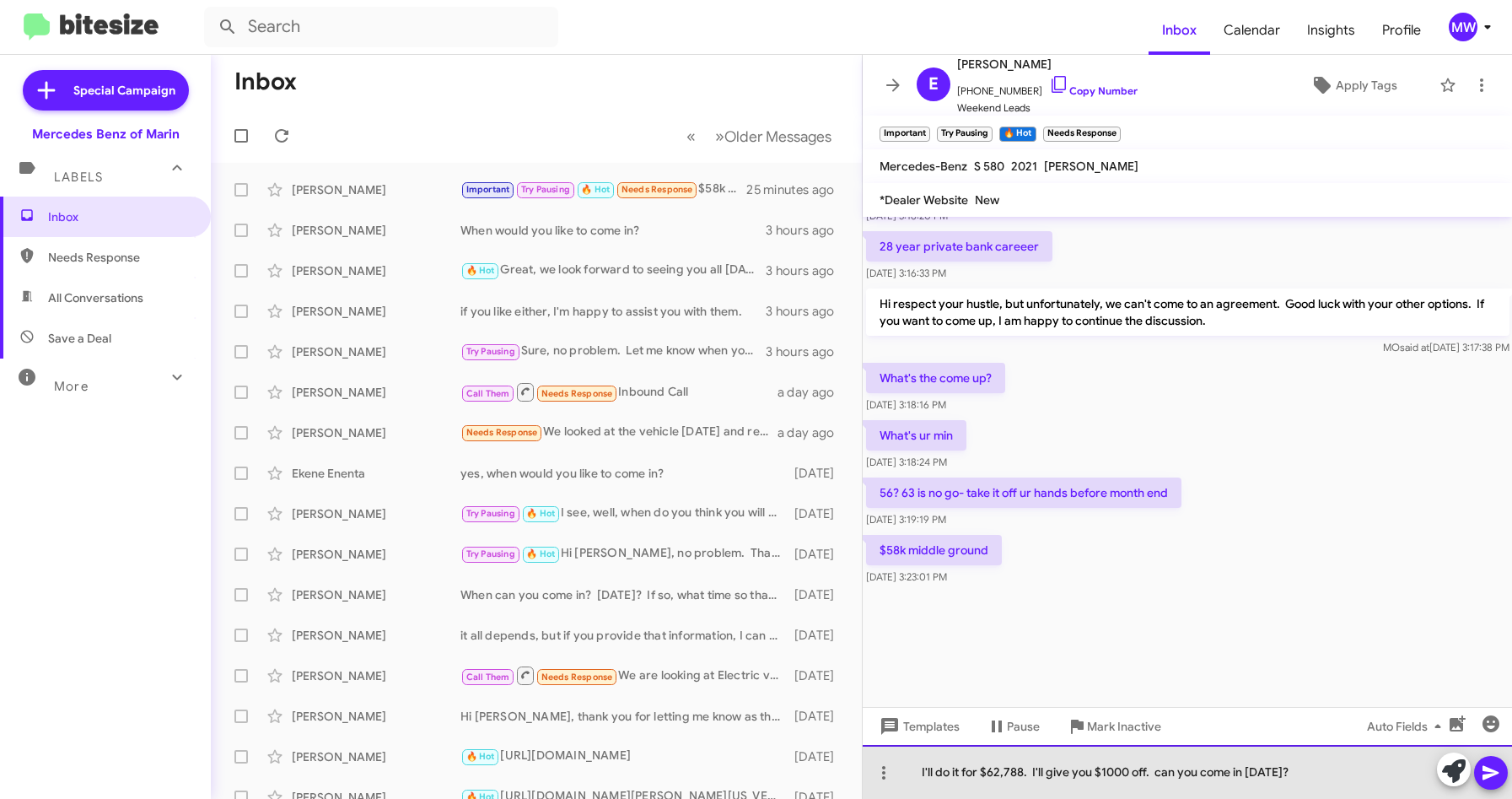
drag, startPoint x: 1310, startPoint y: 779, endPoint x: 894, endPoint y: 792, distance: 416.2
click at [884, 794] on div "I'll do it for $62,788. I'll give you $1000 off. can you come in today?" at bounding box center [1187, 771] width 650 height 54
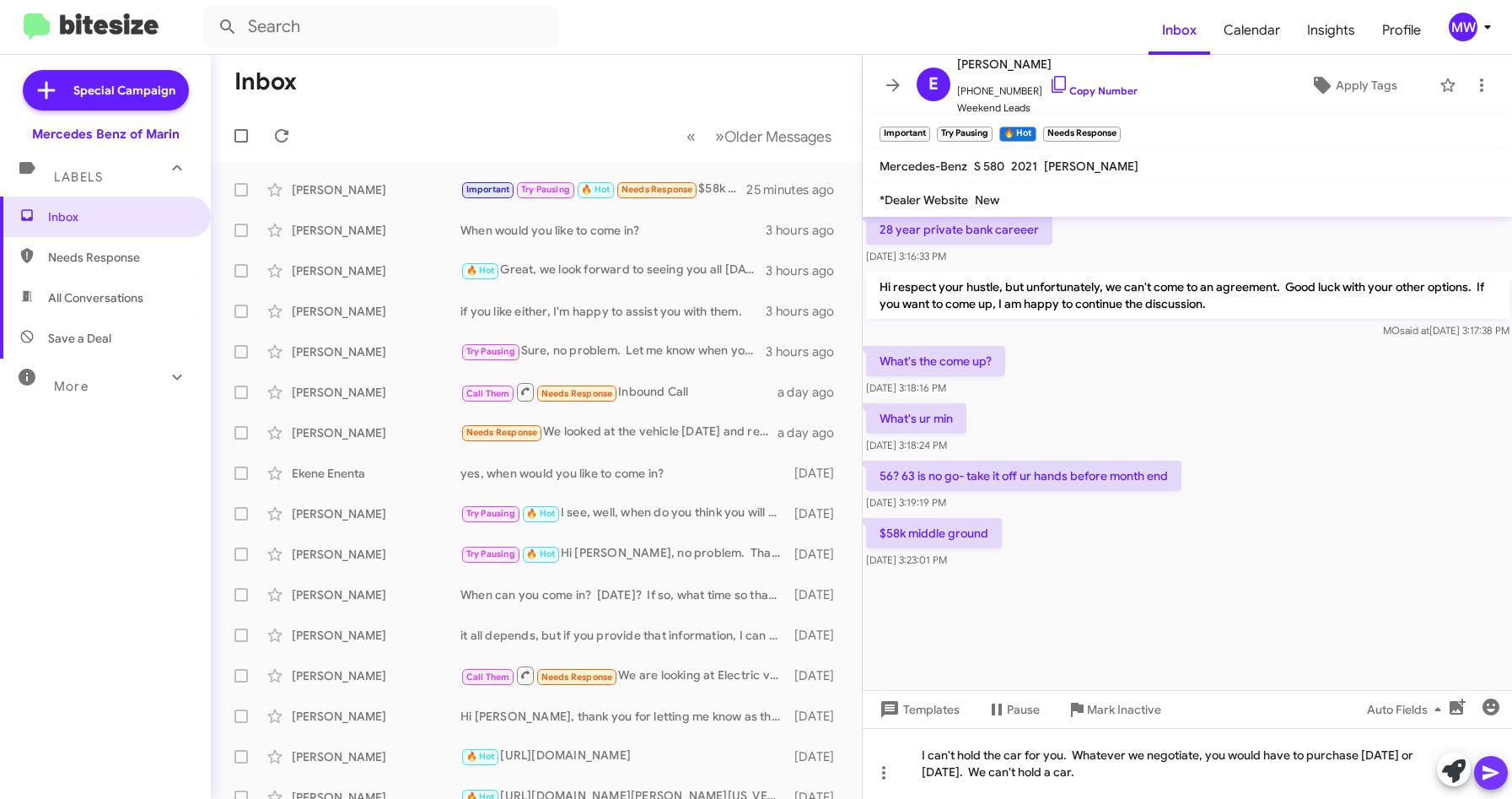
click at [1493, 774] on icon at bounding box center [1490, 773] width 16 height 15
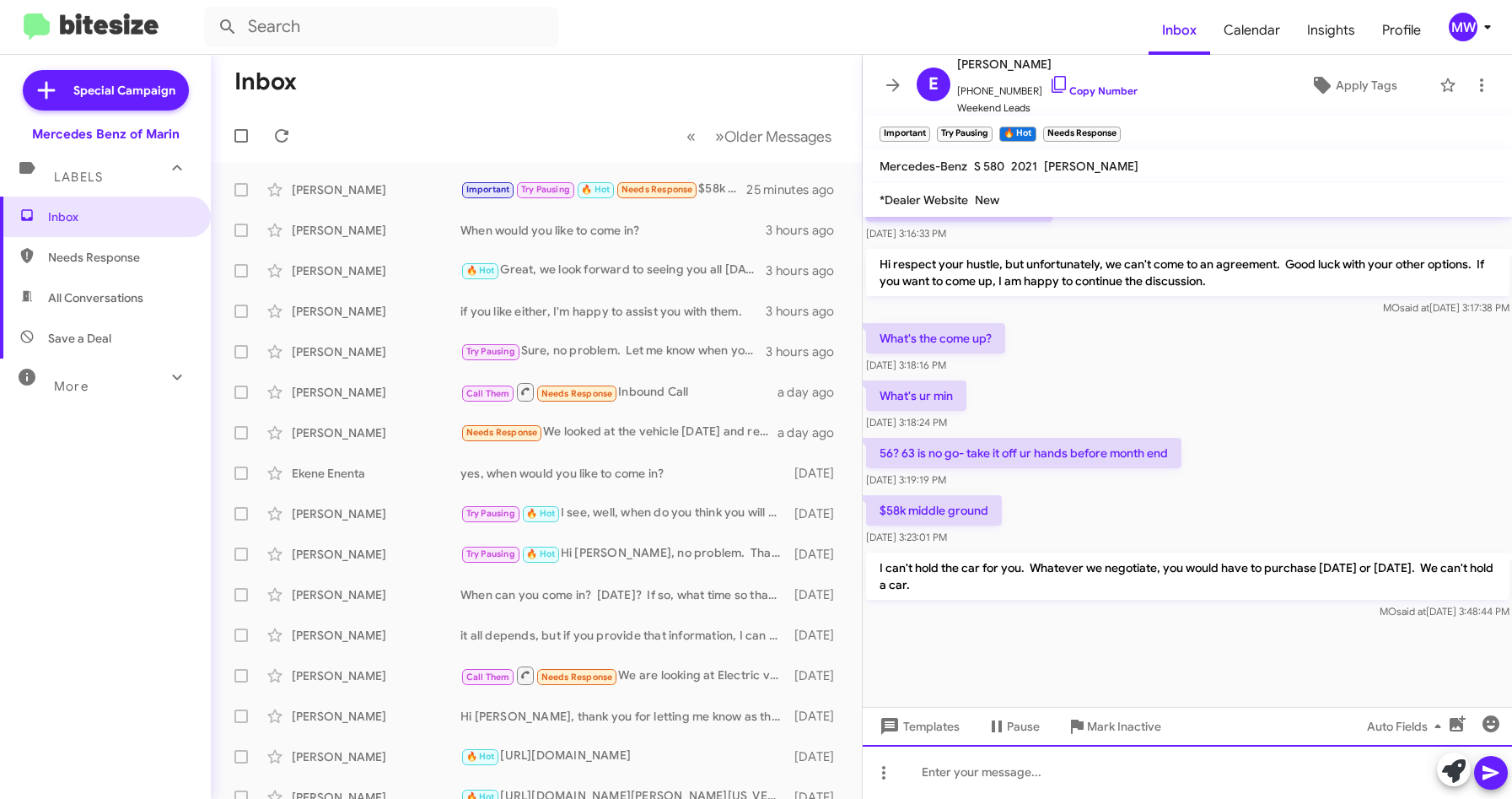
scroll to position [1549, 0]
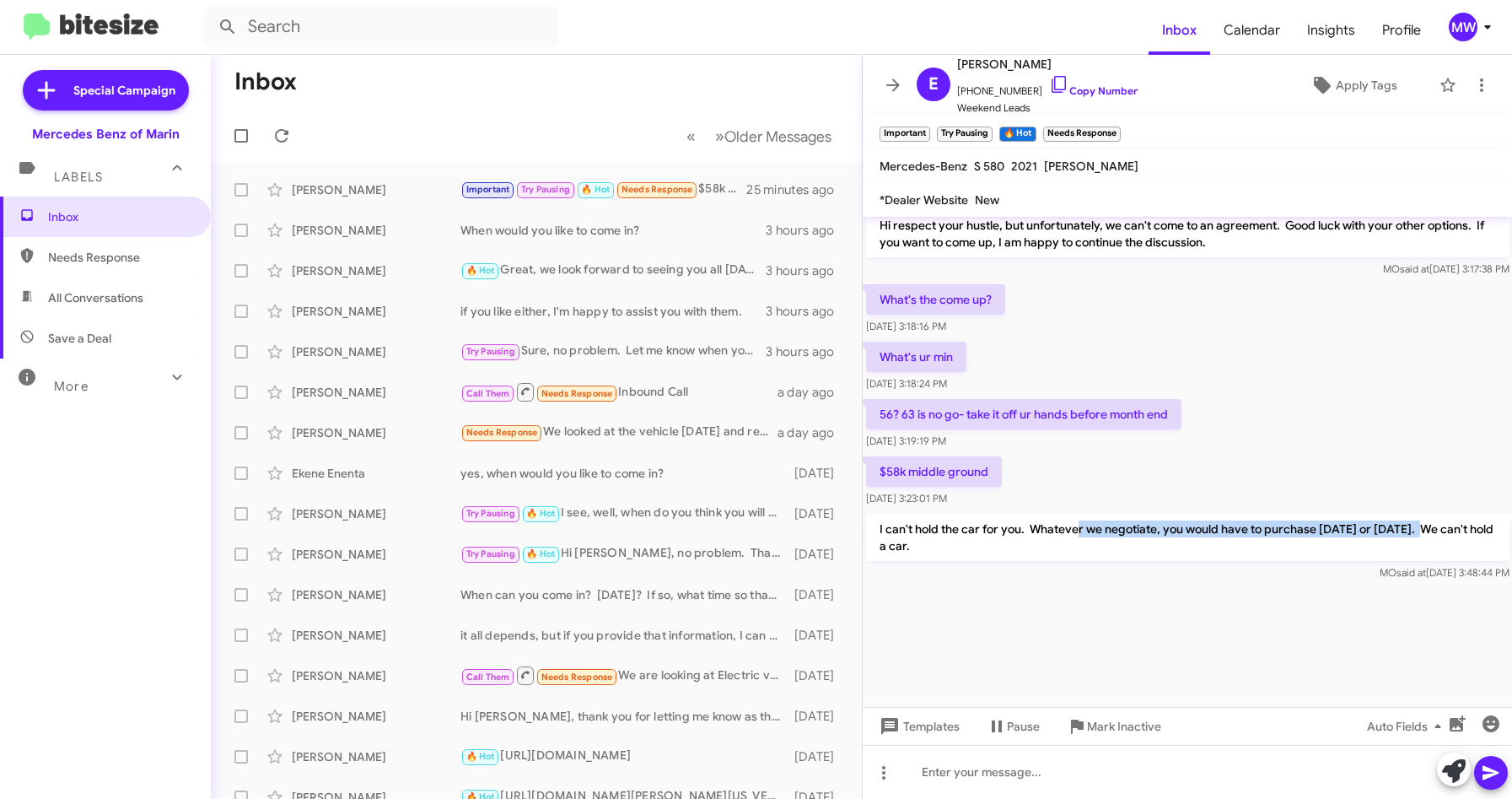
drag, startPoint x: 1075, startPoint y: 523, endPoint x: 1426, endPoint y: 525, distance: 351.0
click at [1426, 525] on p "I can't hold the car for you. Whatever we negotiate, you would have to purchase…" at bounding box center [1187, 537] width 643 height 47
click at [911, 547] on p "I can't hold the car for you. Whatever we negotiate, you would have to purchase…" at bounding box center [1187, 537] width 643 height 47
click at [967, 545] on p "I can't hold the car for you. Whatever we negotiate, you would have to purchase…" at bounding box center [1187, 537] width 643 height 47
click at [987, 616] on div at bounding box center [1187, 646] width 650 height 122
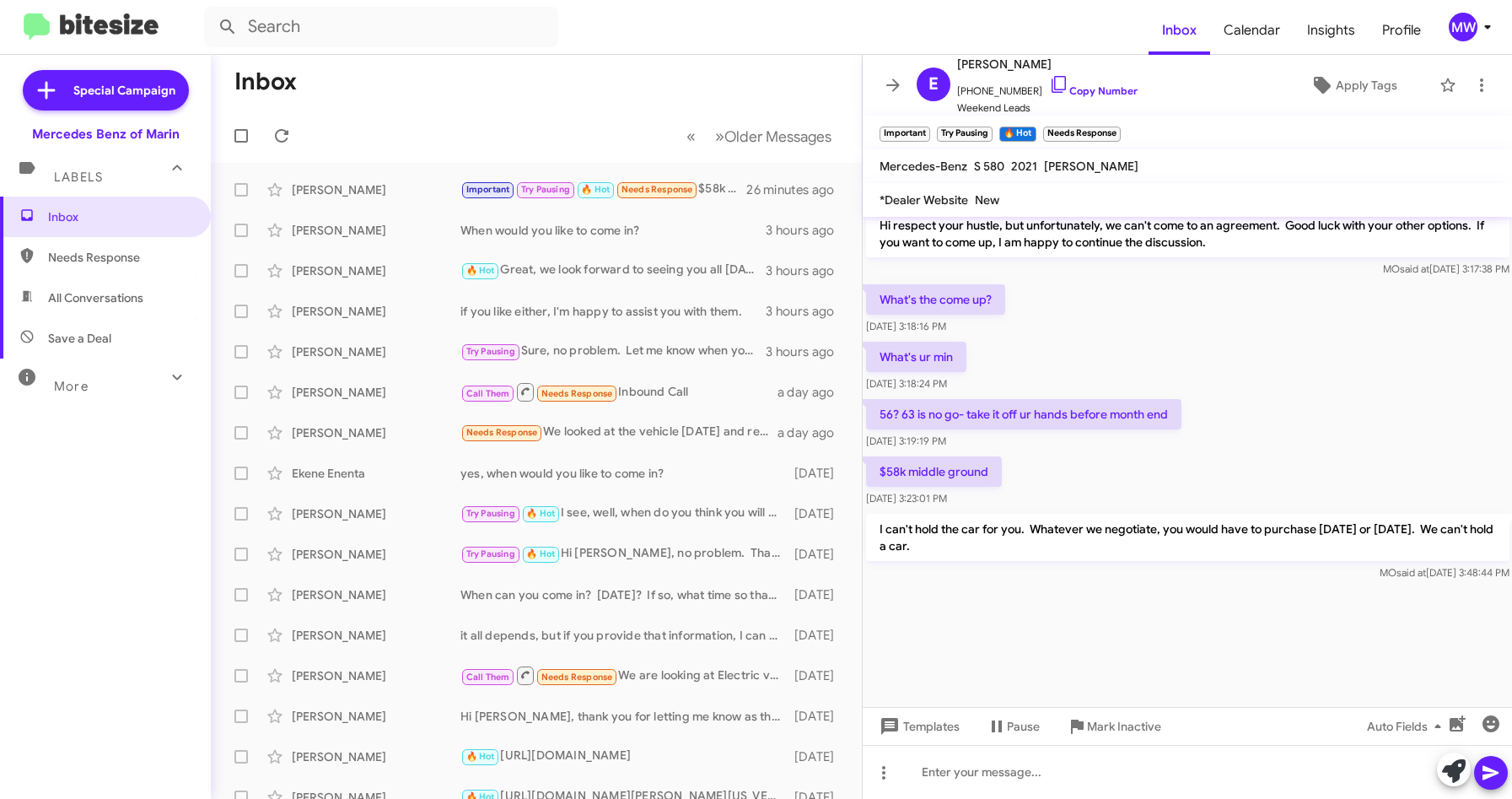
drag, startPoint x: 889, startPoint y: 520, endPoint x: 993, endPoint y: 546, distance: 107.2
click at [993, 546] on p "I can't hold the car for you. Whatever we negotiate, you would have to purchase…" at bounding box center [1187, 537] width 643 height 47
drag, startPoint x: 993, startPoint y: 546, endPoint x: 1225, endPoint y: 649, distance: 253.8
click at [1167, 635] on div at bounding box center [1187, 646] width 650 height 122
click at [1053, 770] on div at bounding box center [1187, 771] width 650 height 54
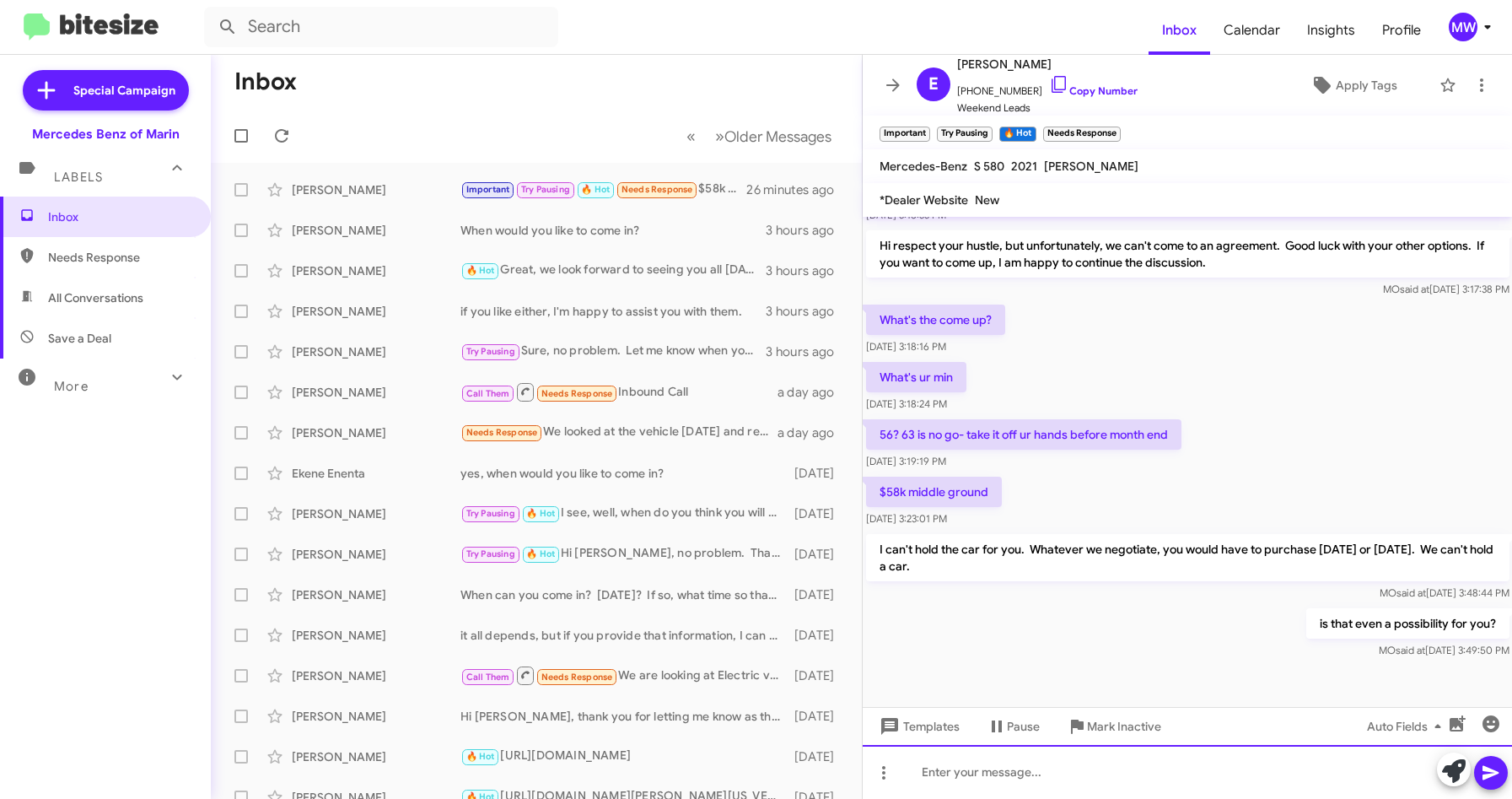
scroll to position [1610, 0]
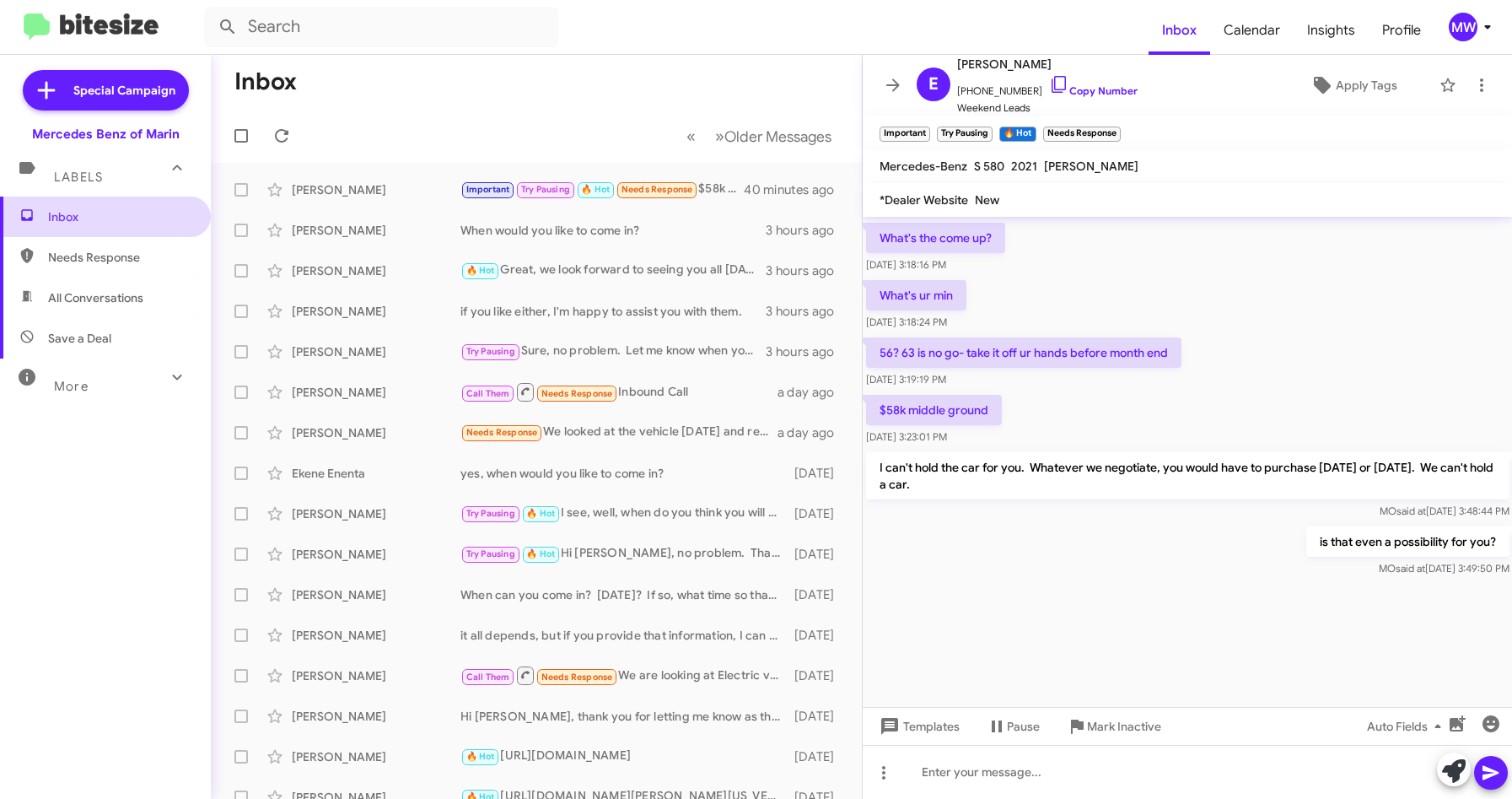
click at [86, 218] on span "Inbox" at bounding box center [119, 216] width 143 height 16
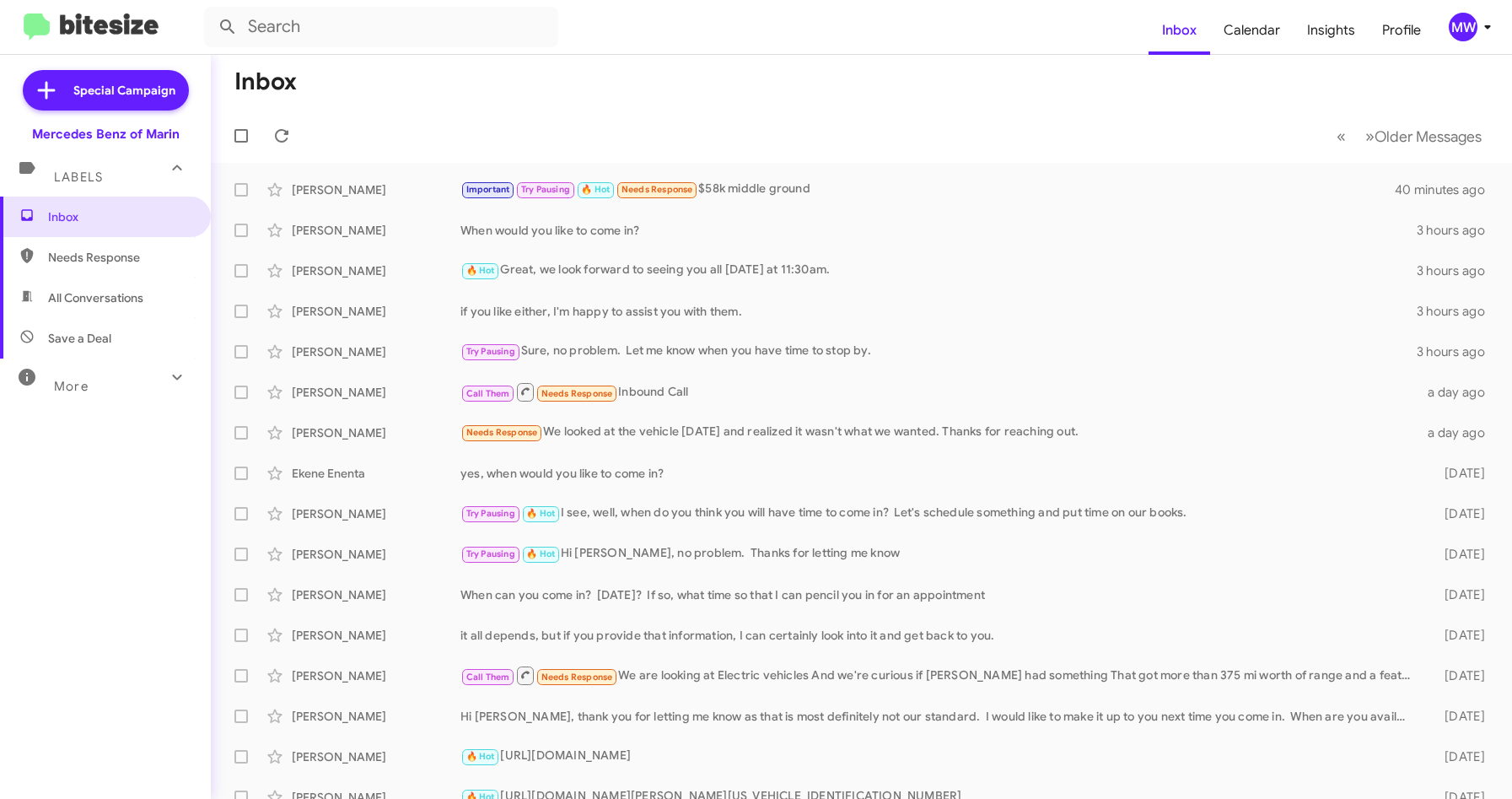
click at [66, 241] on span "Needs Response" at bounding box center [105, 257] width 211 height 40
type input "in:needs-response"
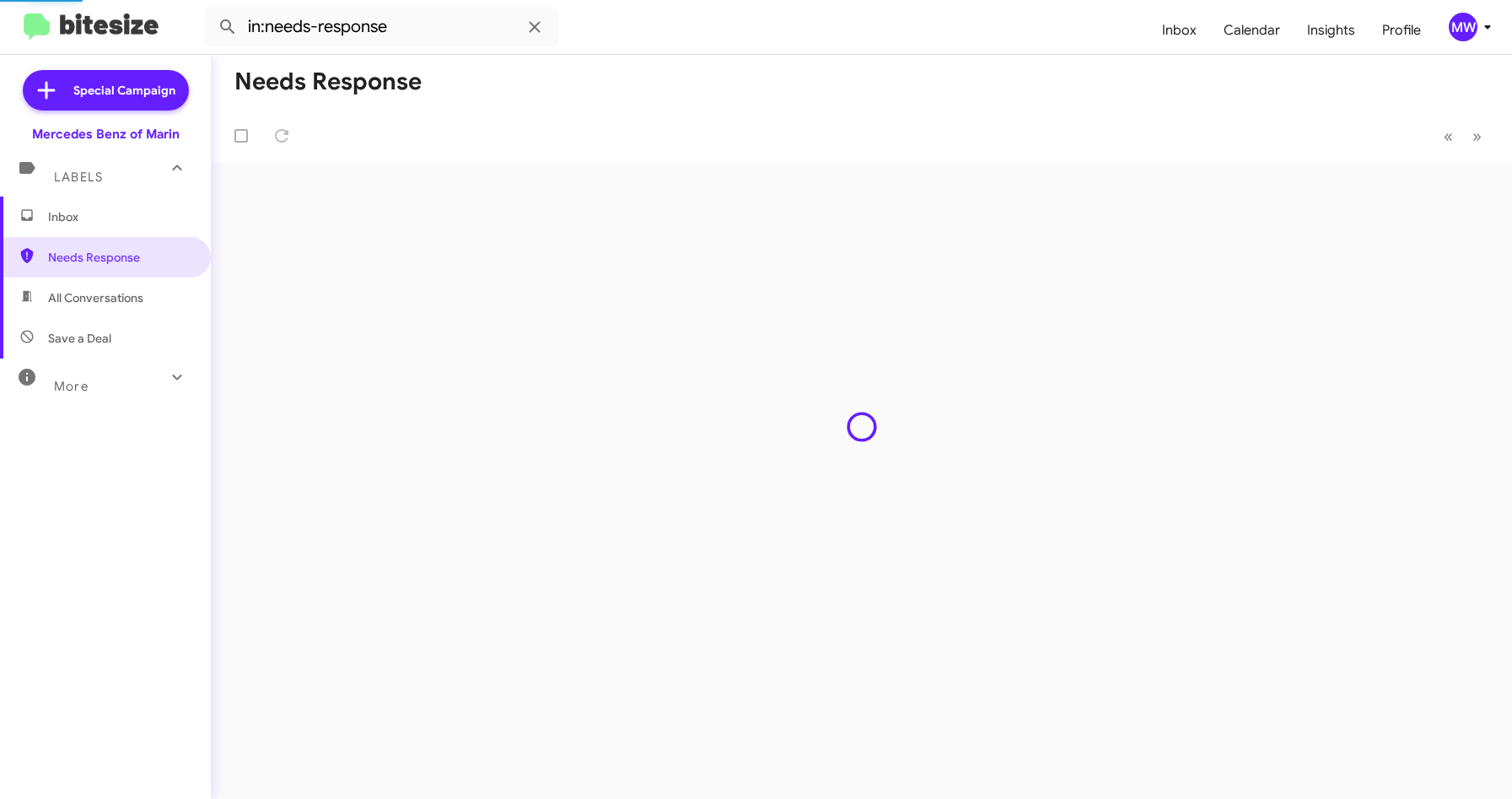
click at [68, 216] on span "Inbox" at bounding box center [119, 216] width 143 height 16
